Goal: Task Accomplishment & Management: Use online tool/utility

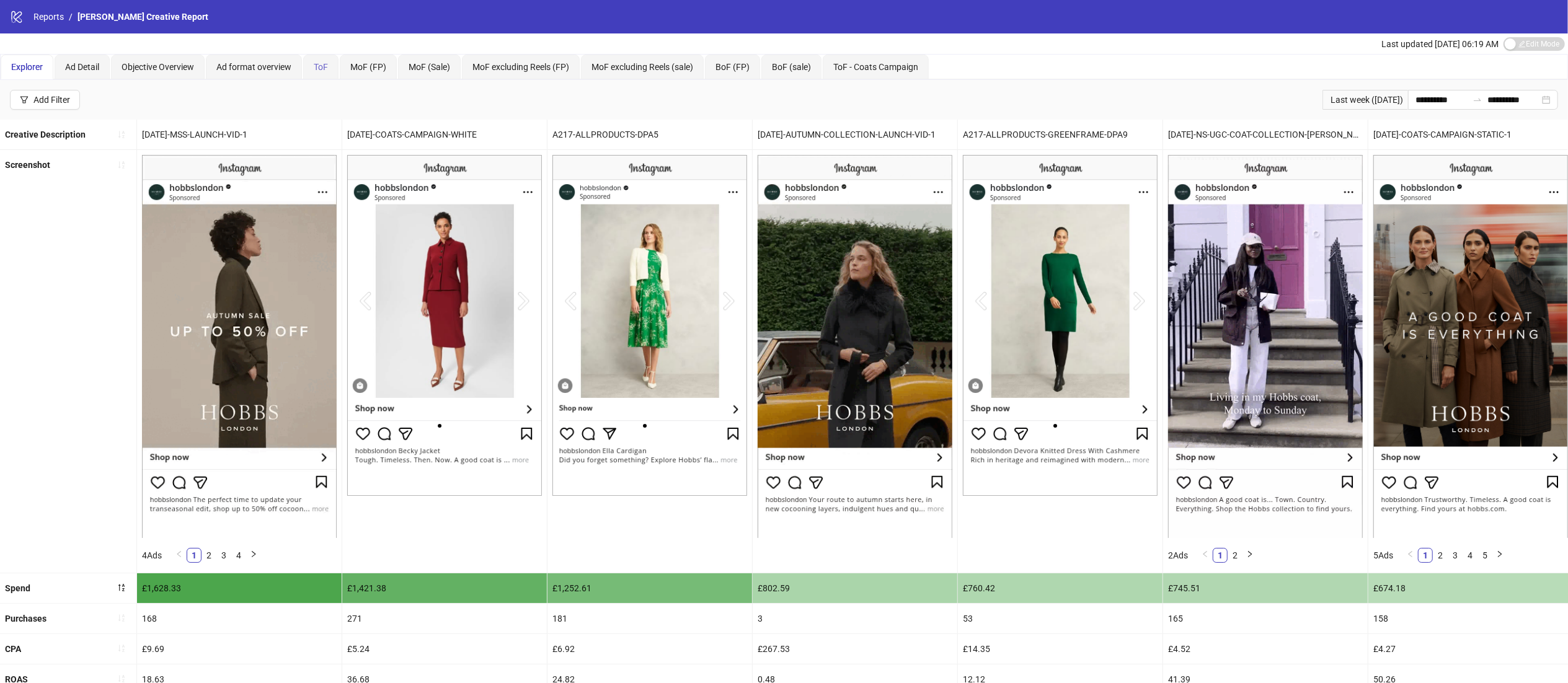
click at [329, 58] on div "ToF" at bounding box center [321, 67] width 35 height 25
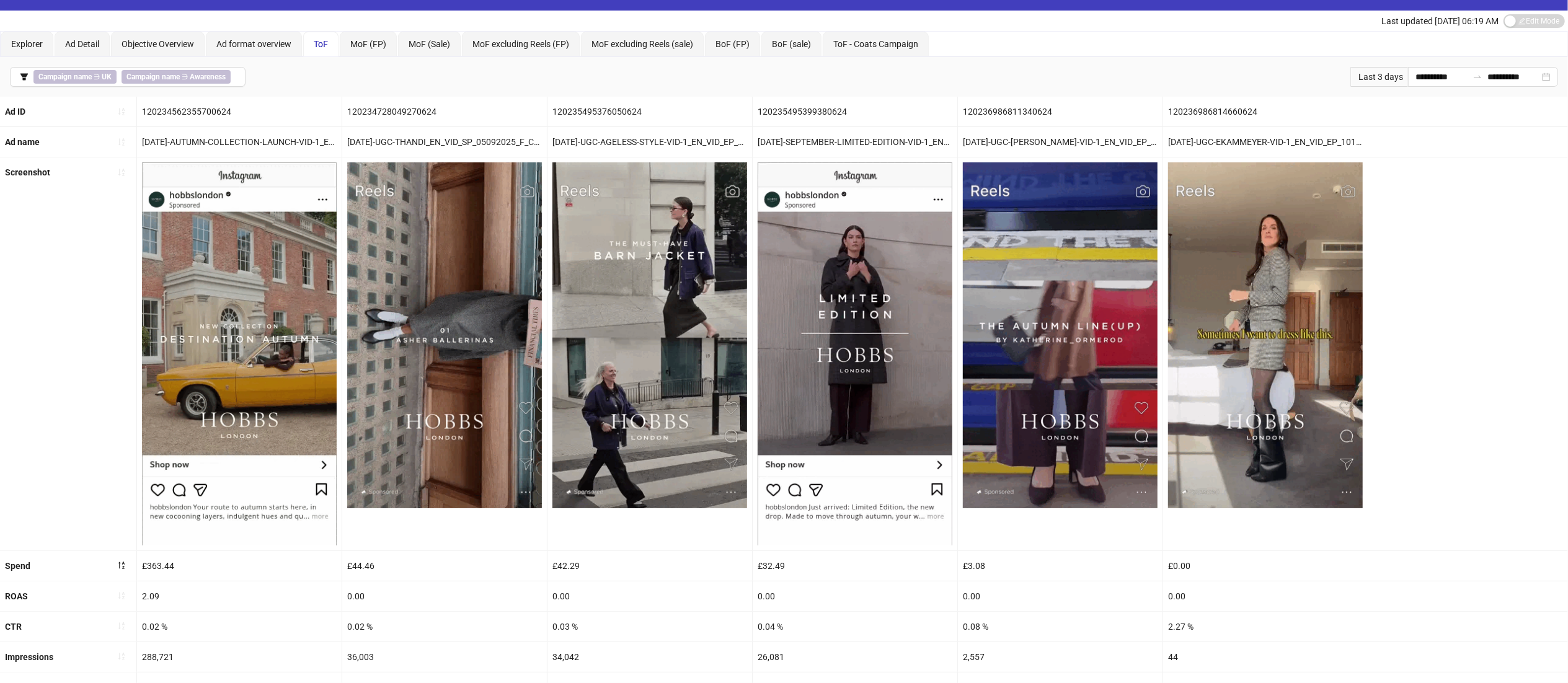
scroll to position [30, 0]
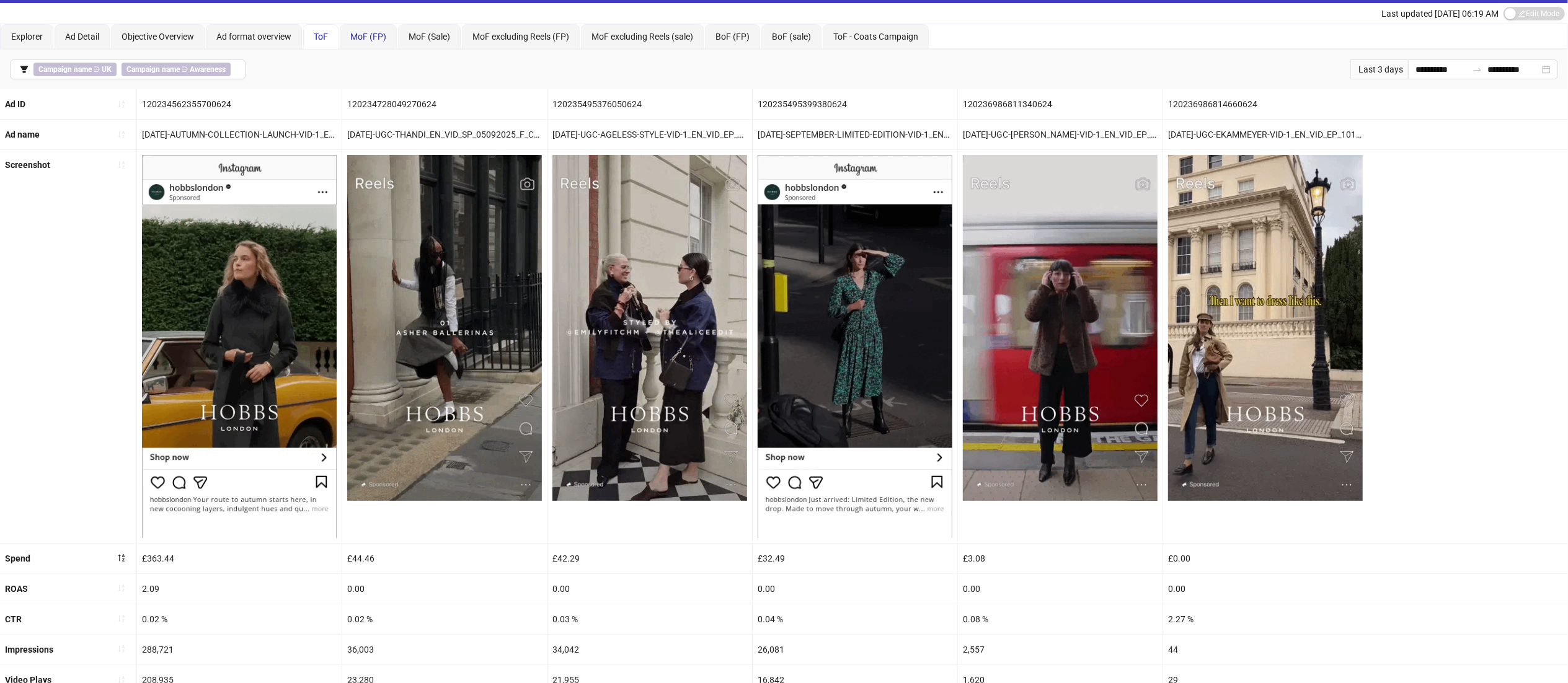
click at [371, 37] on span "MoF (FP)" at bounding box center [368, 36] width 36 height 10
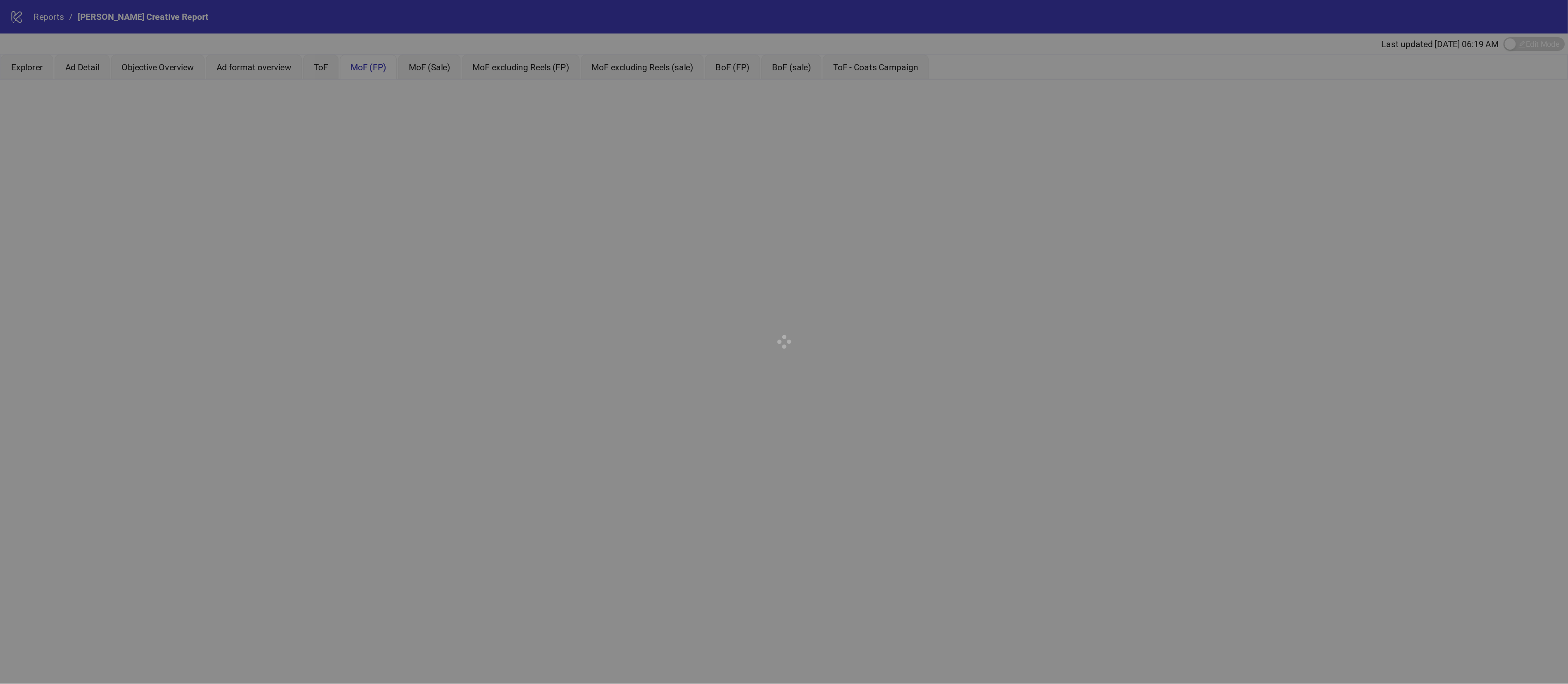
scroll to position [0, 0]
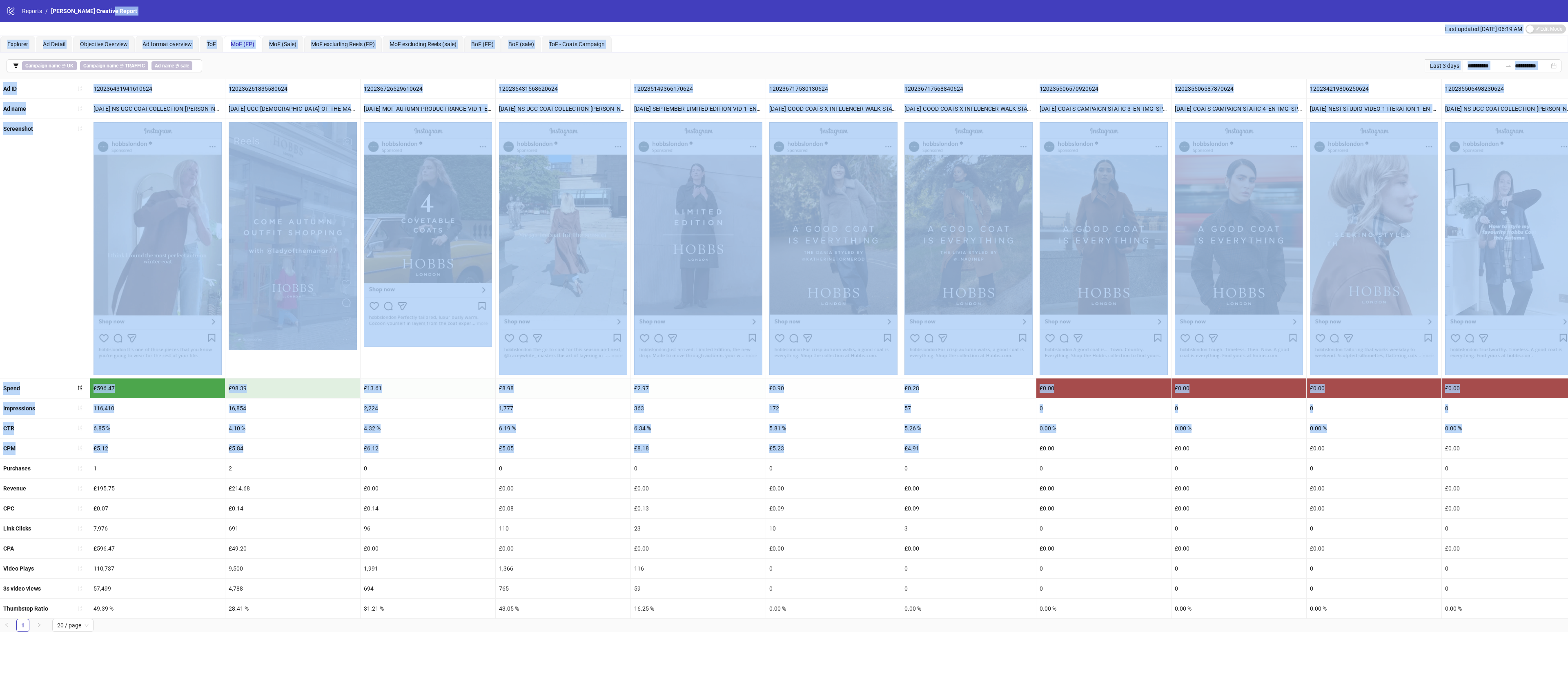
drag, startPoint x: 1040, startPoint y: 450, endPoint x: 978, endPoint y: -111, distance: 564.4
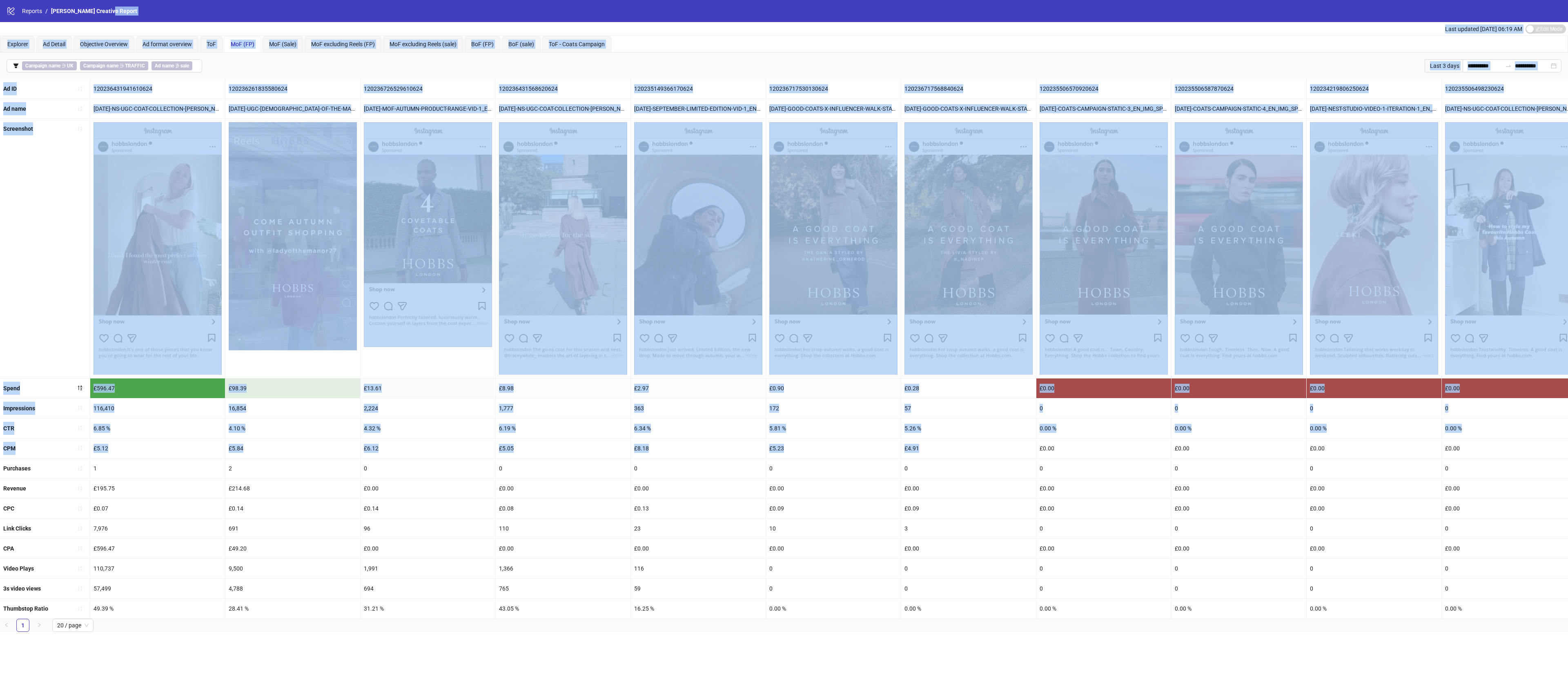
click at [978, 0] on html "**********" at bounding box center [784, 338] width 1568 height 676
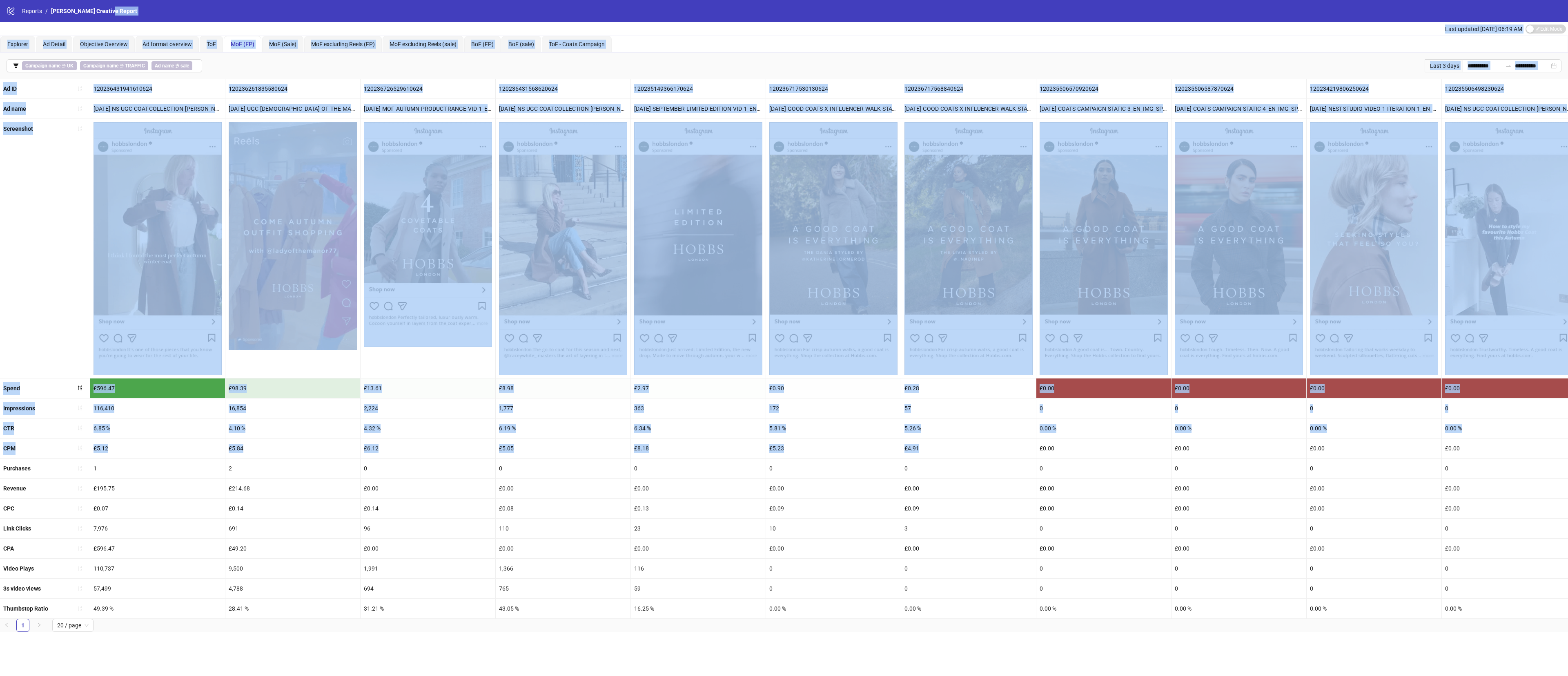
click at [716, 417] on div "363" at bounding box center [698, 408] width 135 height 19
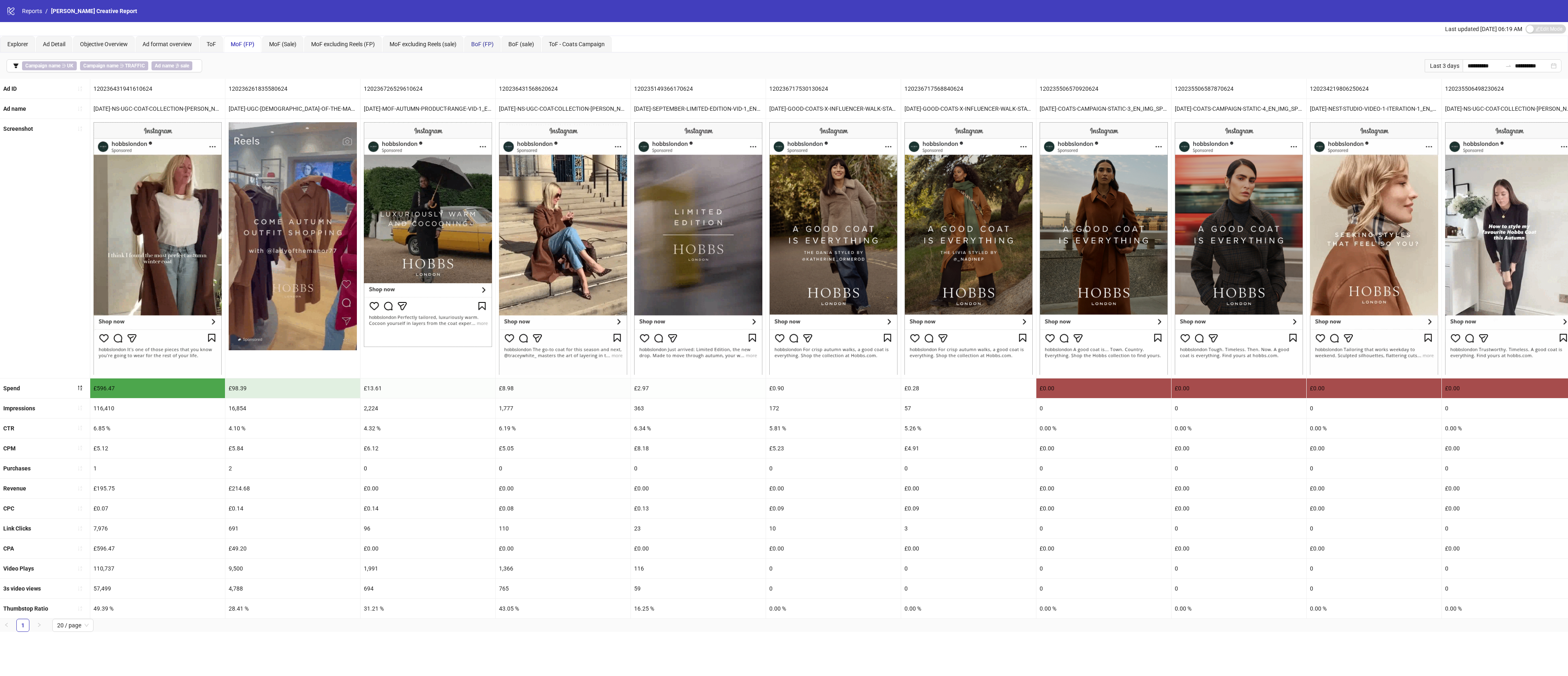
click at [494, 46] on span "BoF (FP)" at bounding box center [482, 44] width 23 height 7
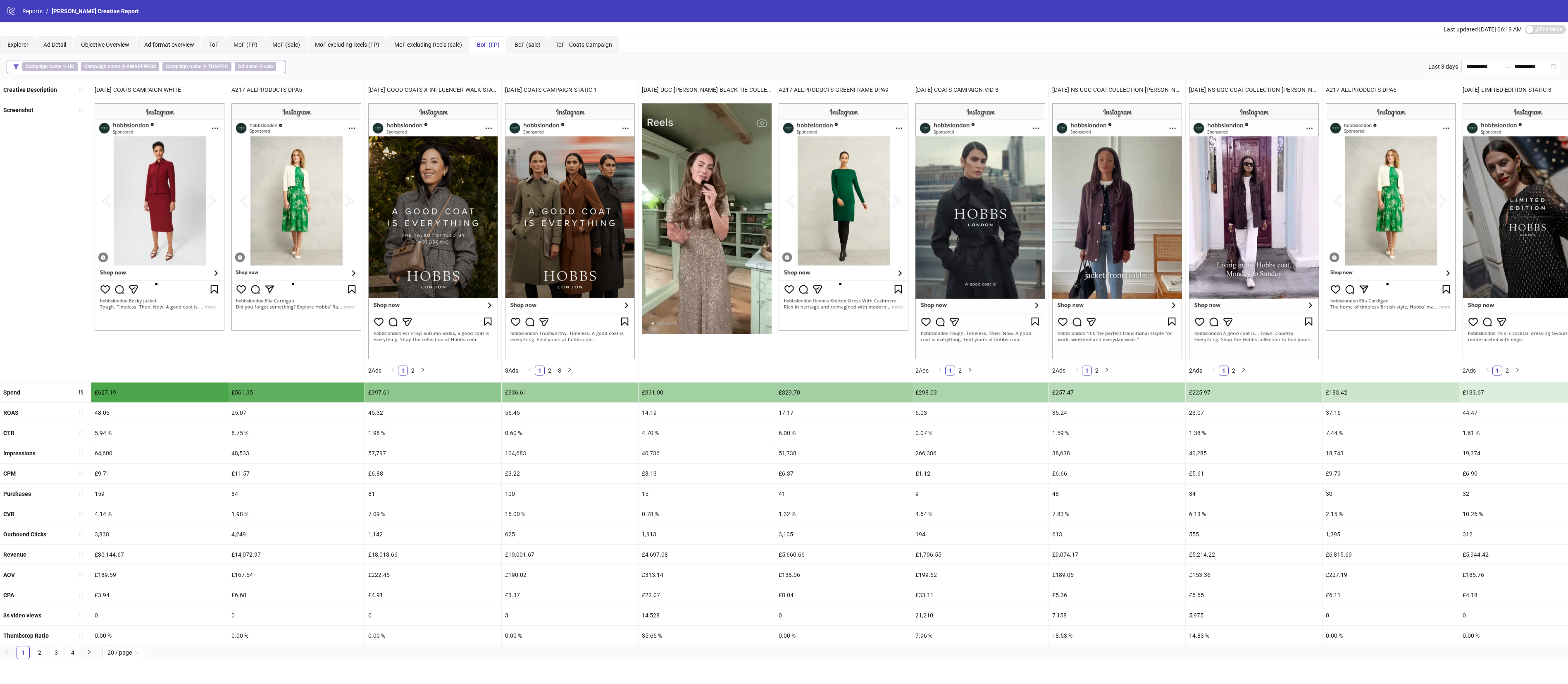
click at [125, 71] on span "Campaign name ∌ AWARENESS" at bounding box center [120, 67] width 78 height 9
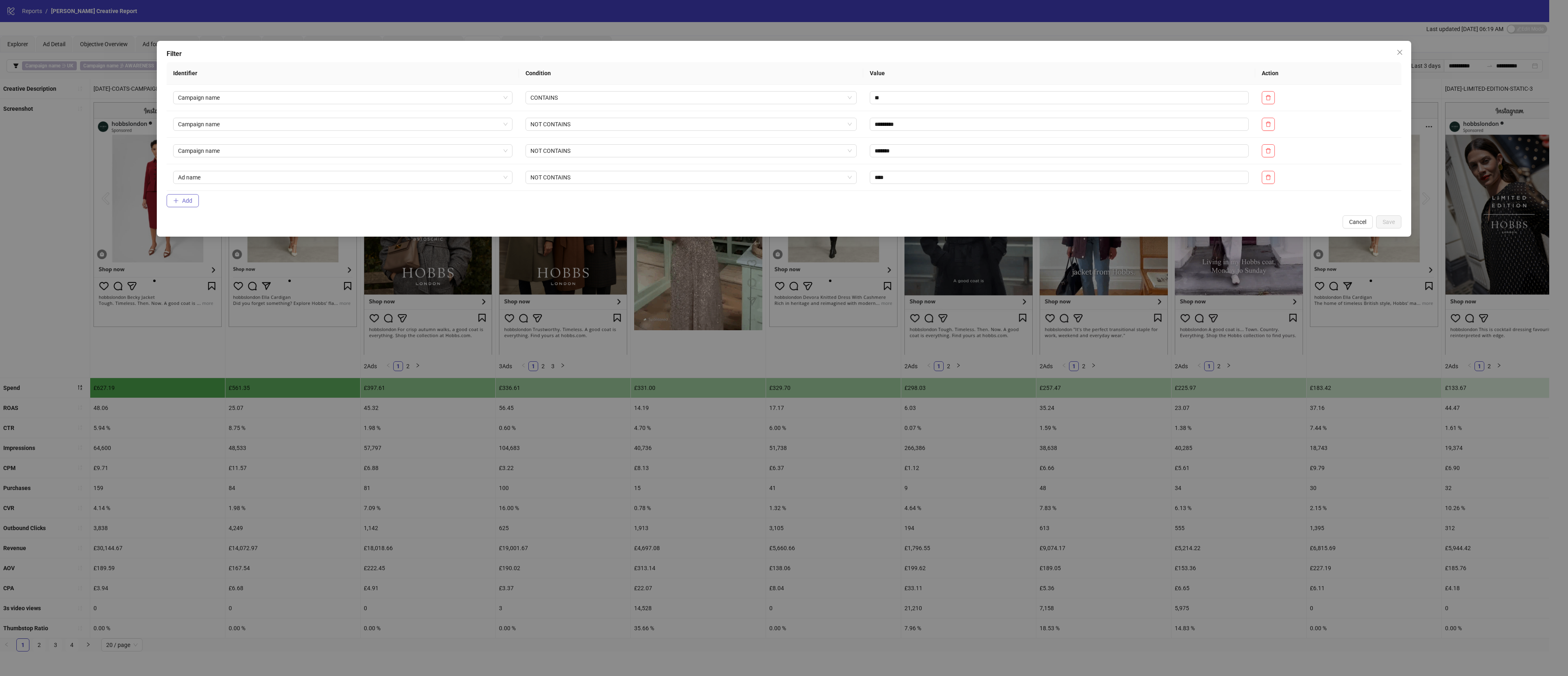
click at [197, 205] on button "Add" at bounding box center [183, 200] width 32 height 13
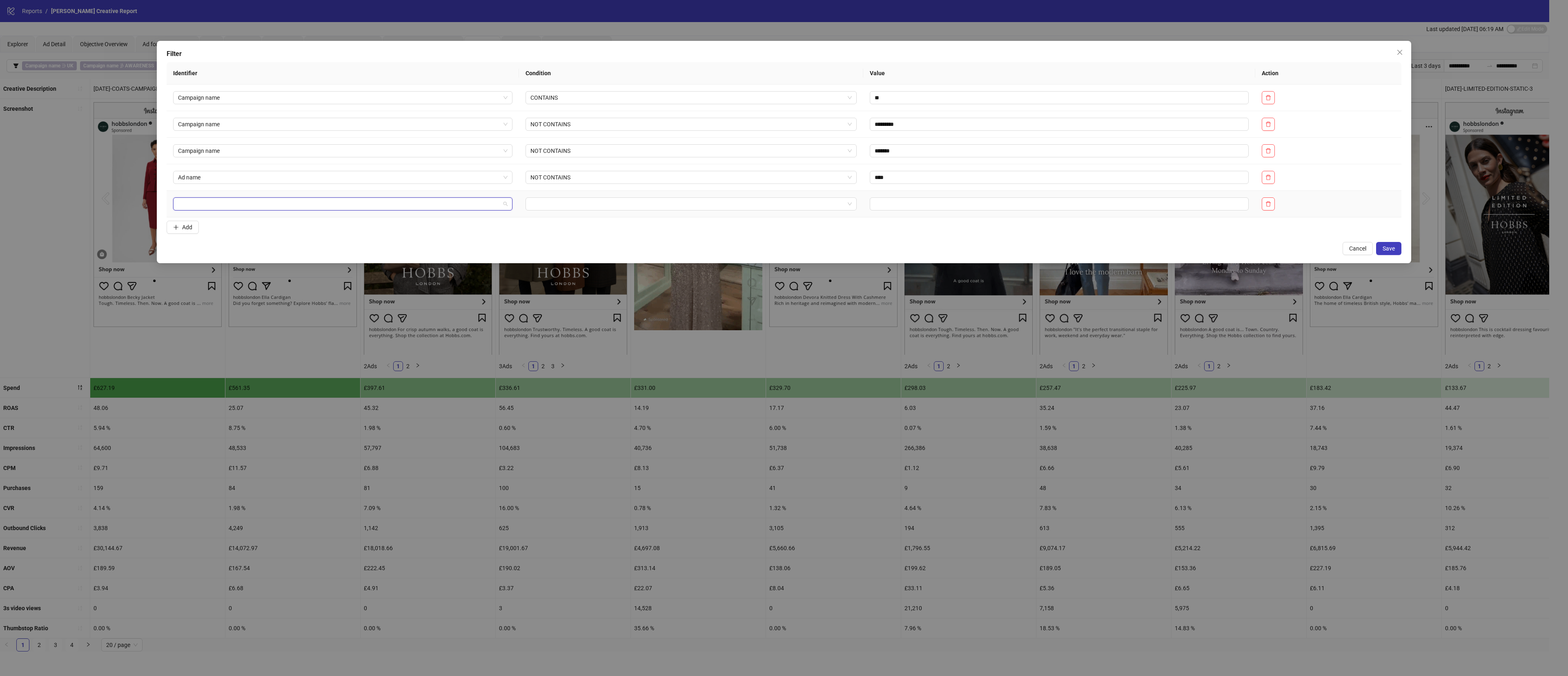
click at [230, 209] on input "search" at bounding box center [338, 204] width 322 height 12
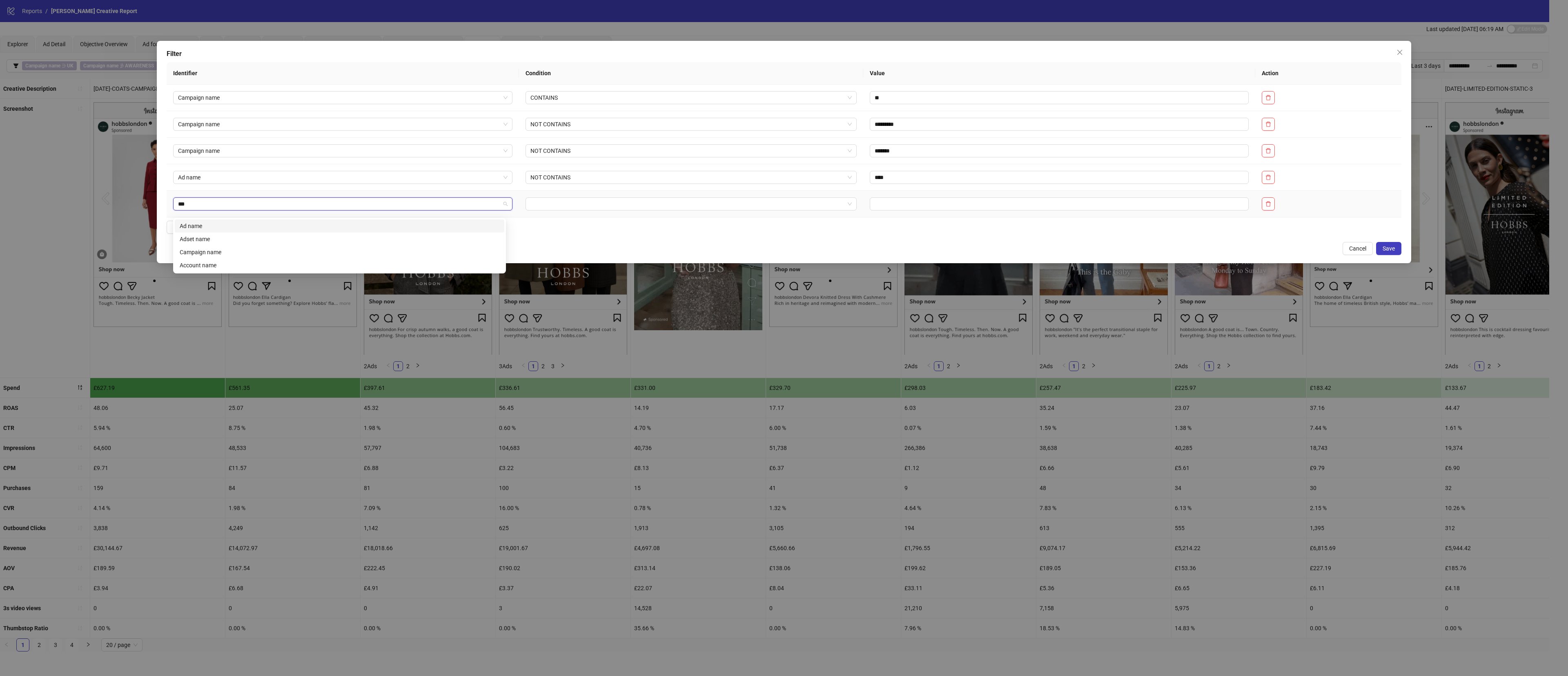
type input "****"
click at [219, 224] on div "Ad name" at bounding box center [339, 226] width 320 height 9
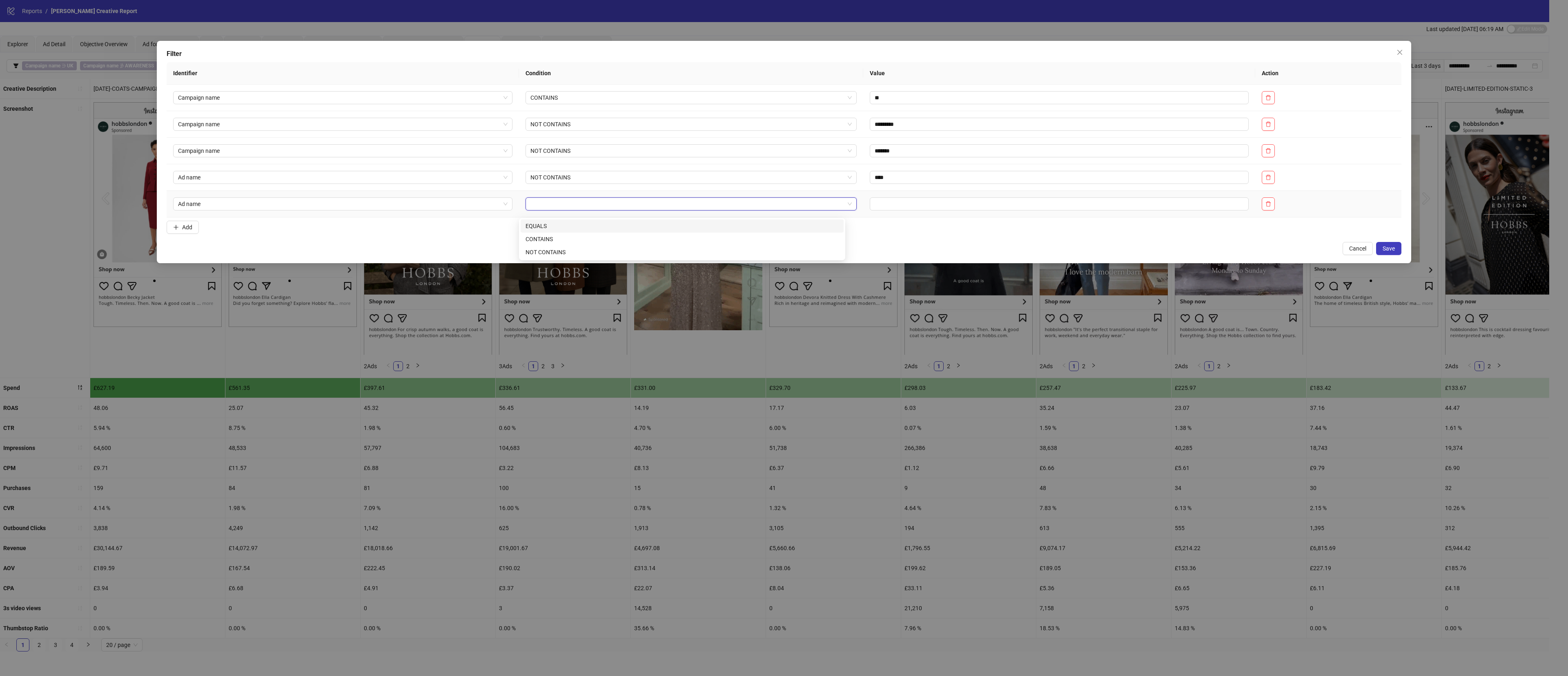
click at [609, 210] on input "search" at bounding box center [687, 204] width 314 height 12
click at [574, 254] on div "NOT CONTAINS" at bounding box center [682, 252] width 313 height 9
click at [892, 210] on input "text" at bounding box center [1059, 203] width 379 height 13
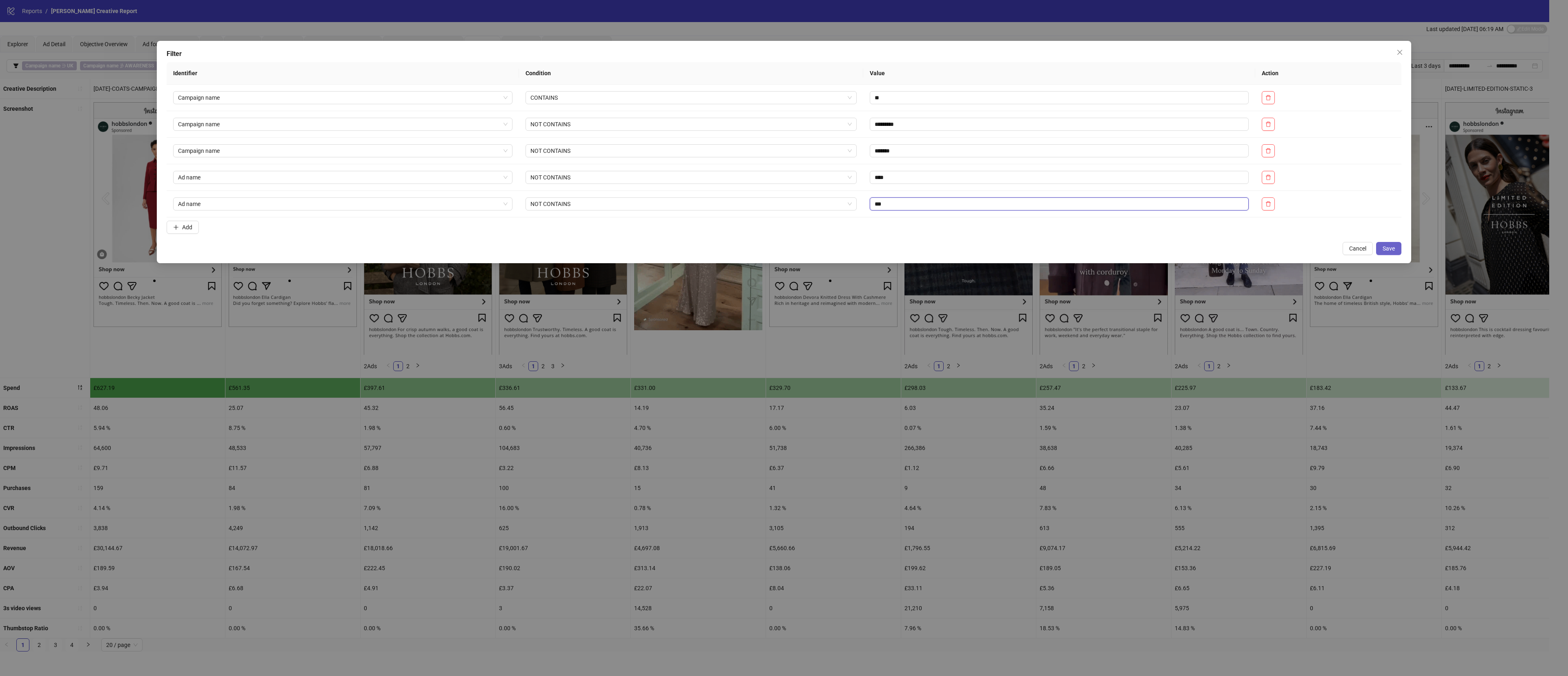
type input "***"
click at [1045, 248] on button "Save" at bounding box center [1389, 248] width 26 height 13
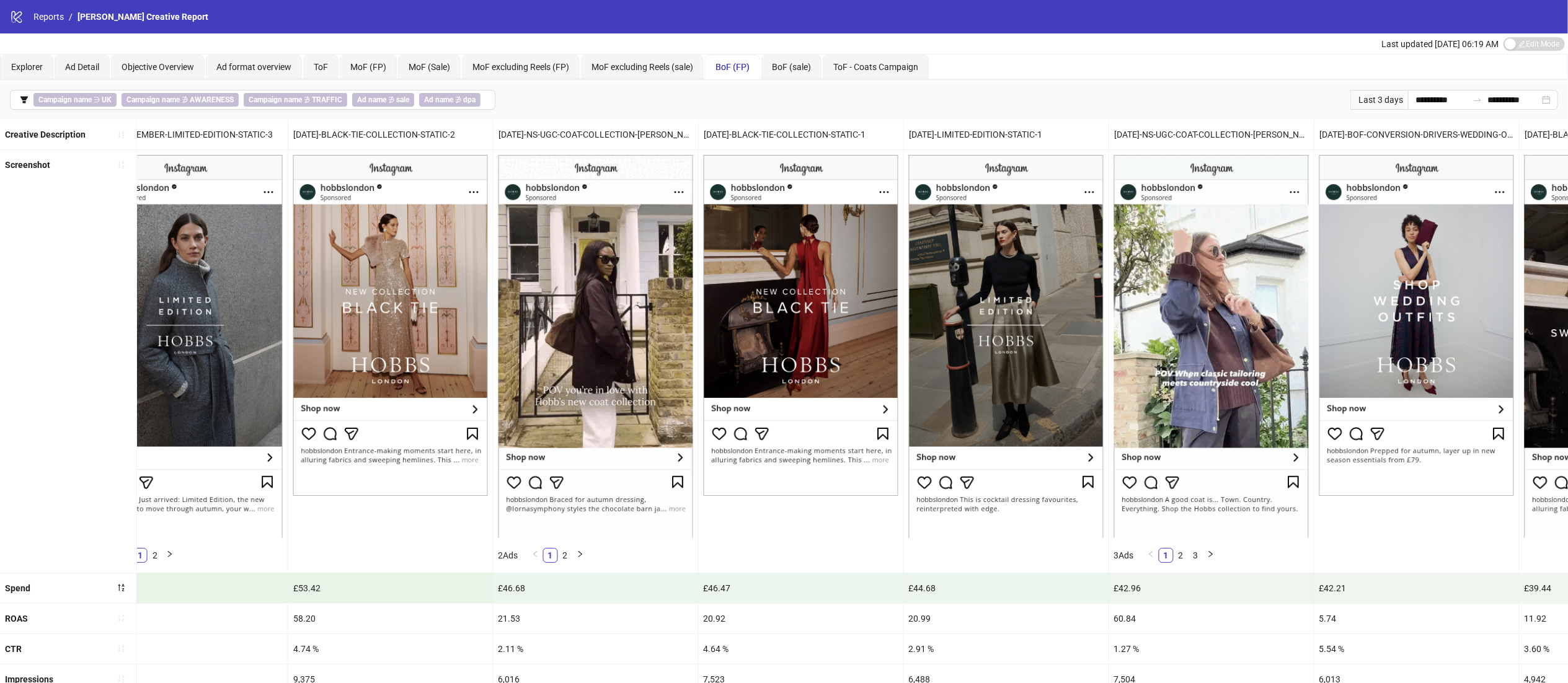
scroll to position [0, 1901]
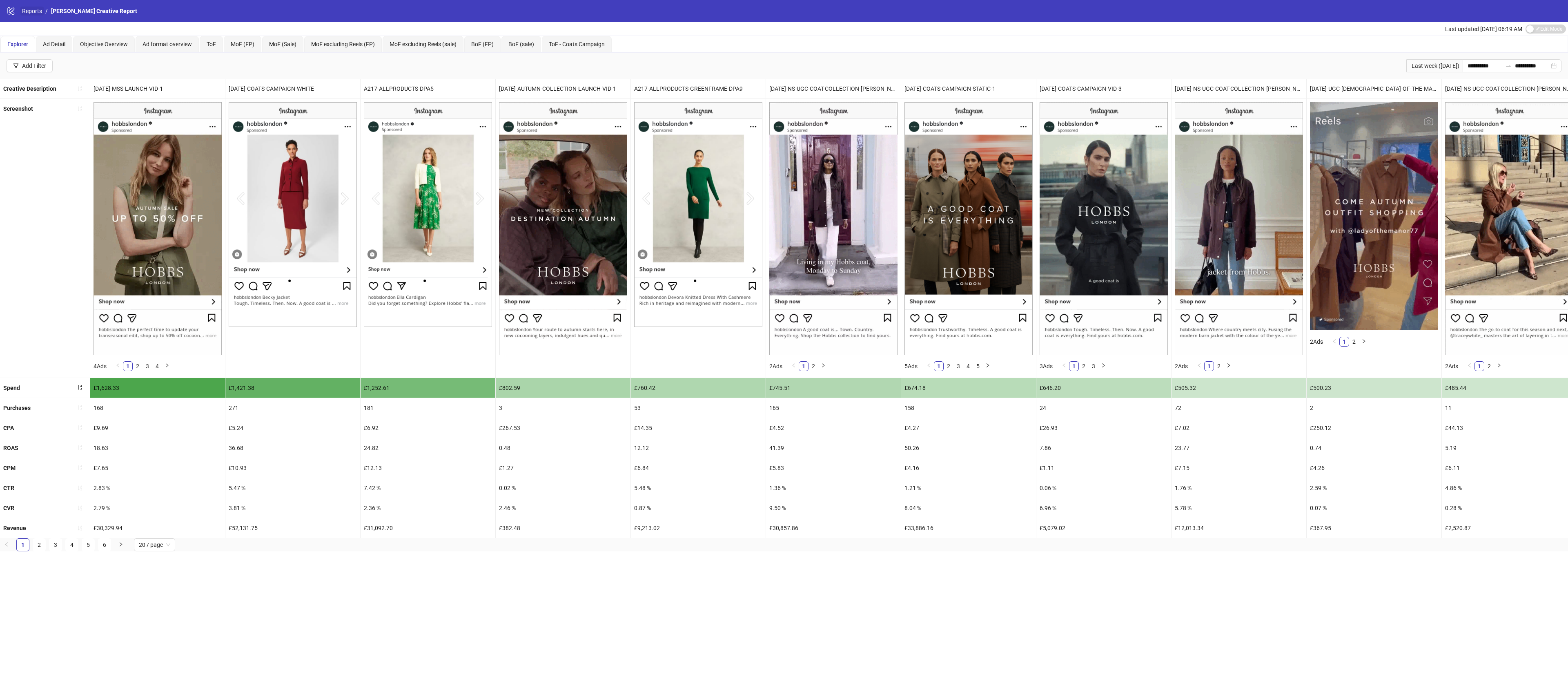
click at [33, 11] on link "Reports" at bounding box center [32, 11] width 23 height 9
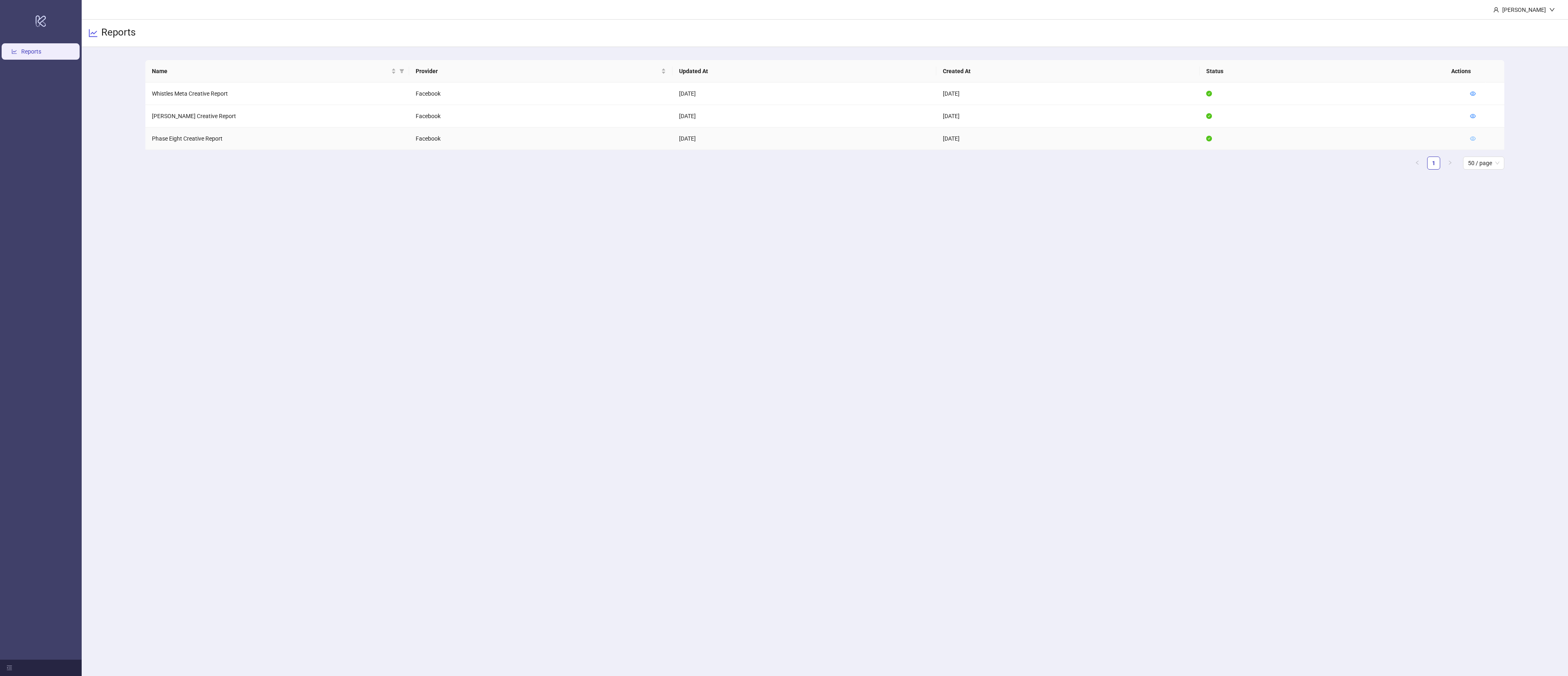
click at [1472, 140] on icon "eye" at bounding box center [1472, 138] width 5 height 5
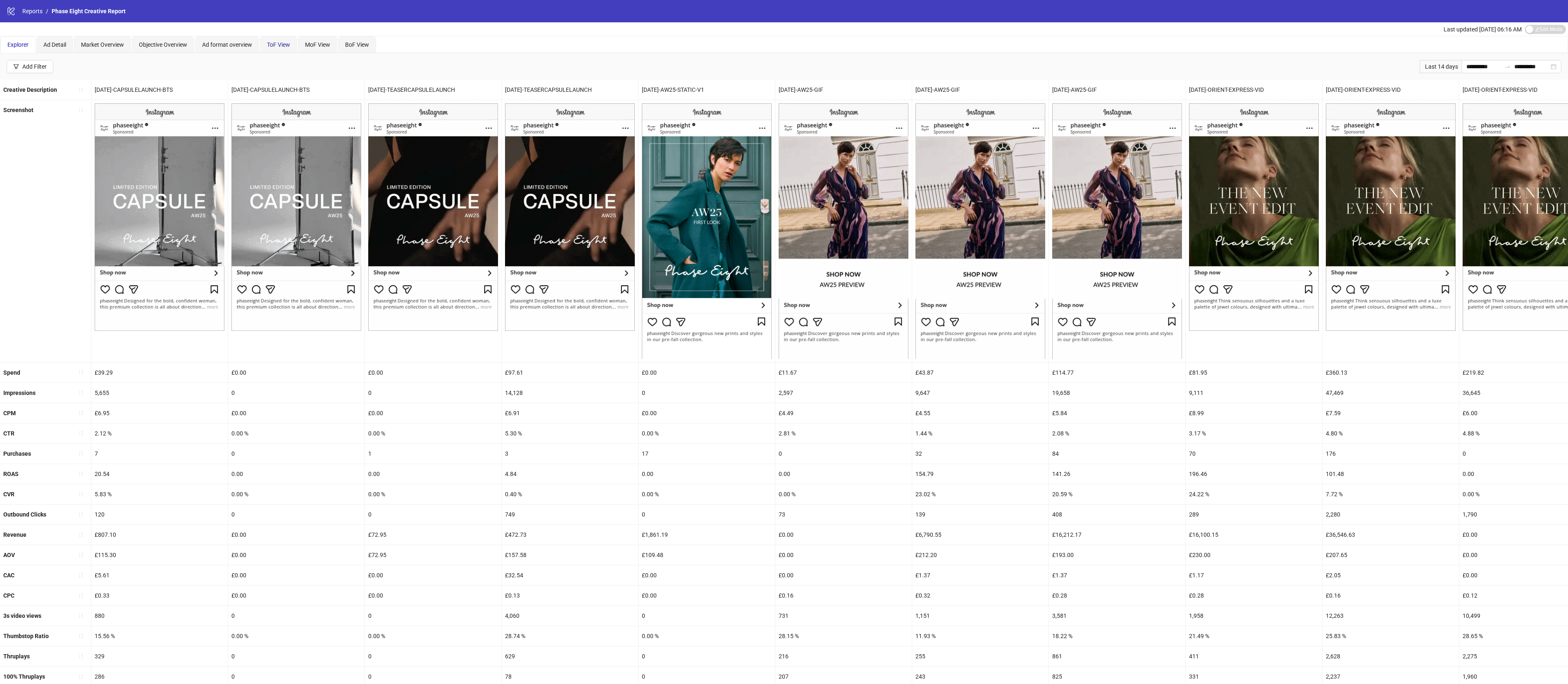
click at [282, 43] on span "ToF View" at bounding box center [278, 44] width 23 height 7
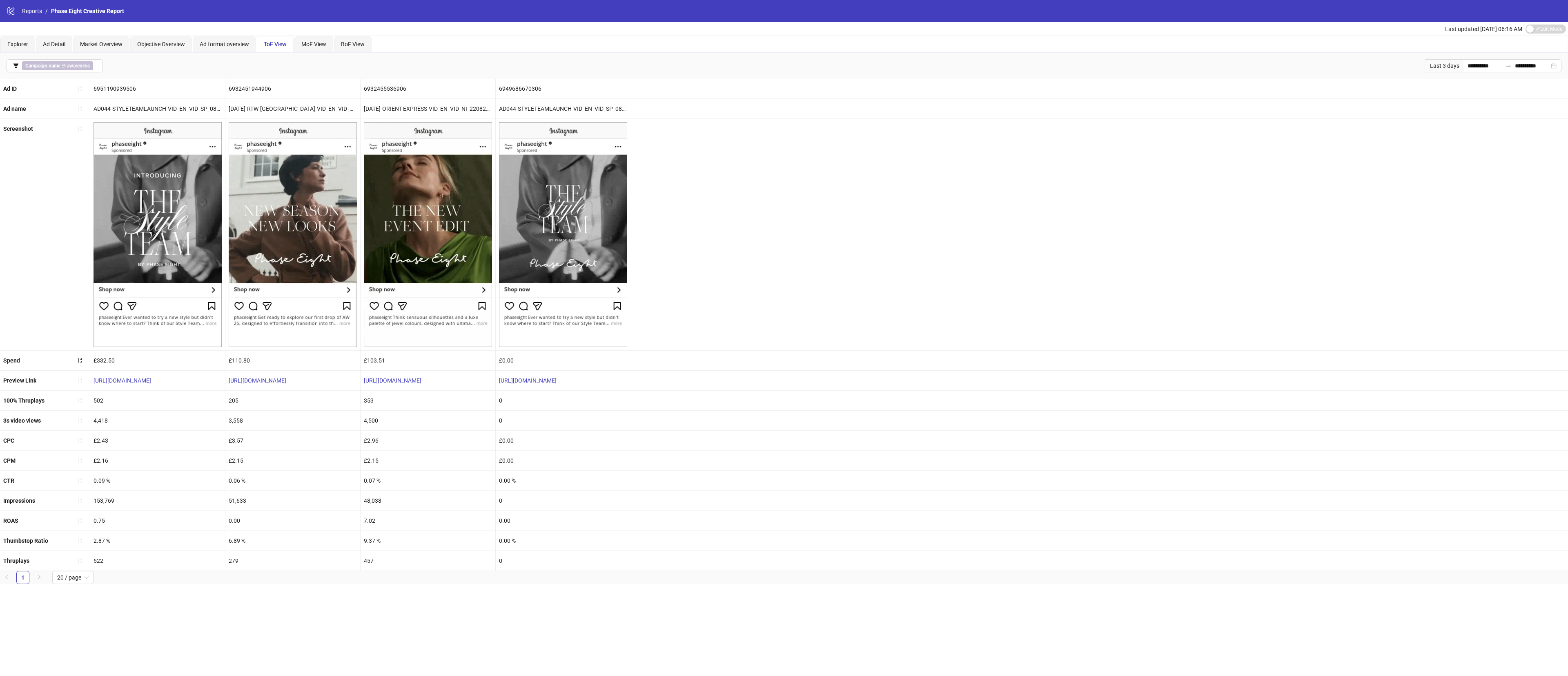
click at [307, 613] on div "**********" at bounding box center [784, 338] width 1568 height 676
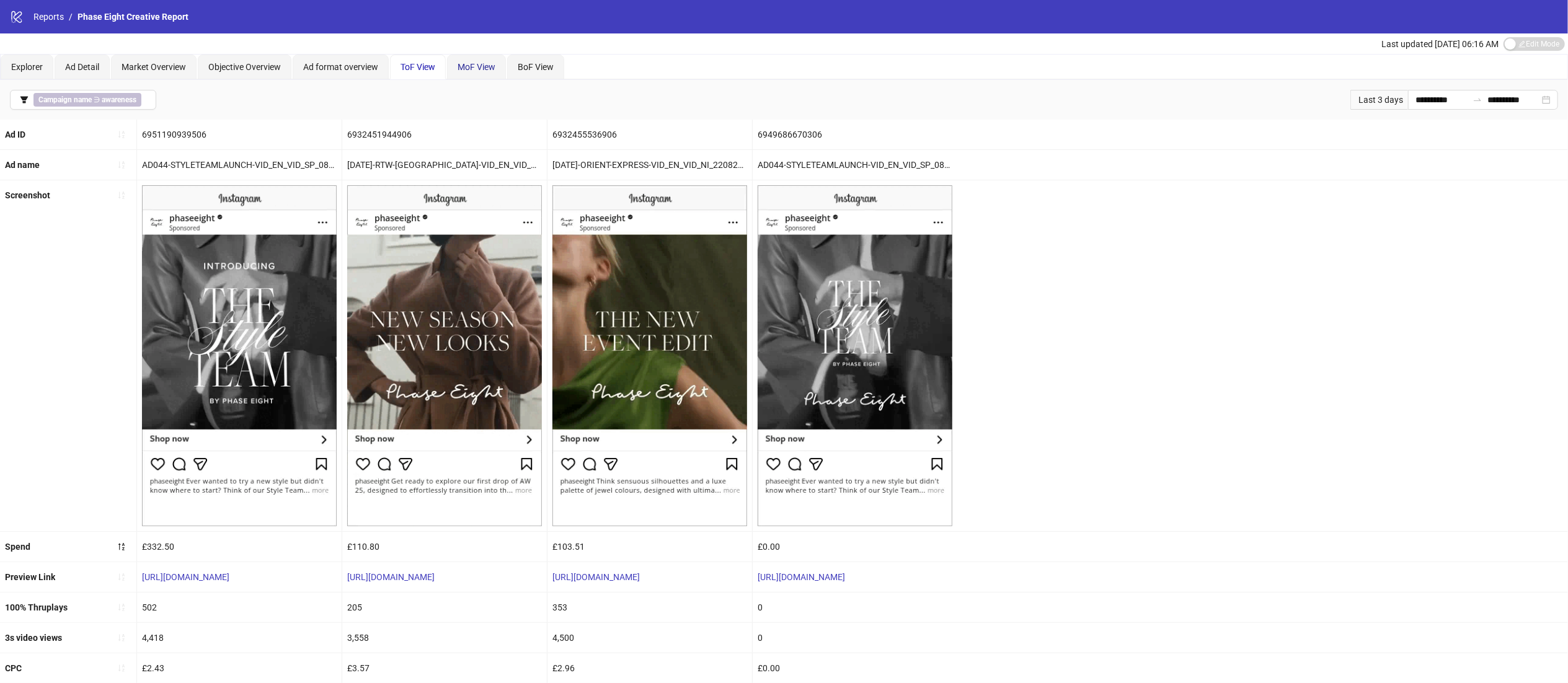
click at [487, 65] on span "MoF View" at bounding box center [476, 67] width 38 height 10
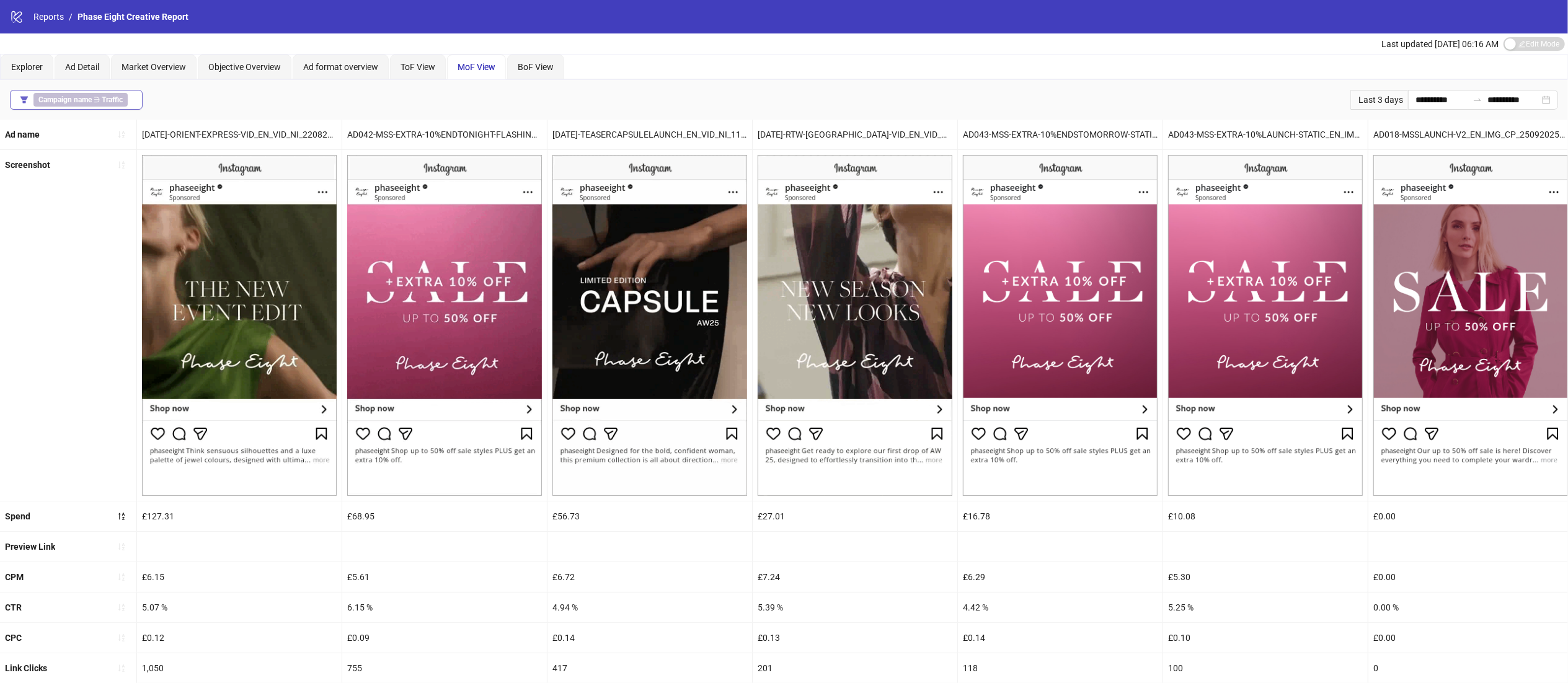
click at [91, 98] on b "Campaign name" at bounding box center [66, 99] width 54 height 8
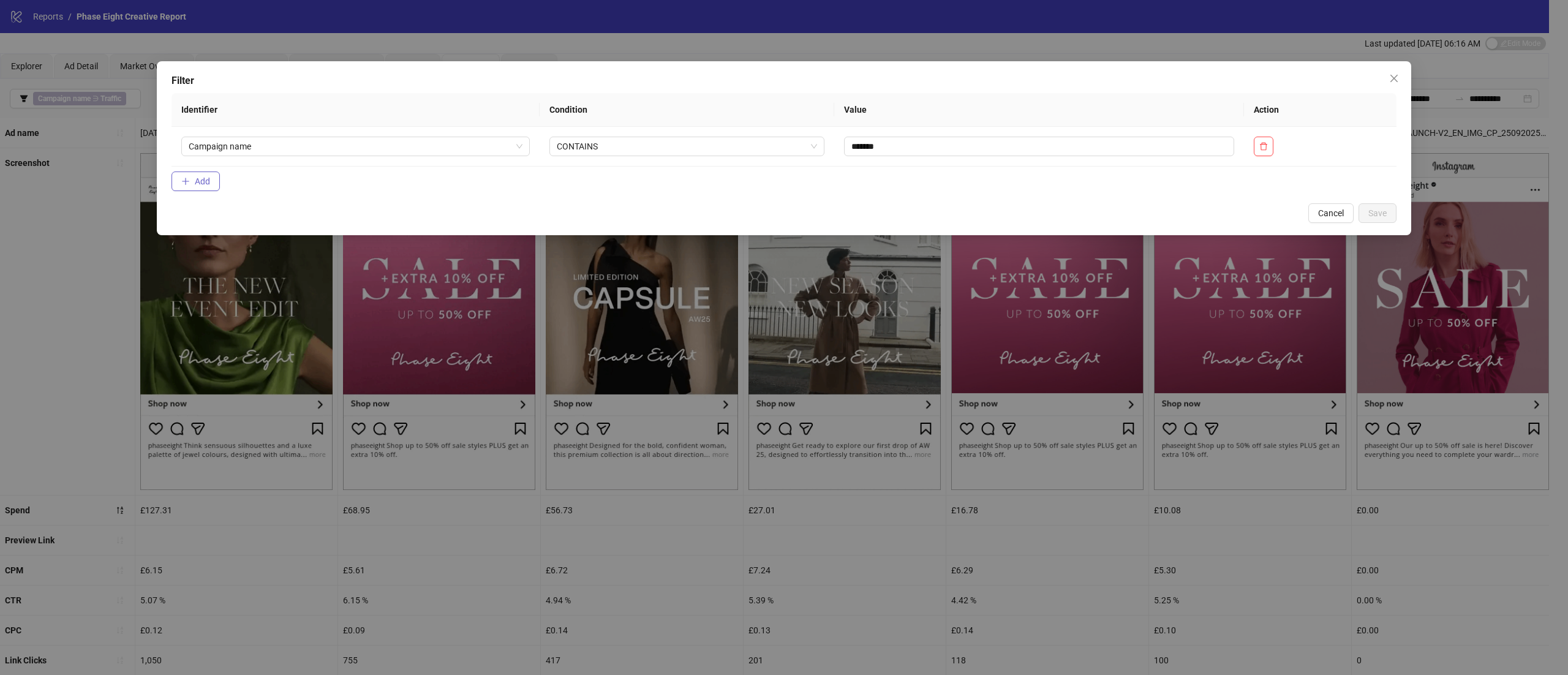
click at [198, 184] on span "Add" at bounding box center [202, 181] width 16 height 10
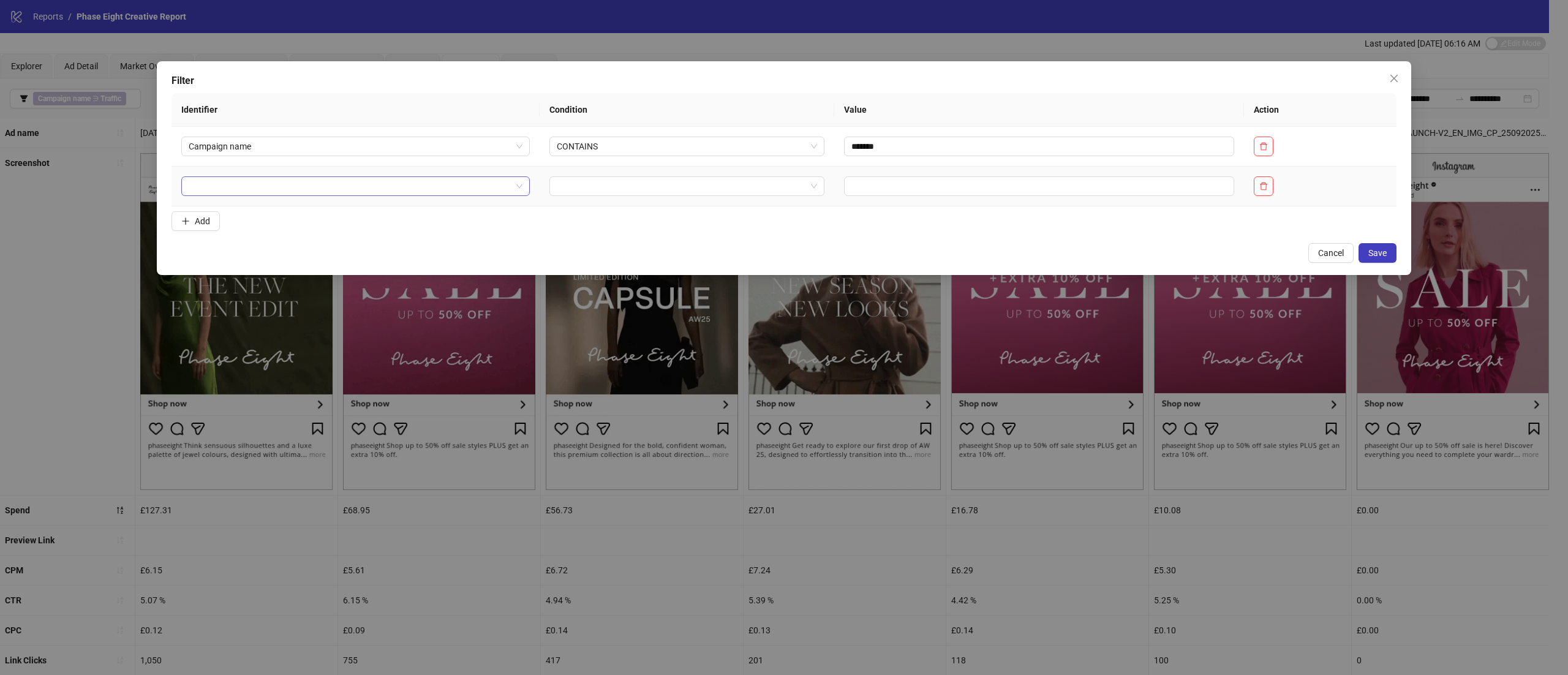
click at [277, 184] on input "search" at bounding box center [351, 186] width 323 height 18
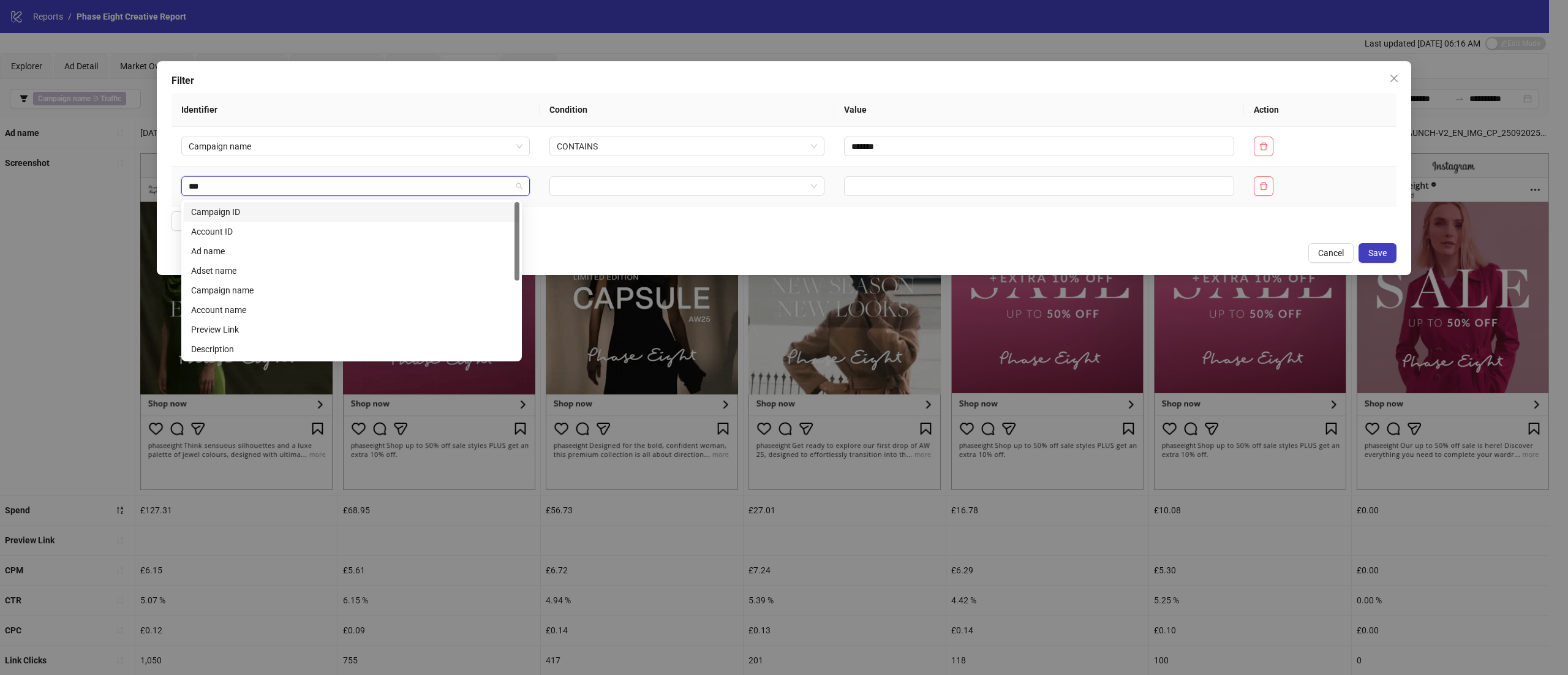
type input "****"
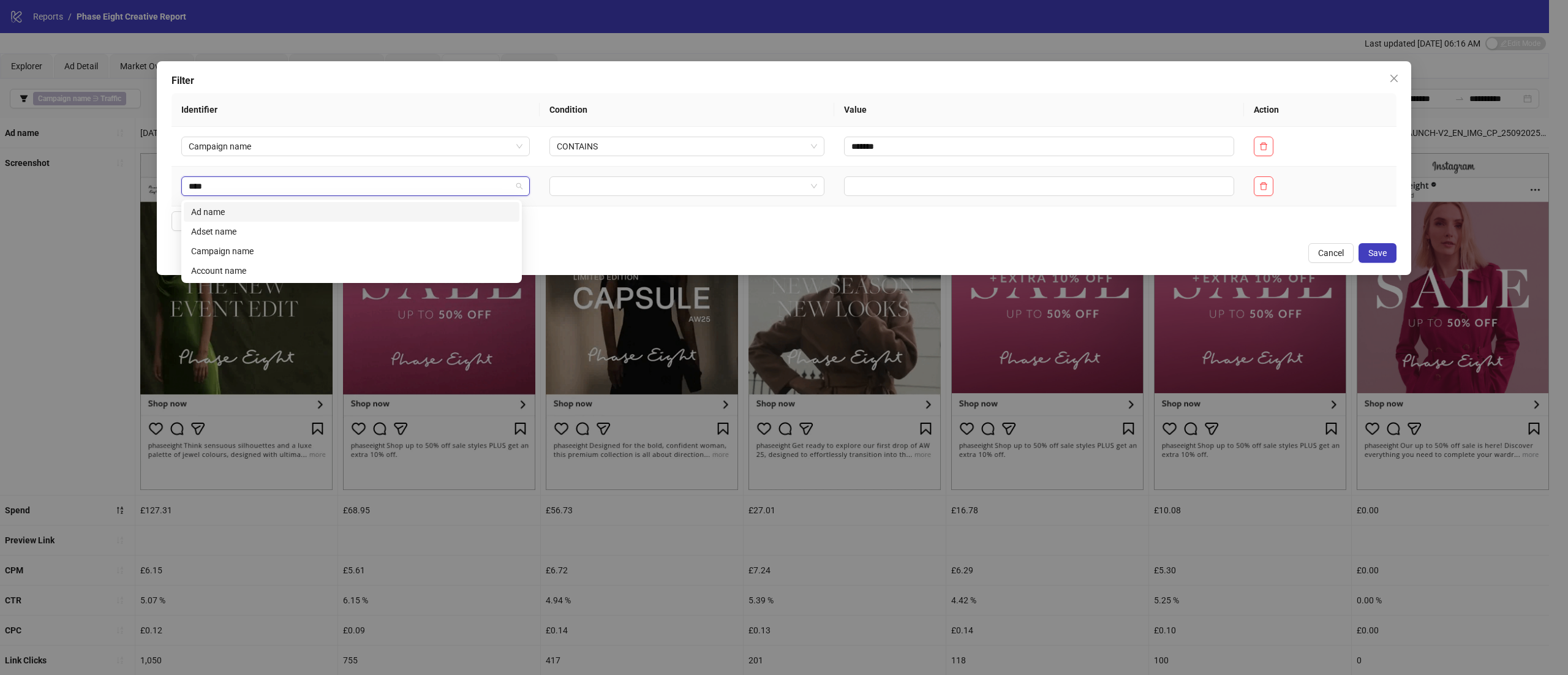
click at [258, 216] on div "Ad name" at bounding box center [352, 212] width 321 height 14
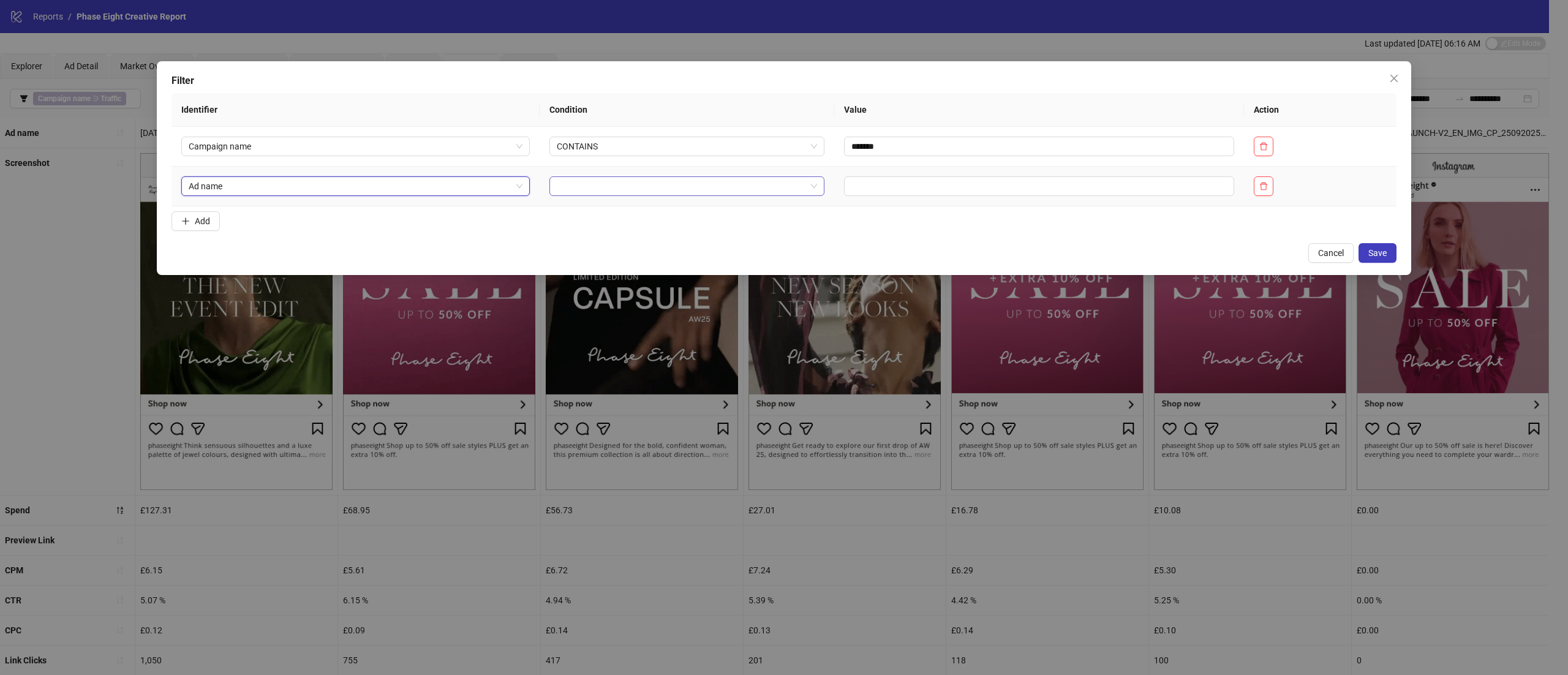
click at [611, 190] on input "search" at bounding box center [681, 186] width 249 height 18
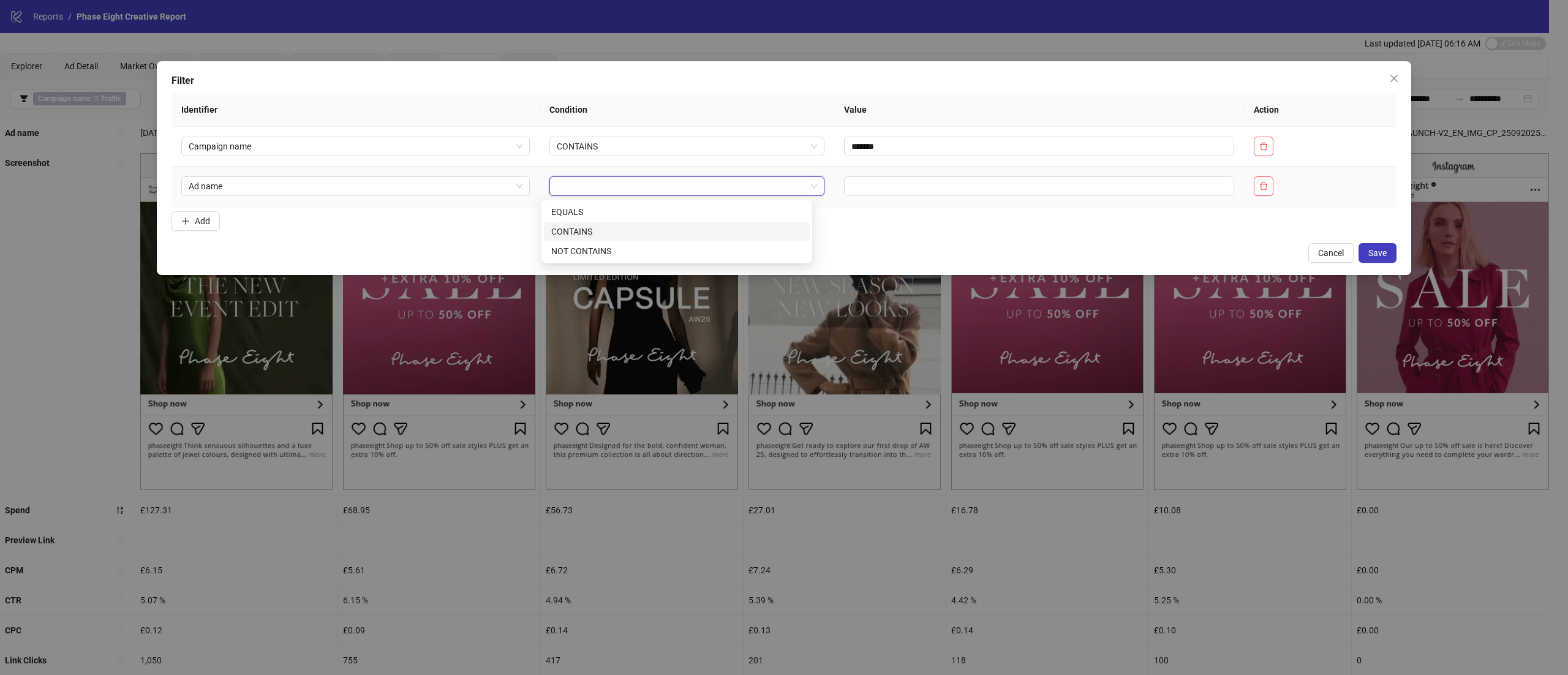
click at [602, 247] on div "NOT CONTAINS" at bounding box center [677, 251] width 251 height 14
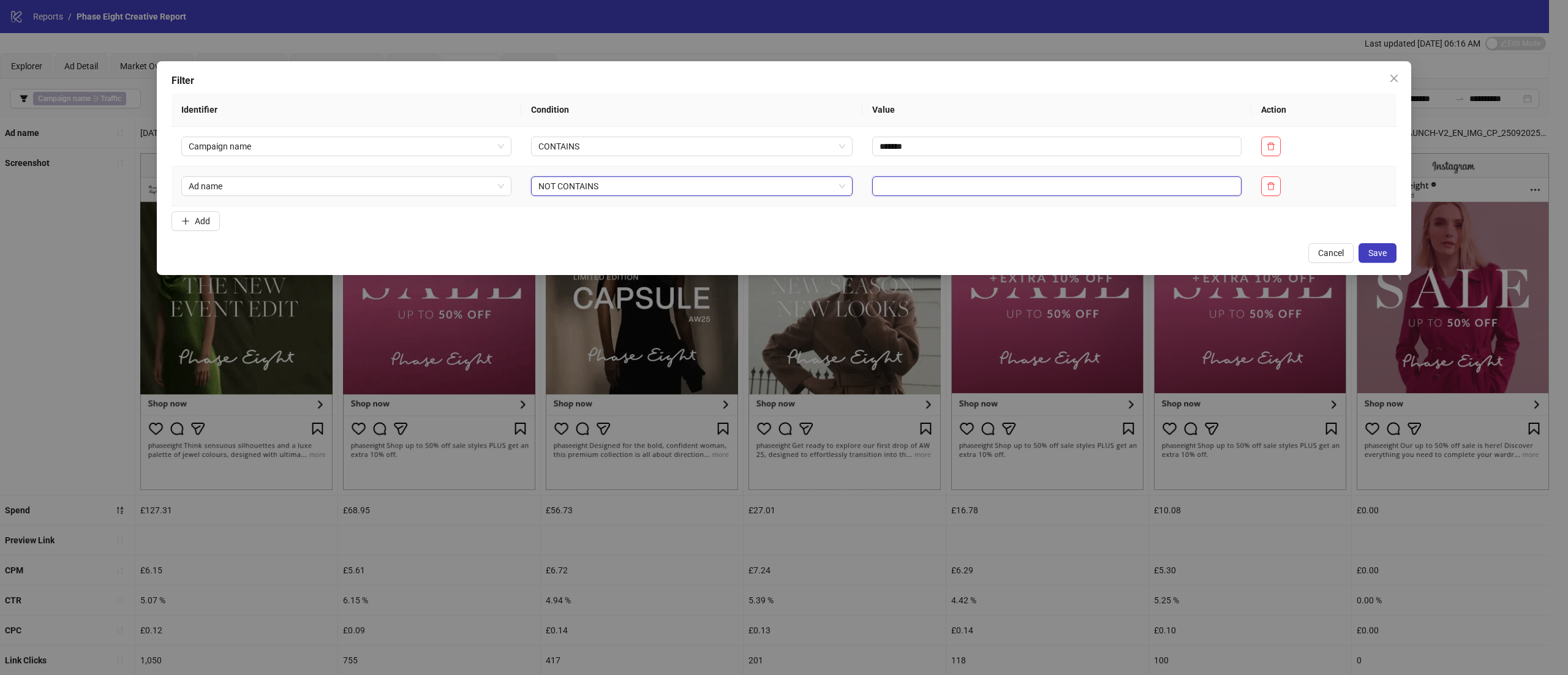
click at [924, 189] on input "text" at bounding box center [1057, 185] width 370 height 19
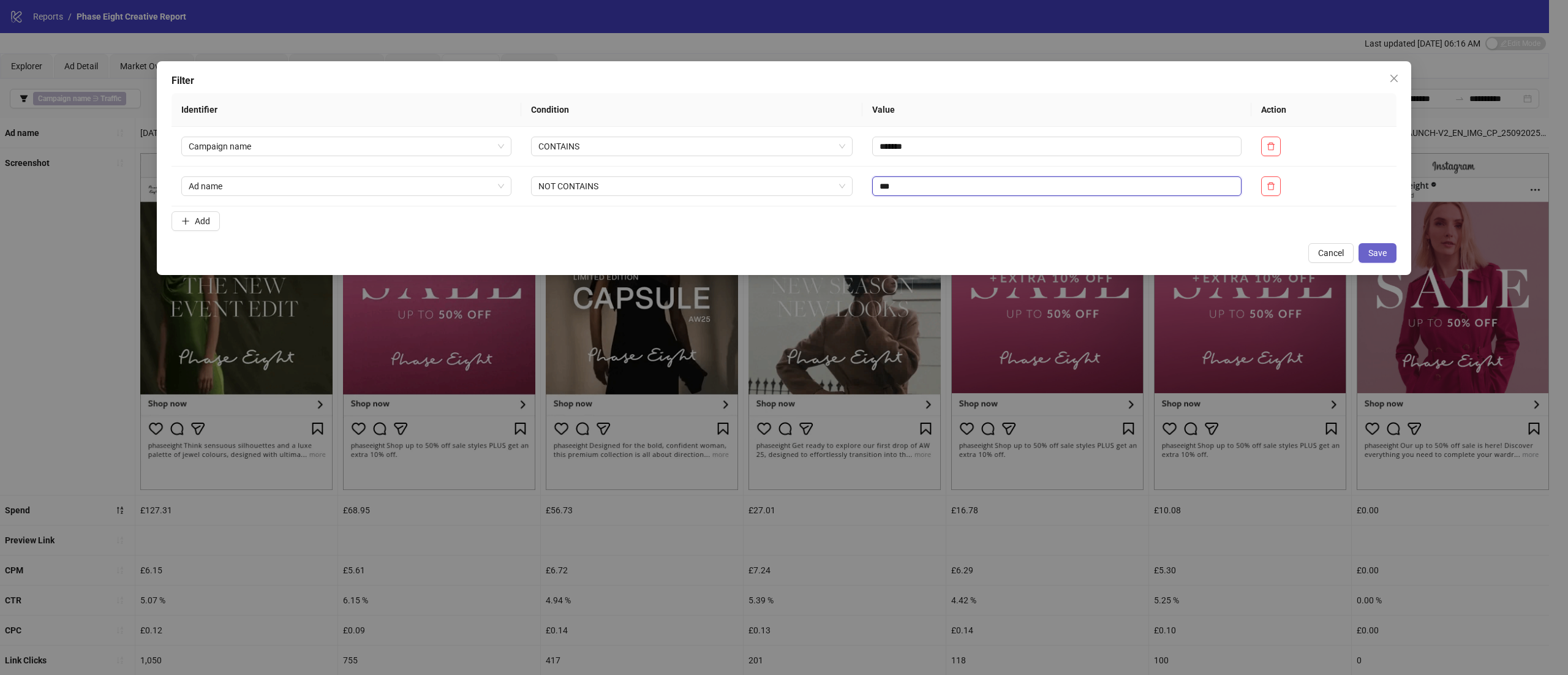
type input "***"
click at [1370, 254] on span "Save" at bounding box center [1378, 253] width 18 height 10
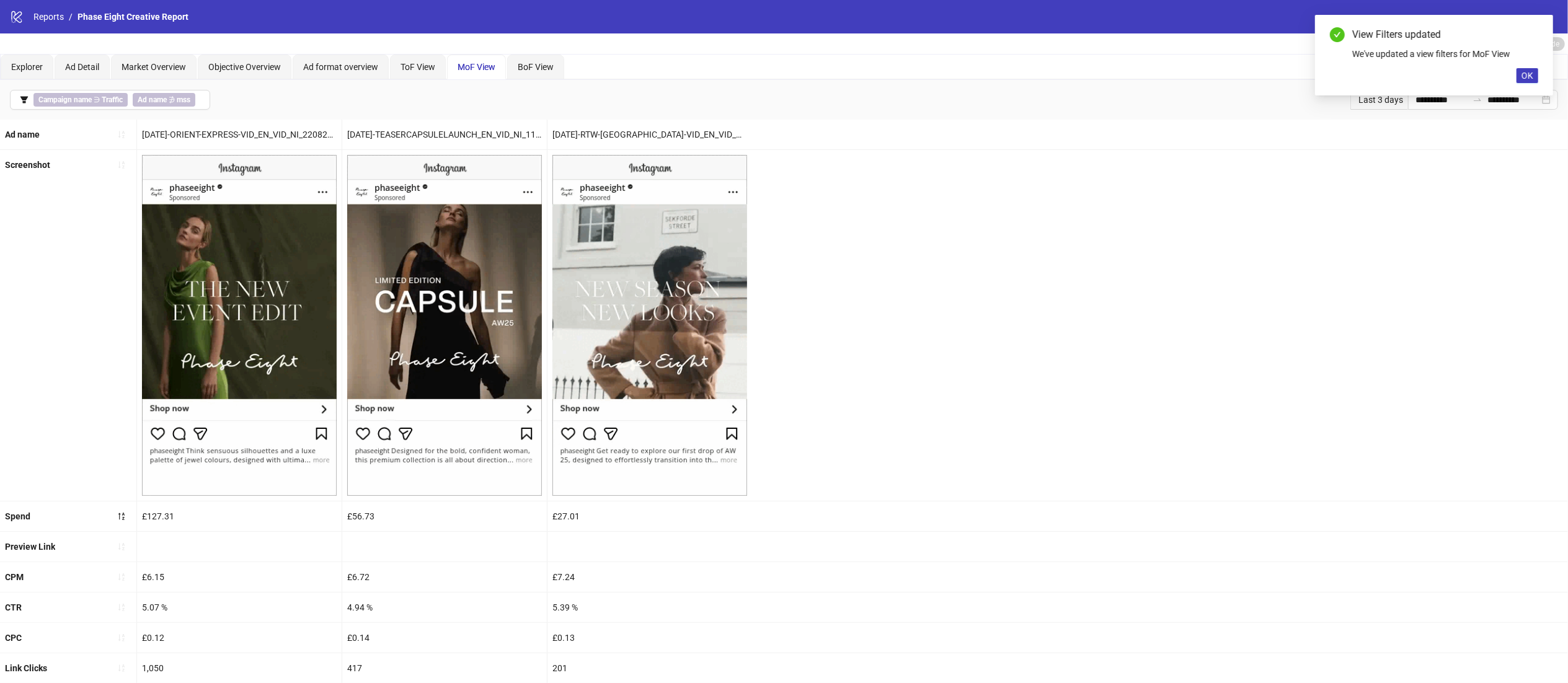
click at [1114, 283] on div "Screenshot" at bounding box center [784, 325] width 1568 height 351
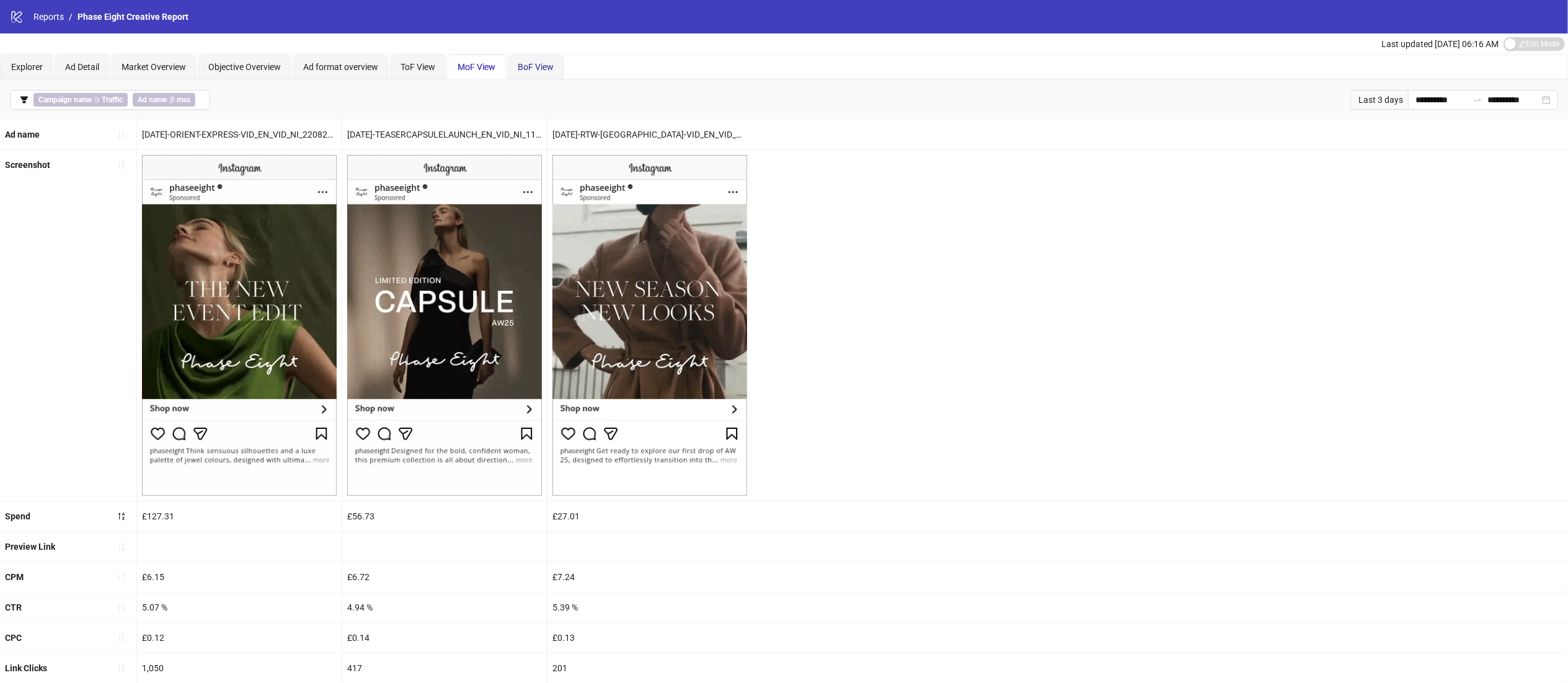
click at [529, 62] on span "BoF View" at bounding box center [535, 67] width 36 height 10
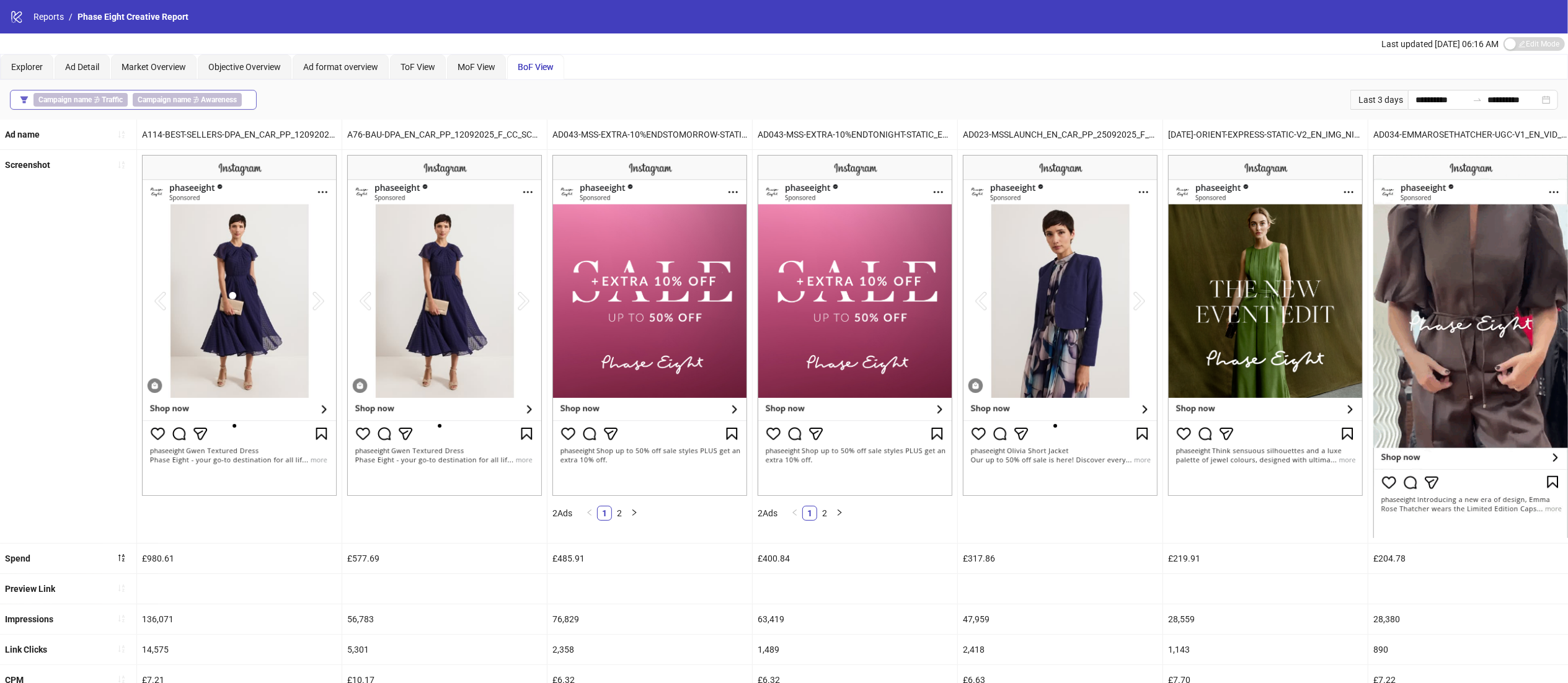
click at [164, 102] on b "Campaign name" at bounding box center [164, 99] width 54 height 8
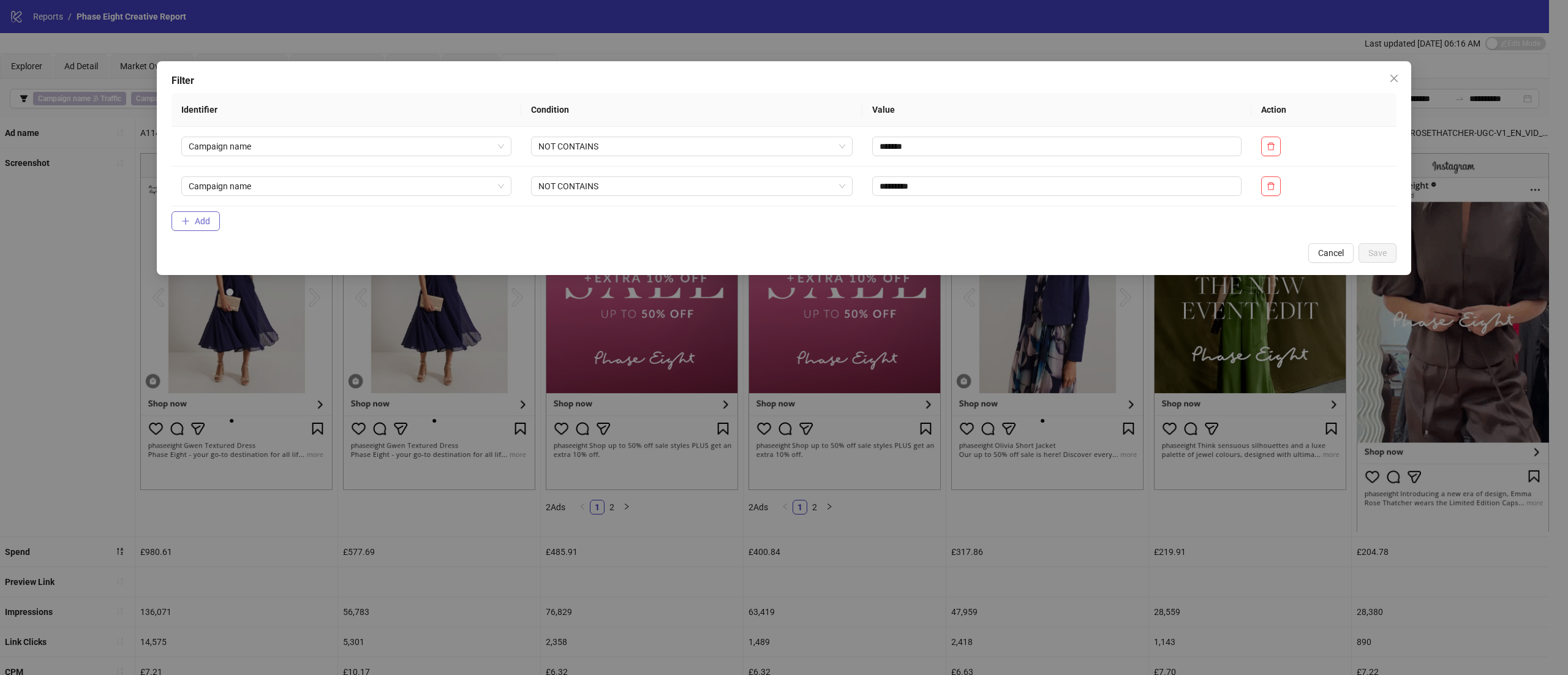
click at [209, 227] on span "Add" at bounding box center [202, 221] width 16 height 10
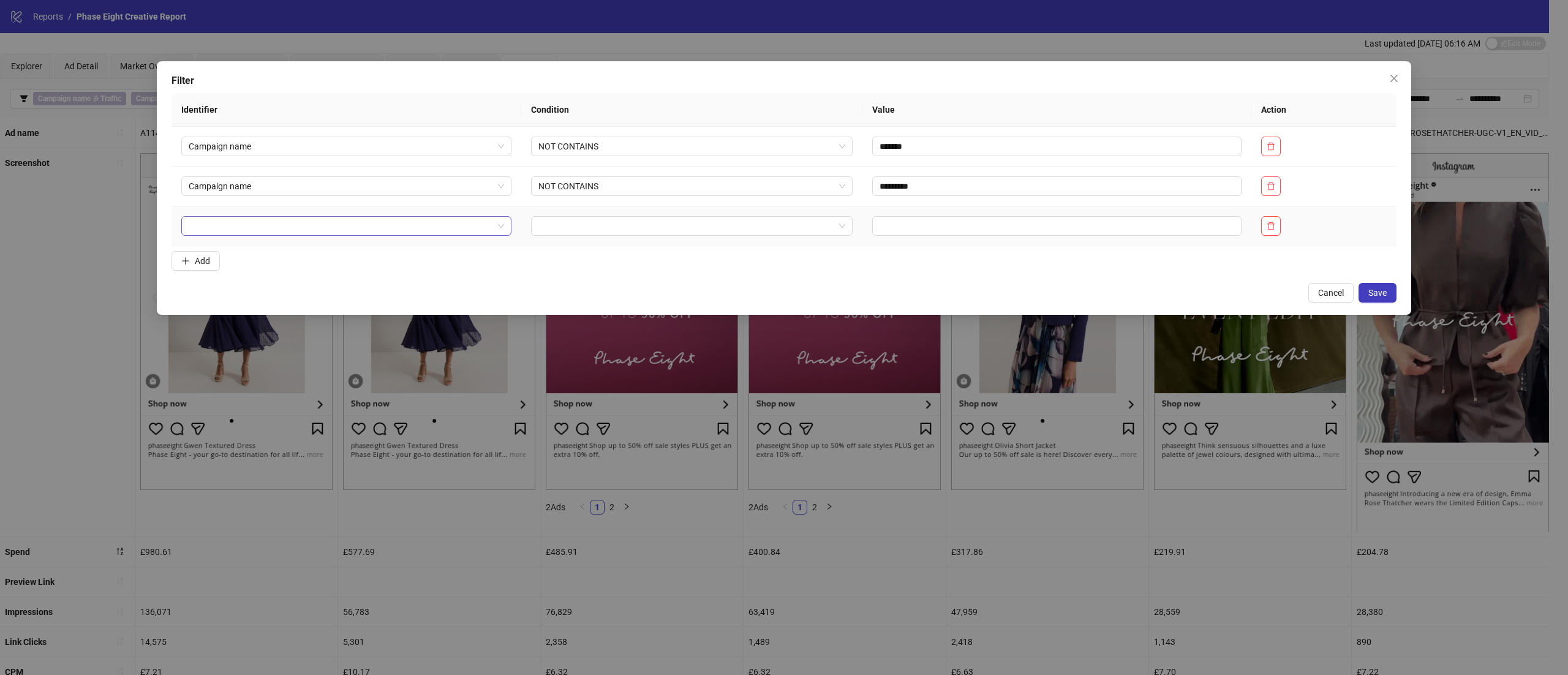
click at [276, 227] on input "search" at bounding box center [341, 226] width 304 height 18
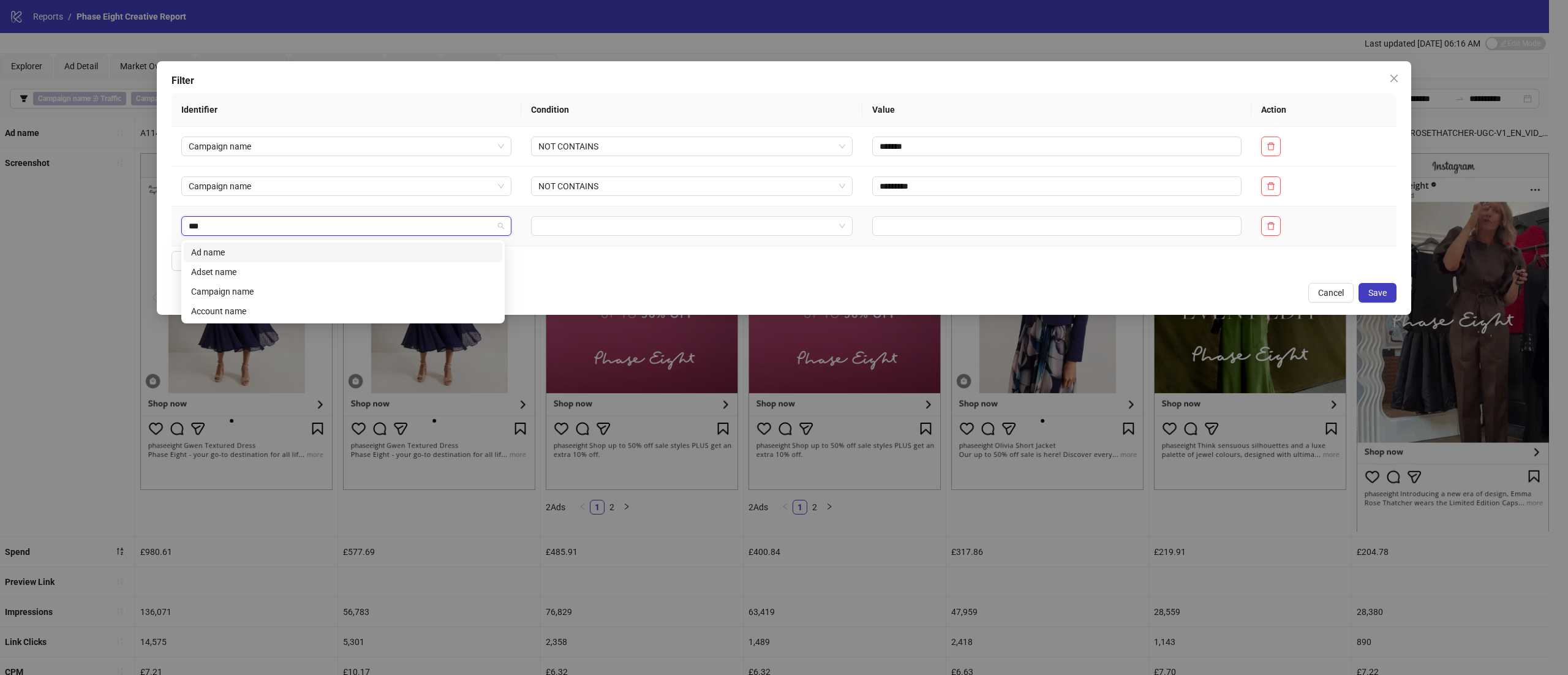
type input "****"
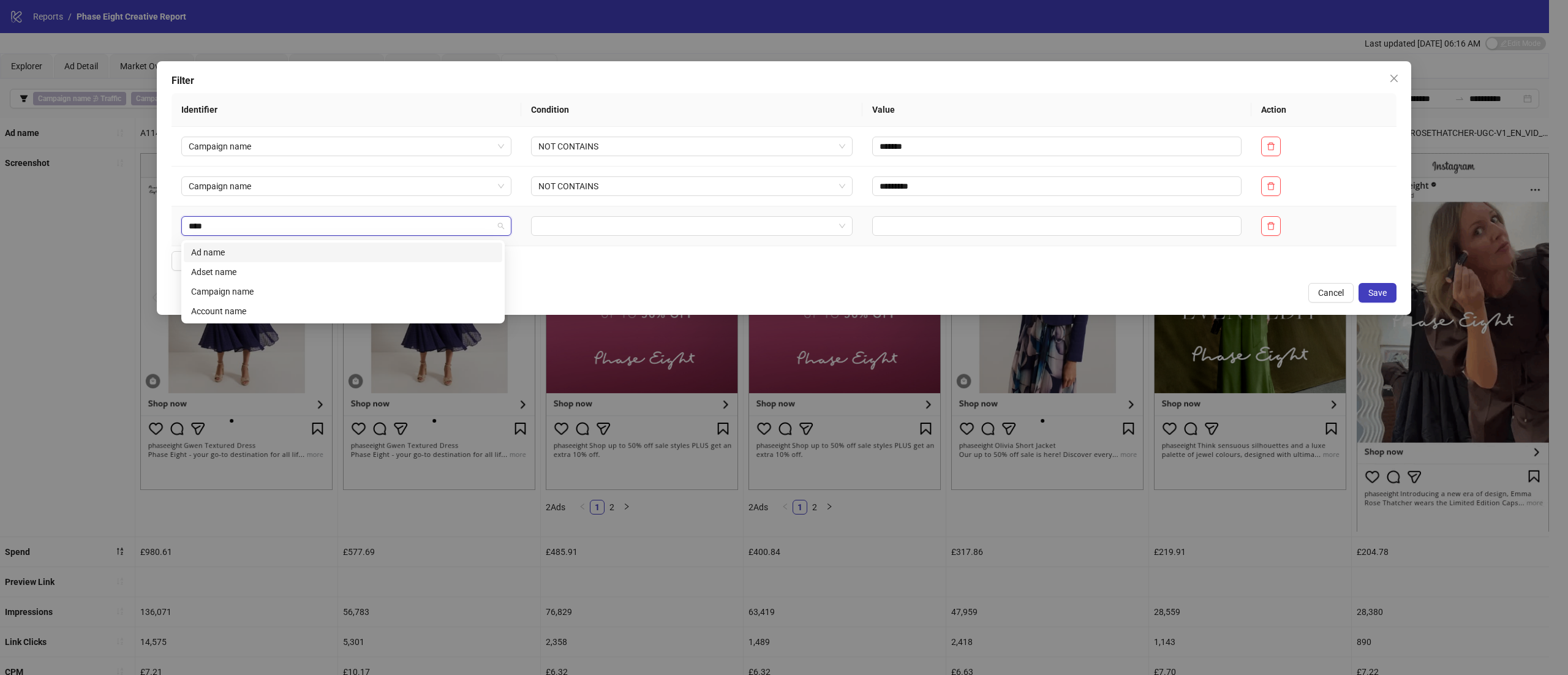
click at [268, 251] on div "Ad name" at bounding box center [342, 252] width 304 height 14
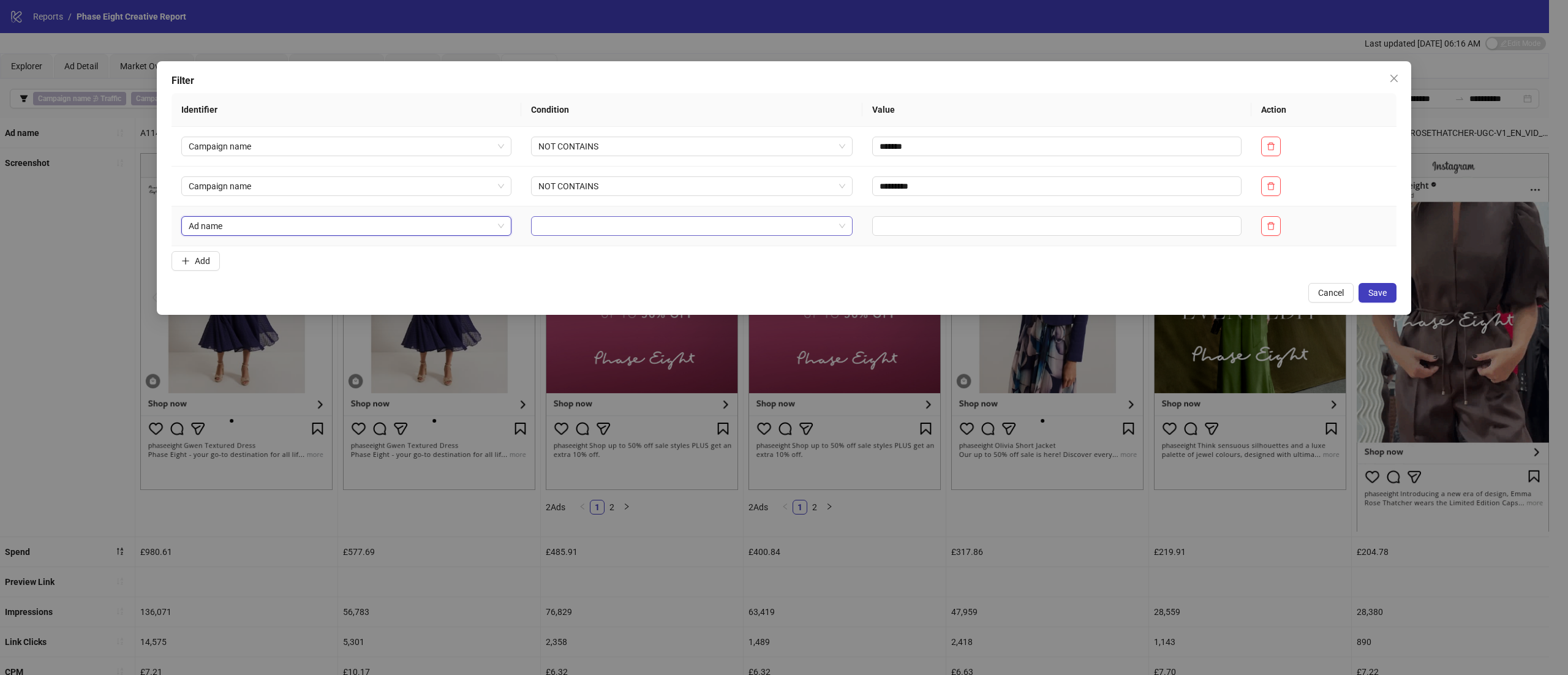
click at [665, 226] on input "search" at bounding box center [687, 226] width 297 height 18
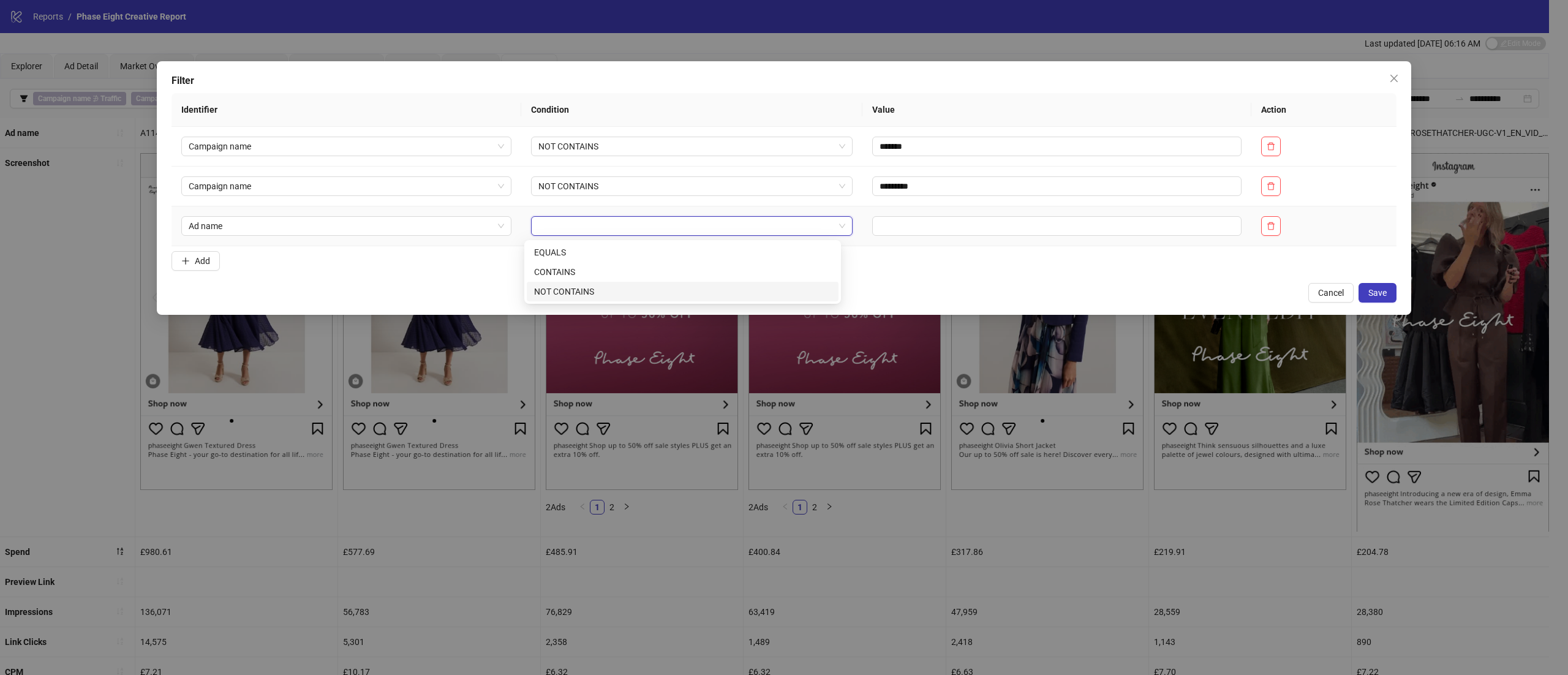
click at [614, 284] on div "NOT CONTAINS" at bounding box center [682, 291] width 311 height 19
click at [971, 230] on input "text" at bounding box center [1057, 226] width 370 height 19
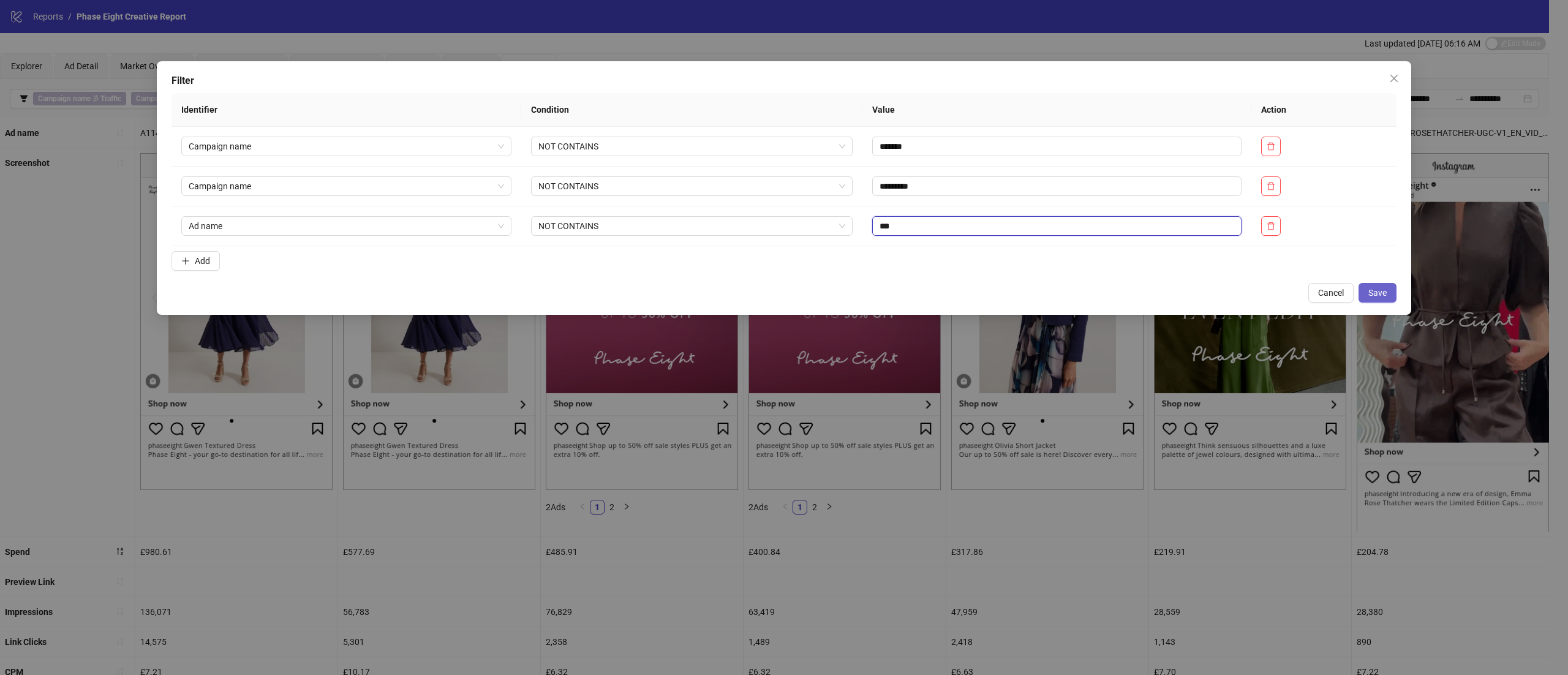
type input "***"
click at [1394, 290] on button "Save" at bounding box center [1378, 292] width 38 height 19
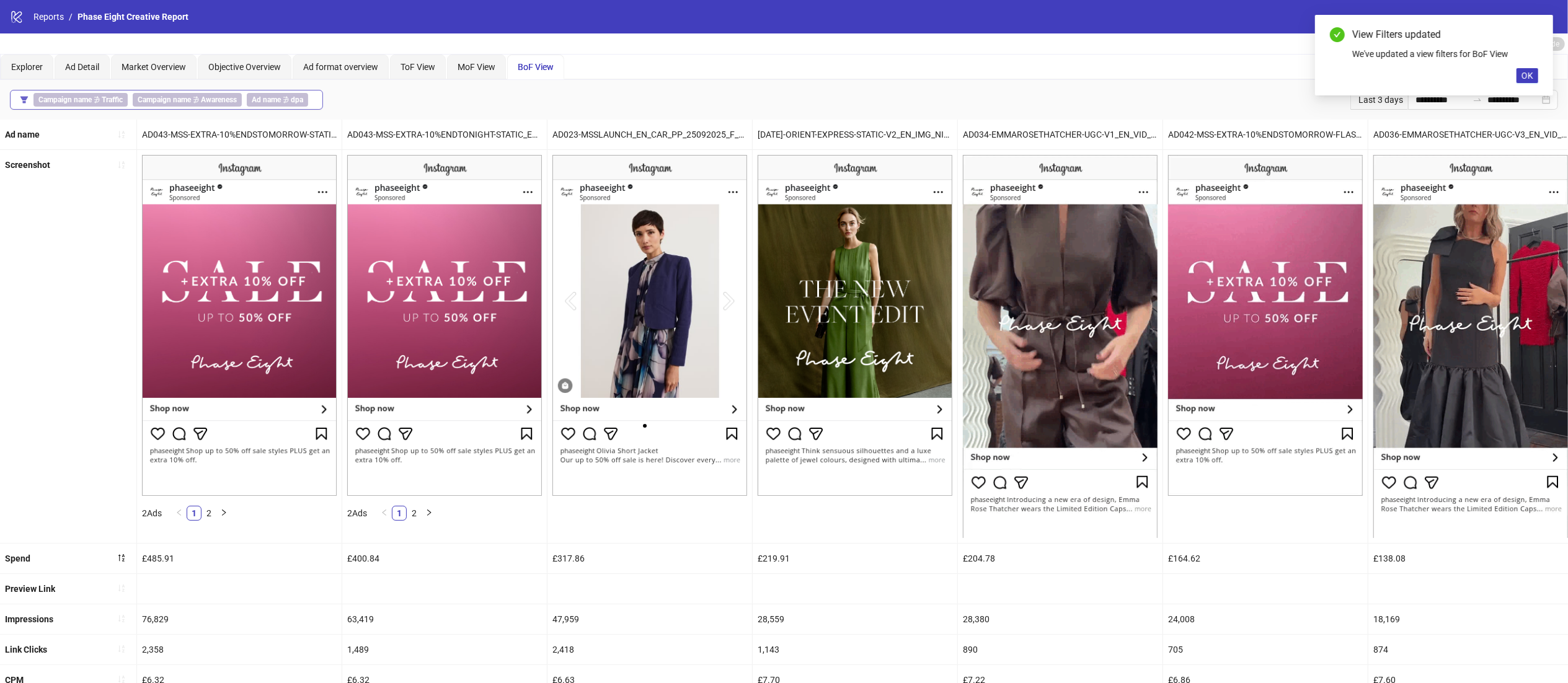
click at [184, 99] on b "Campaign name" at bounding box center [164, 99] width 54 height 8
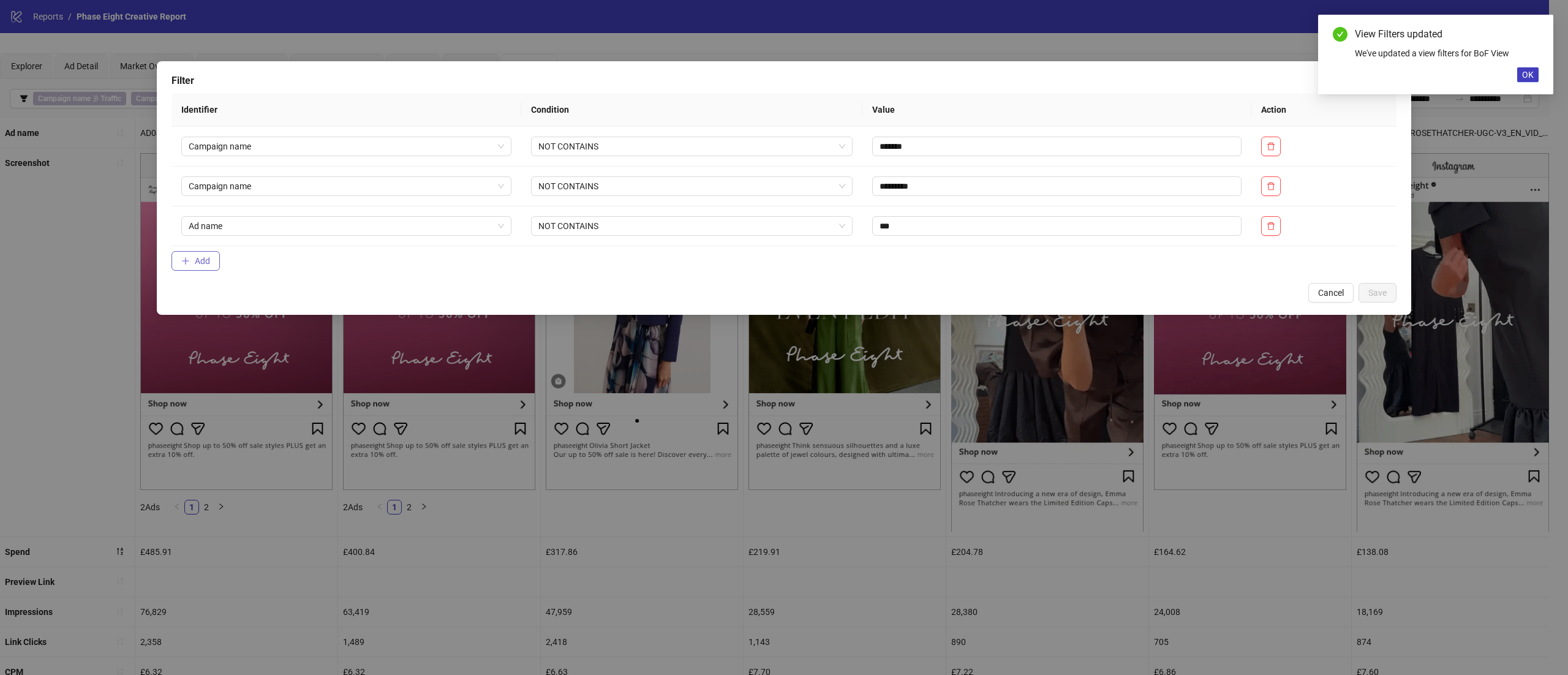
click at [205, 266] on span "Add" at bounding box center [202, 260] width 16 height 10
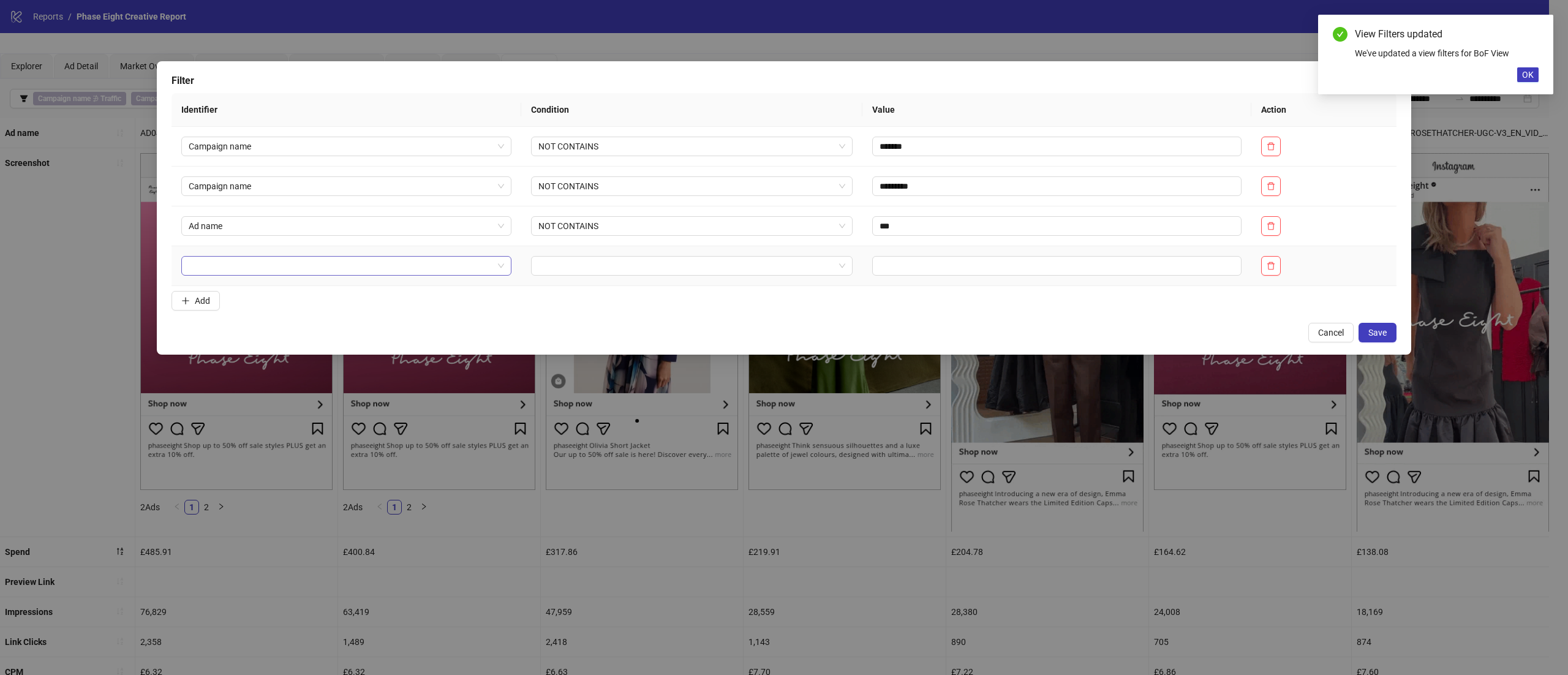
click at [273, 271] on input "search" at bounding box center [341, 266] width 304 height 18
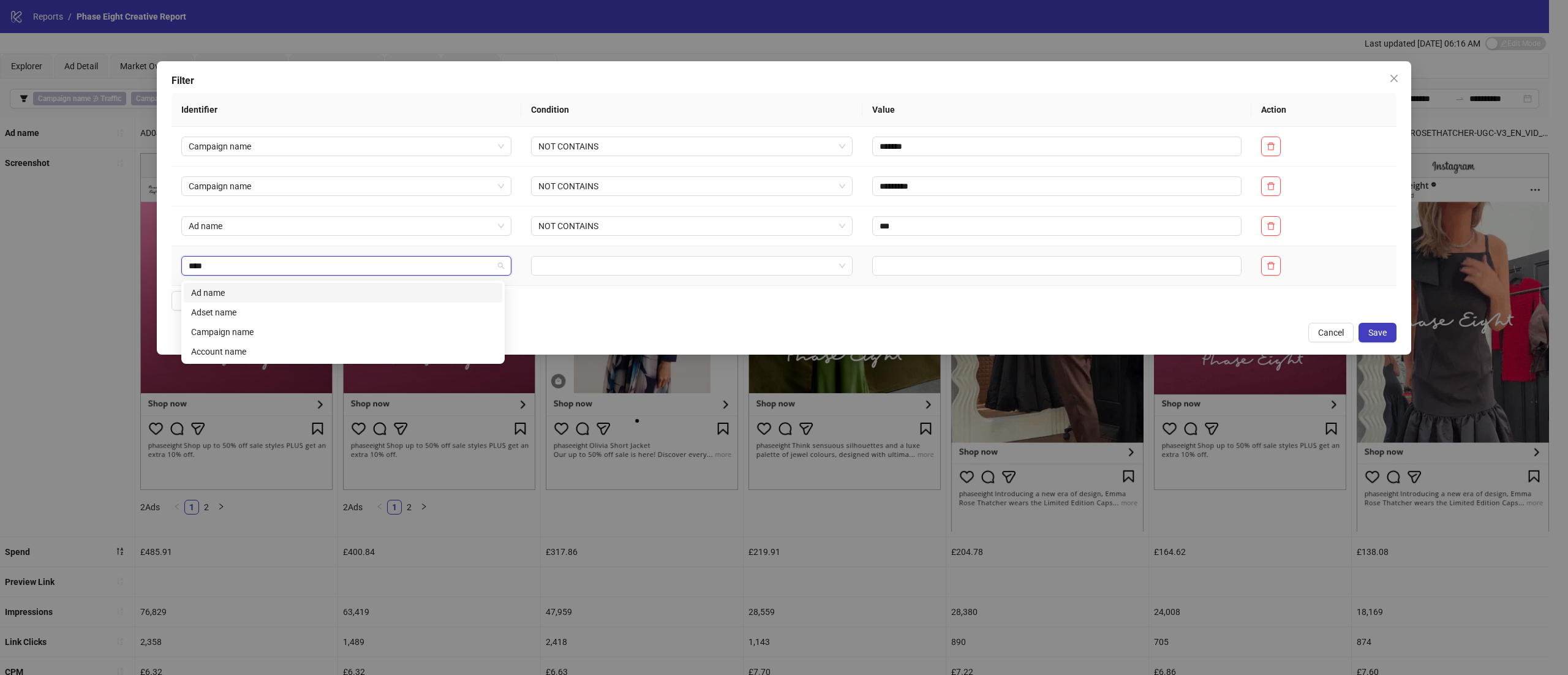
type input "****"
click at [269, 279] on td at bounding box center [346, 267] width 350 height 40
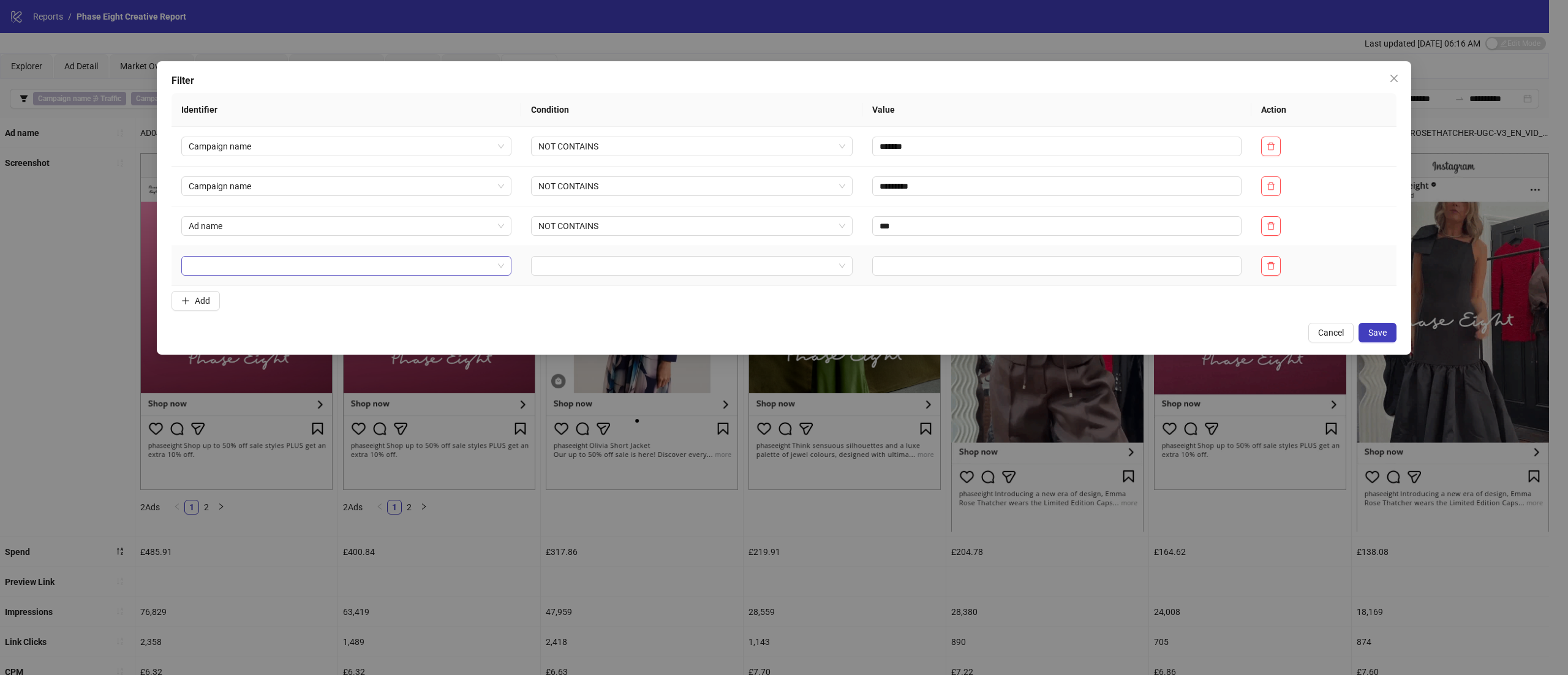
click at [258, 271] on input "search" at bounding box center [341, 266] width 304 height 18
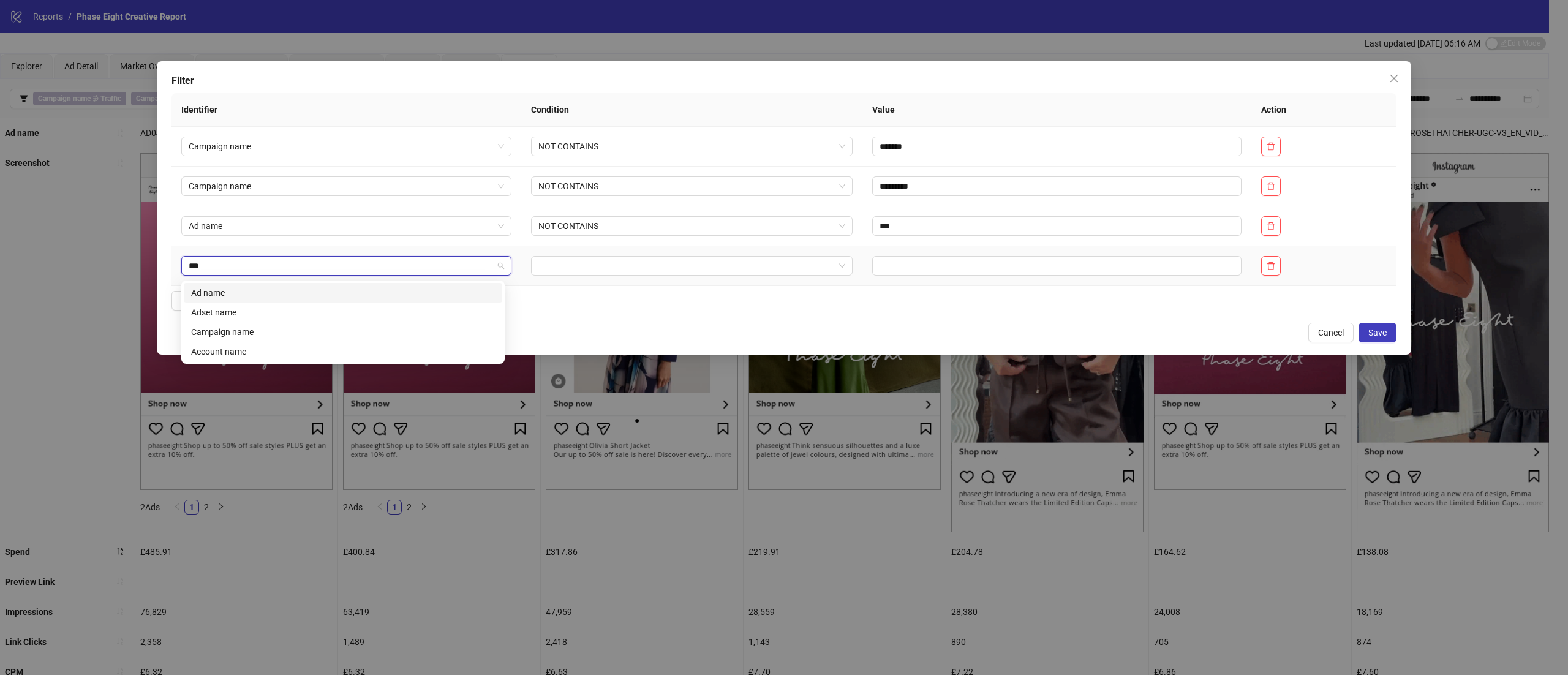
type input "****"
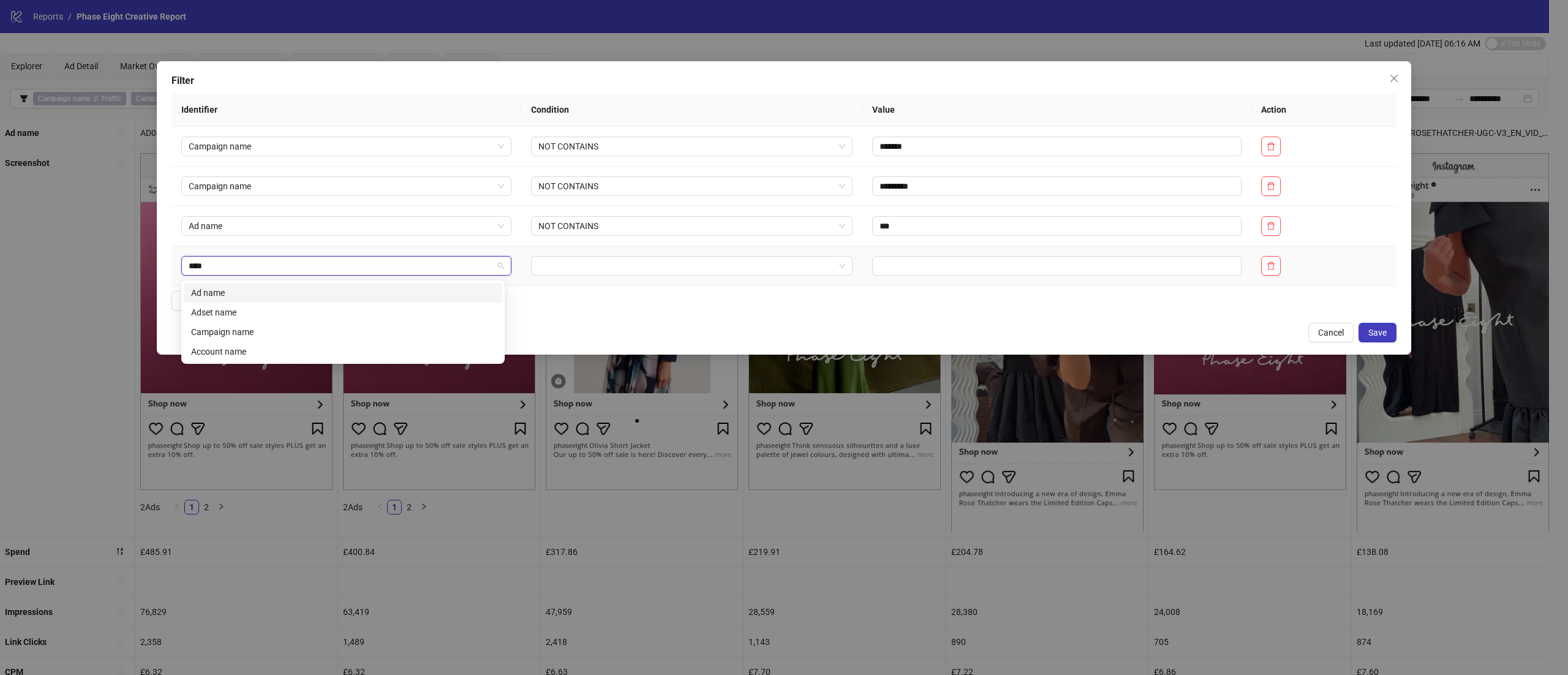
click at [247, 293] on div "Ad name" at bounding box center [342, 292] width 304 height 14
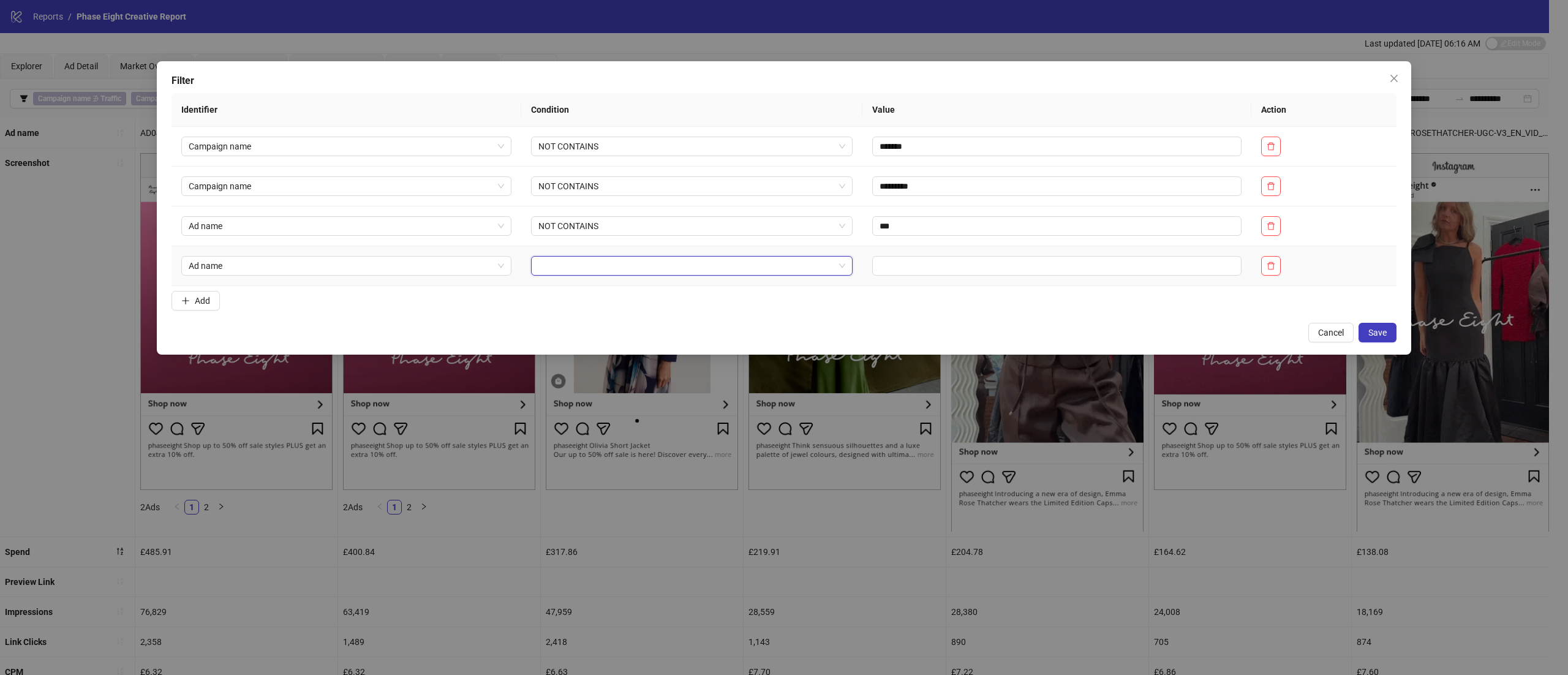
click at [638, 267] on input "search" at bounding box center [687, 266] width 297 height 18
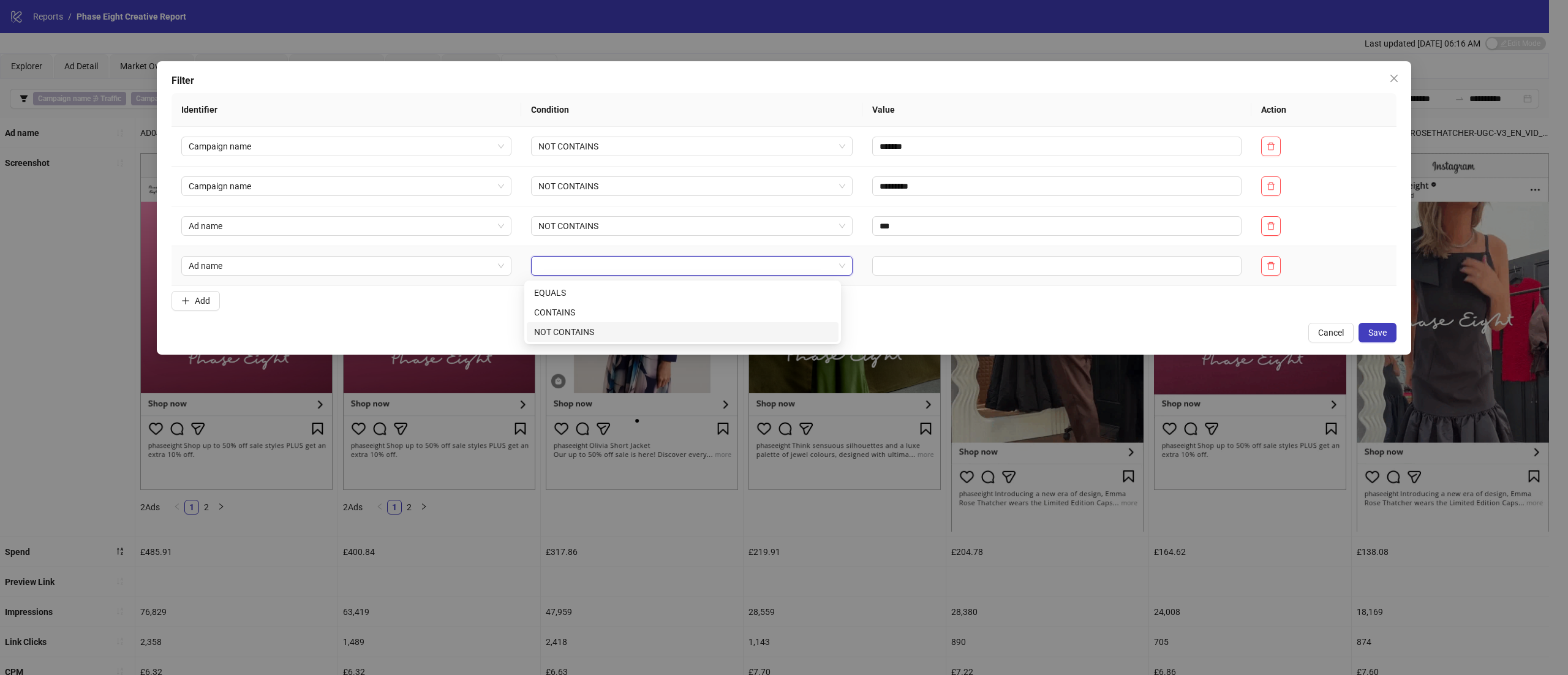
click at [591, 330] on div "NOT CONTAINS" at bounding box center [682, 332] width 297 height 14
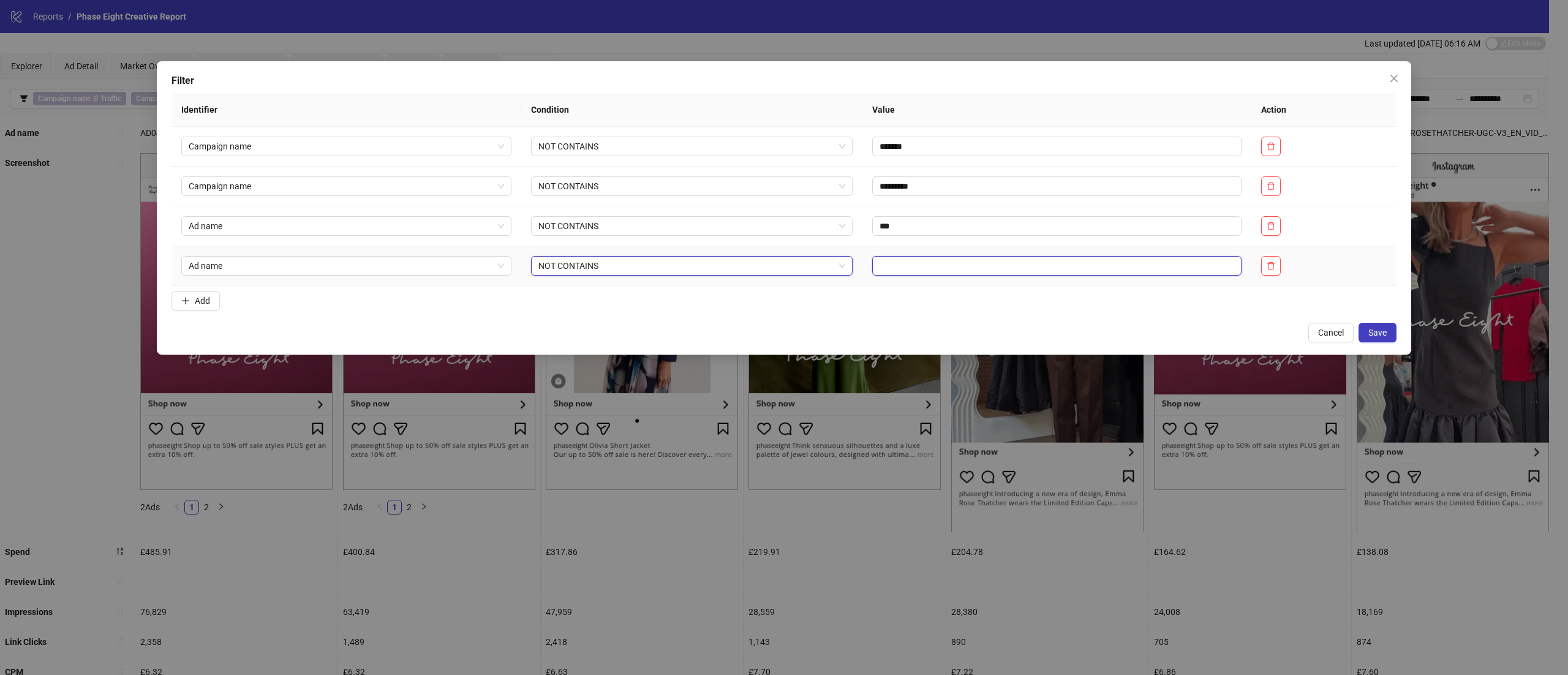
click at [984, 276] on input "text" at bounding box center [1057, 265] width 370 height 19
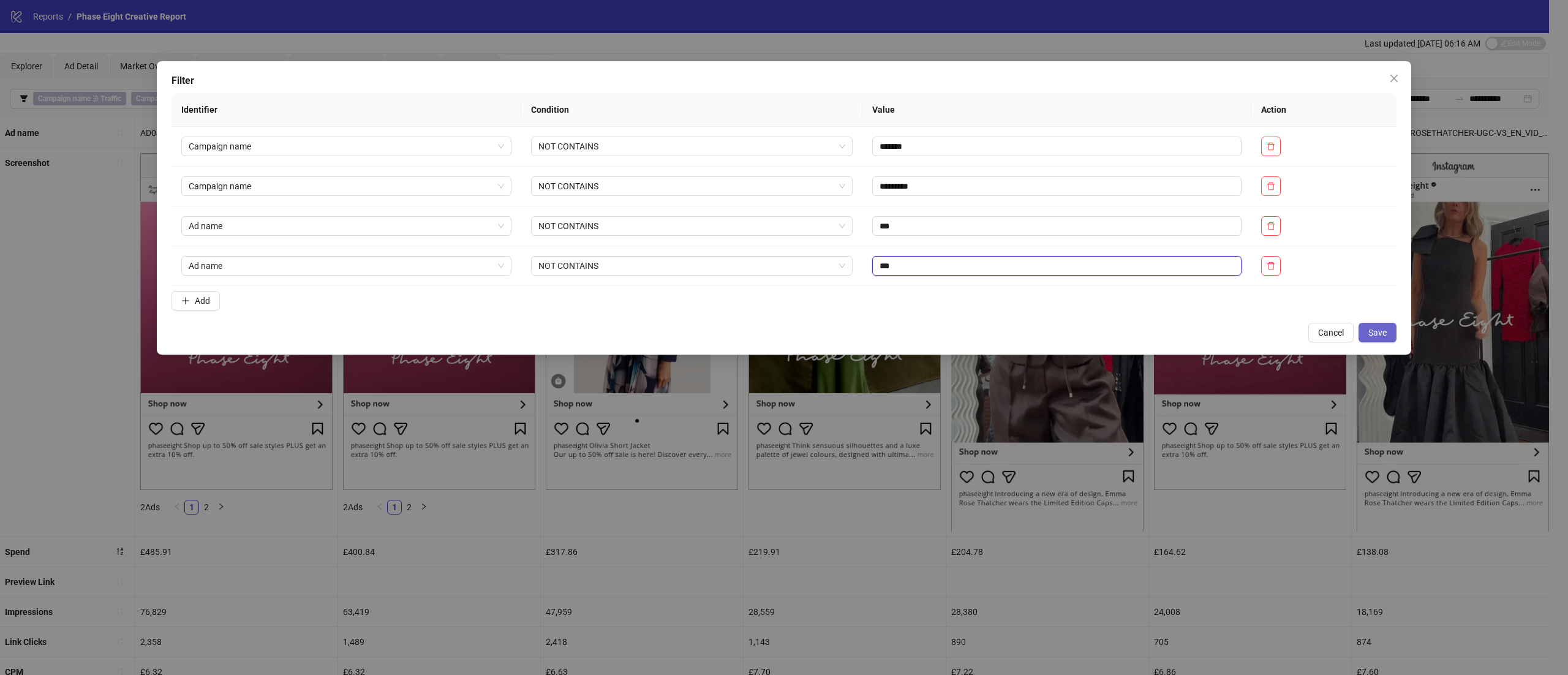
type input "***"
click at [1385, 335] on span "Save" at bounding box center [1378, 332] width 18 height 10
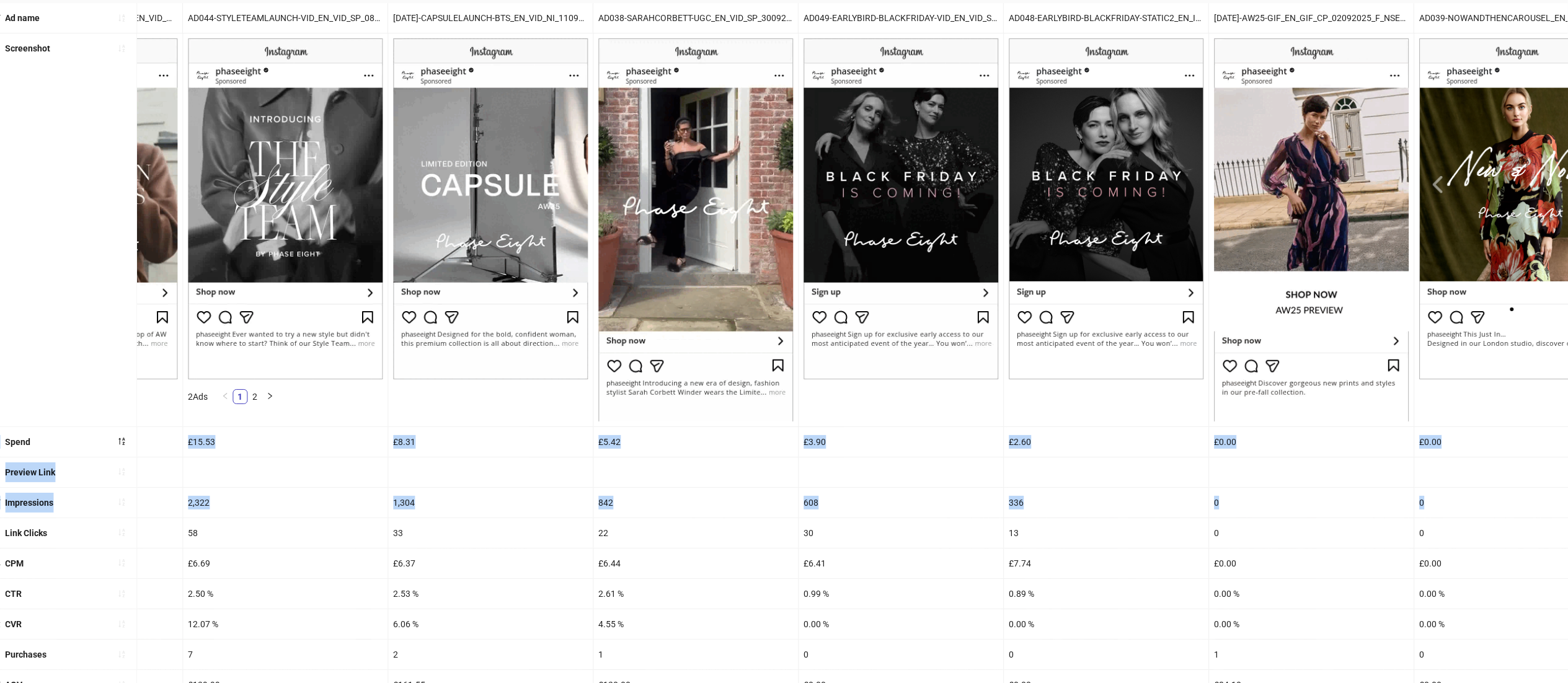
scroll to position [0, 2676]
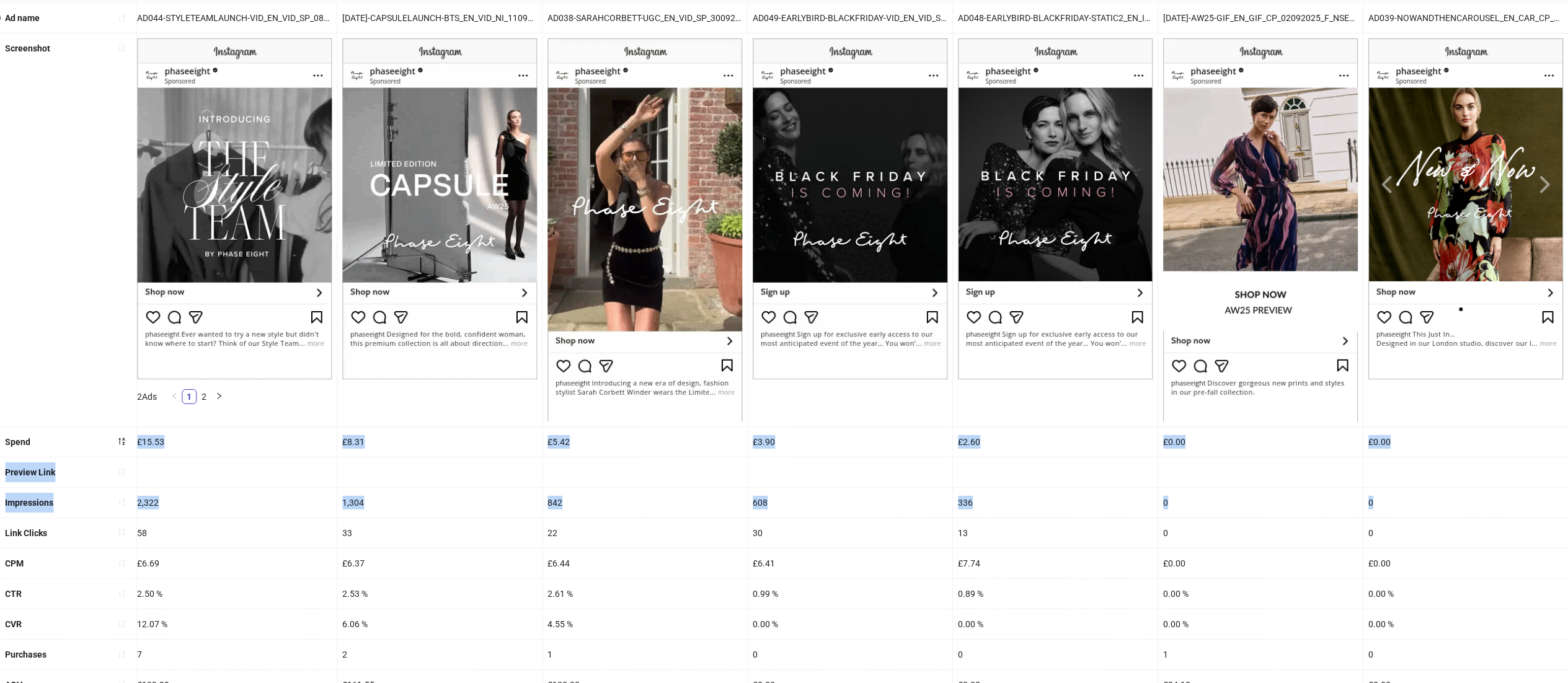
drag, startPoint x: 1413, startPoint y: 445, endPoint x: 1586, endPoint y: 504, distance: 182.8
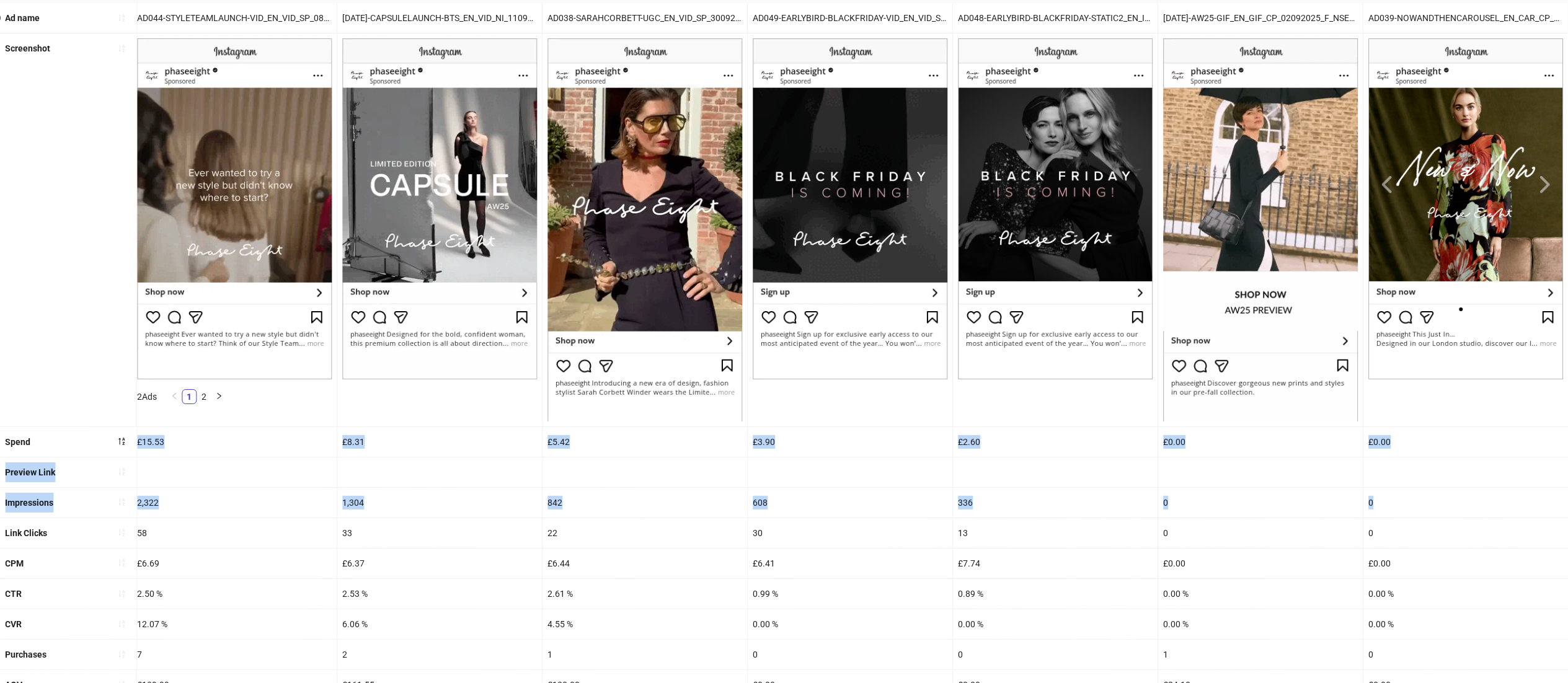
click at [1568, 504] on html "**********" at bounding box center [784, 225] width 1568 height 683
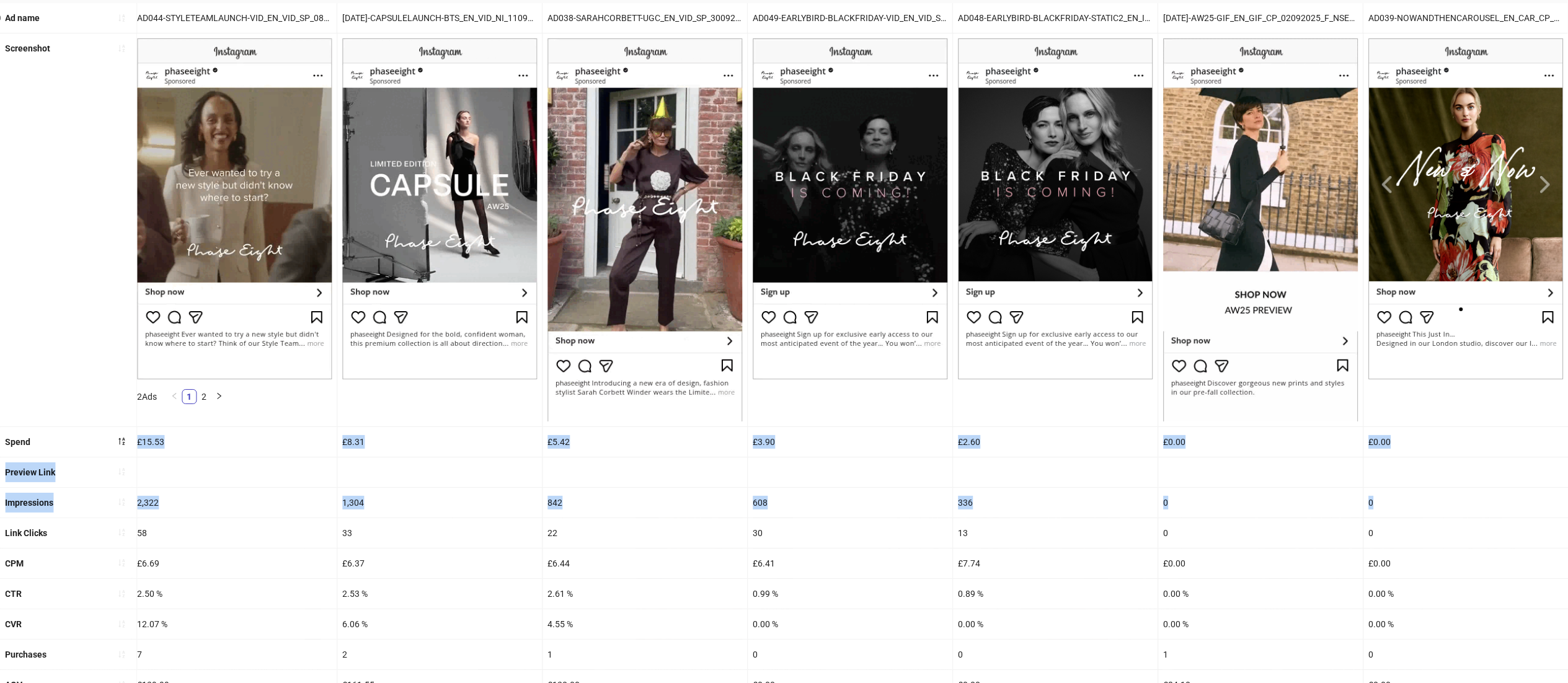
click at [966, 441] on div "£2.60" at bounding box center [1054, 442] width 204 height 30
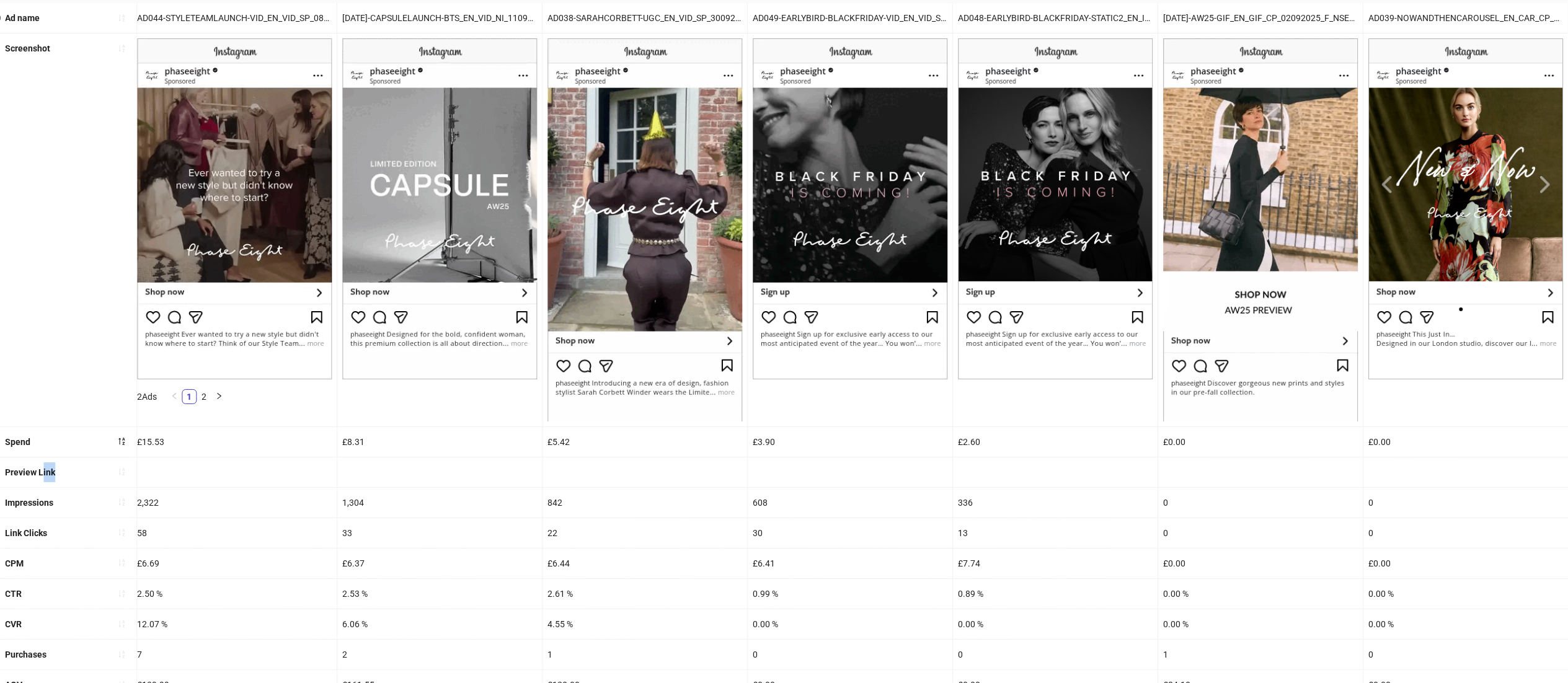
drag, startPoint x: 726, startPoint y: 476, endPoint x: 43, endPoint y: 466, distance: 683.1
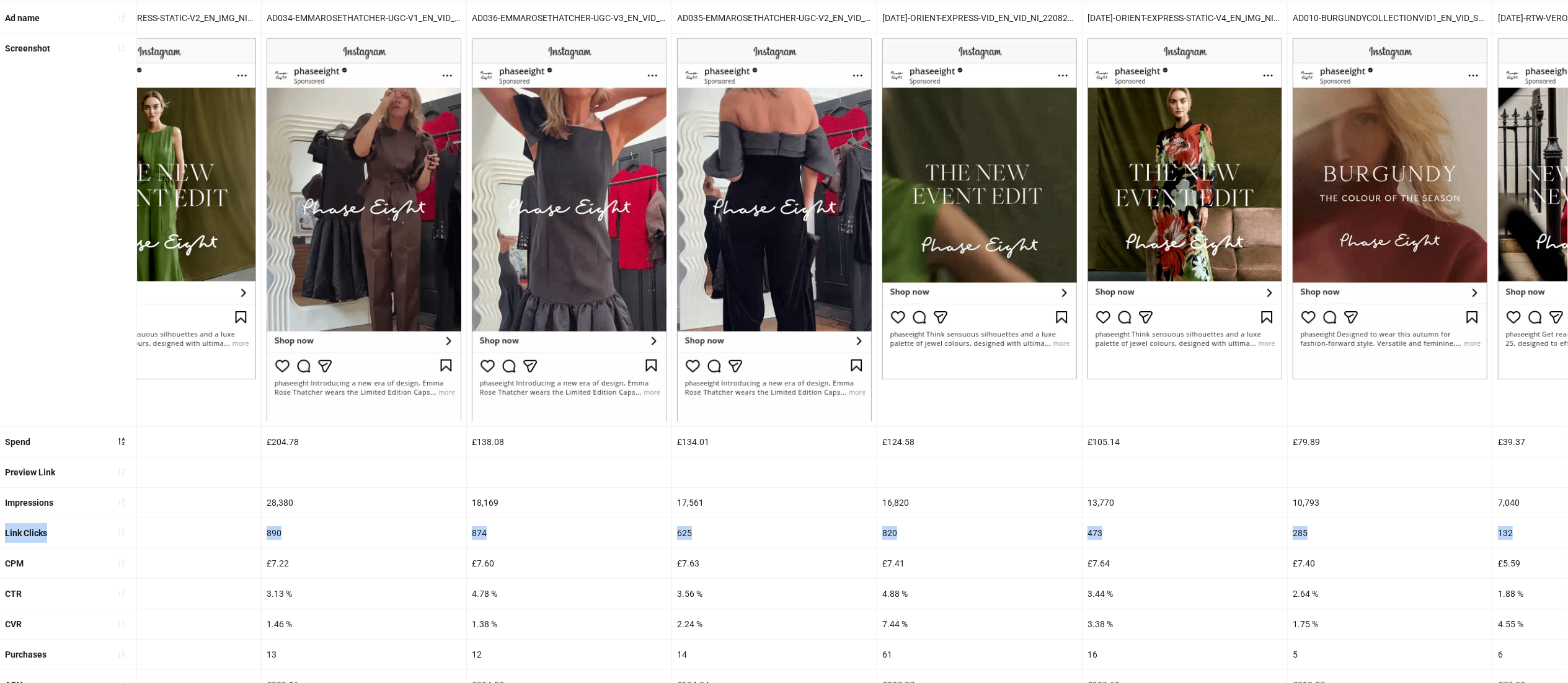
scroll to position [0, 0]
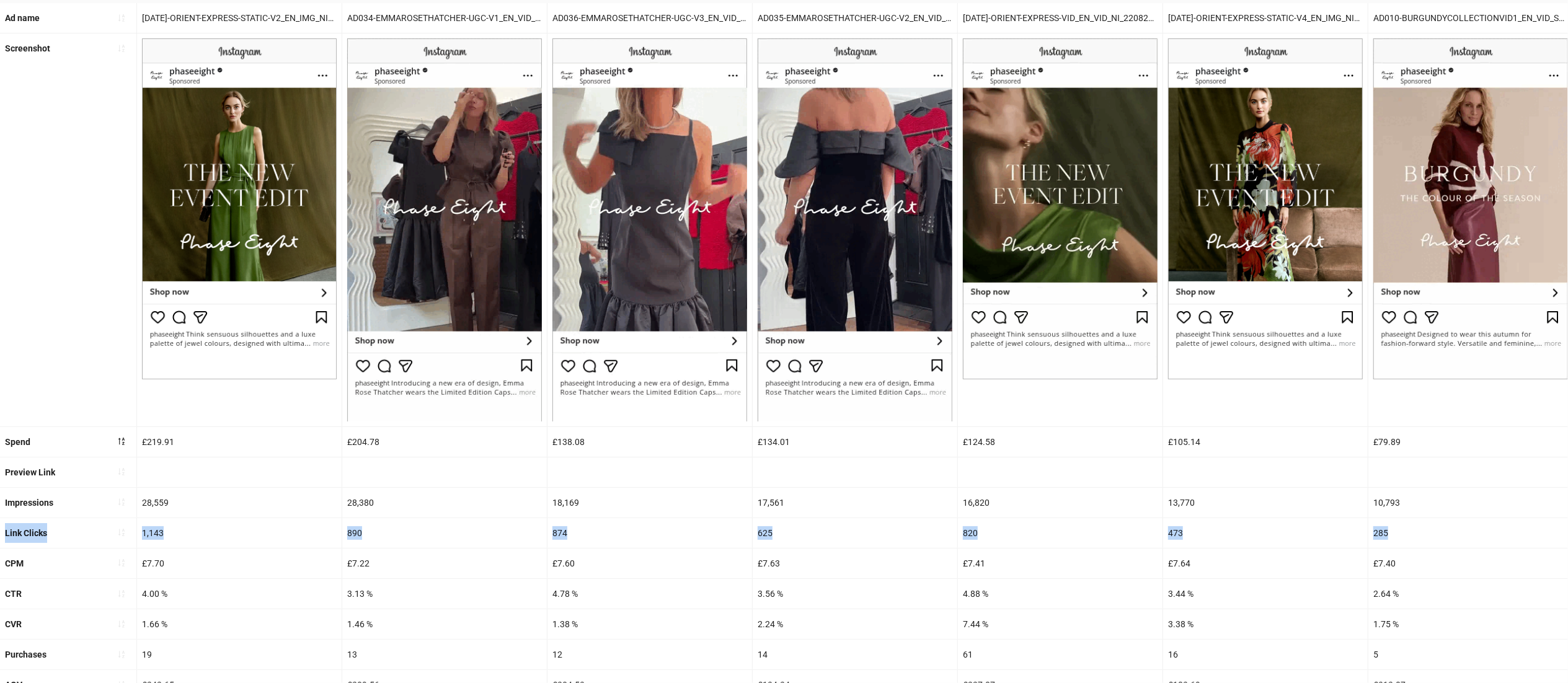
drag, startPoint x: 496, startPoint y: 526, endPoint x: 0, endPoint y: 533, distance: 496.0
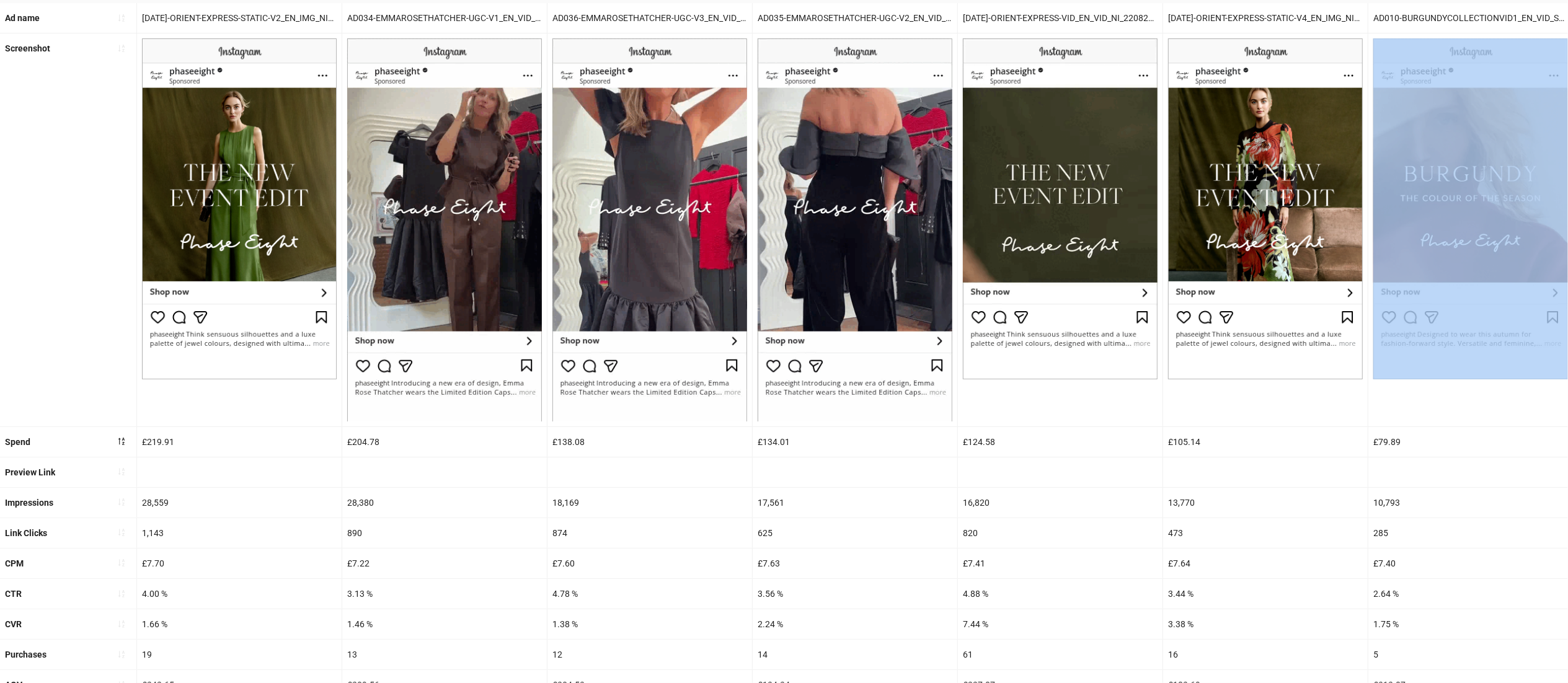
drag, startPoint x: 1470, startPoint y: 395, endPoint x: 1586, endPoint y: 402, distance: 116.2
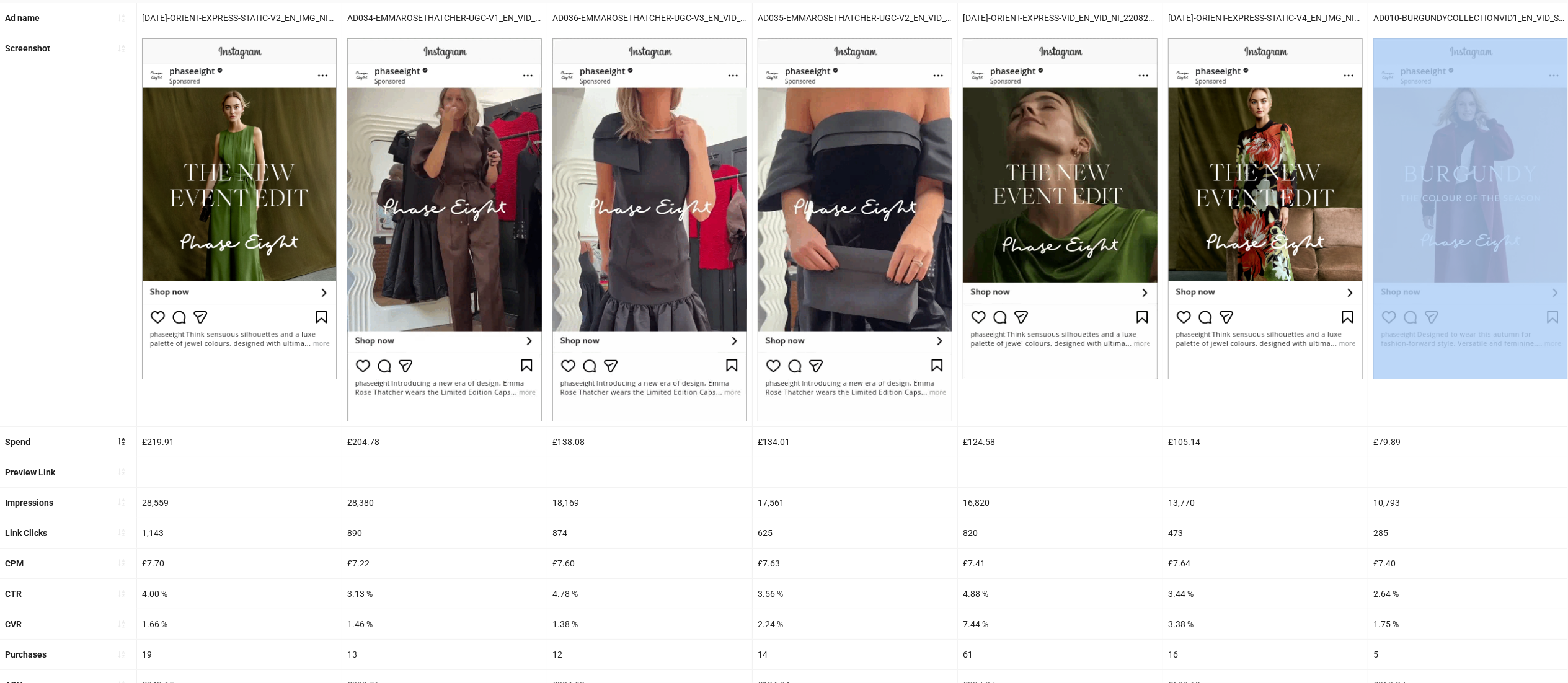
click at [1568, 402] on html "**********" at bounding box center [784, 225] width 1568 height 683
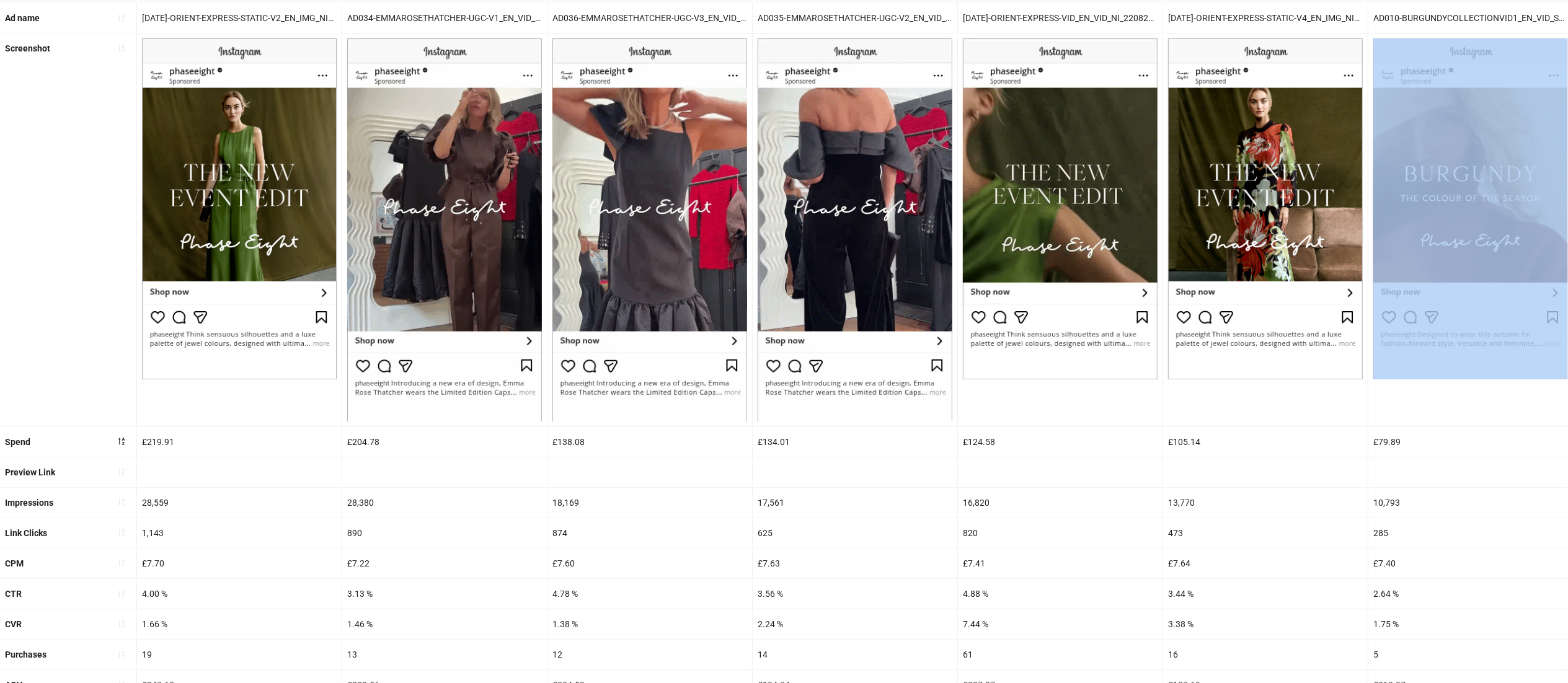
click at [1491, 409] on div at bounding box center [1471, 229] width 205 height 393
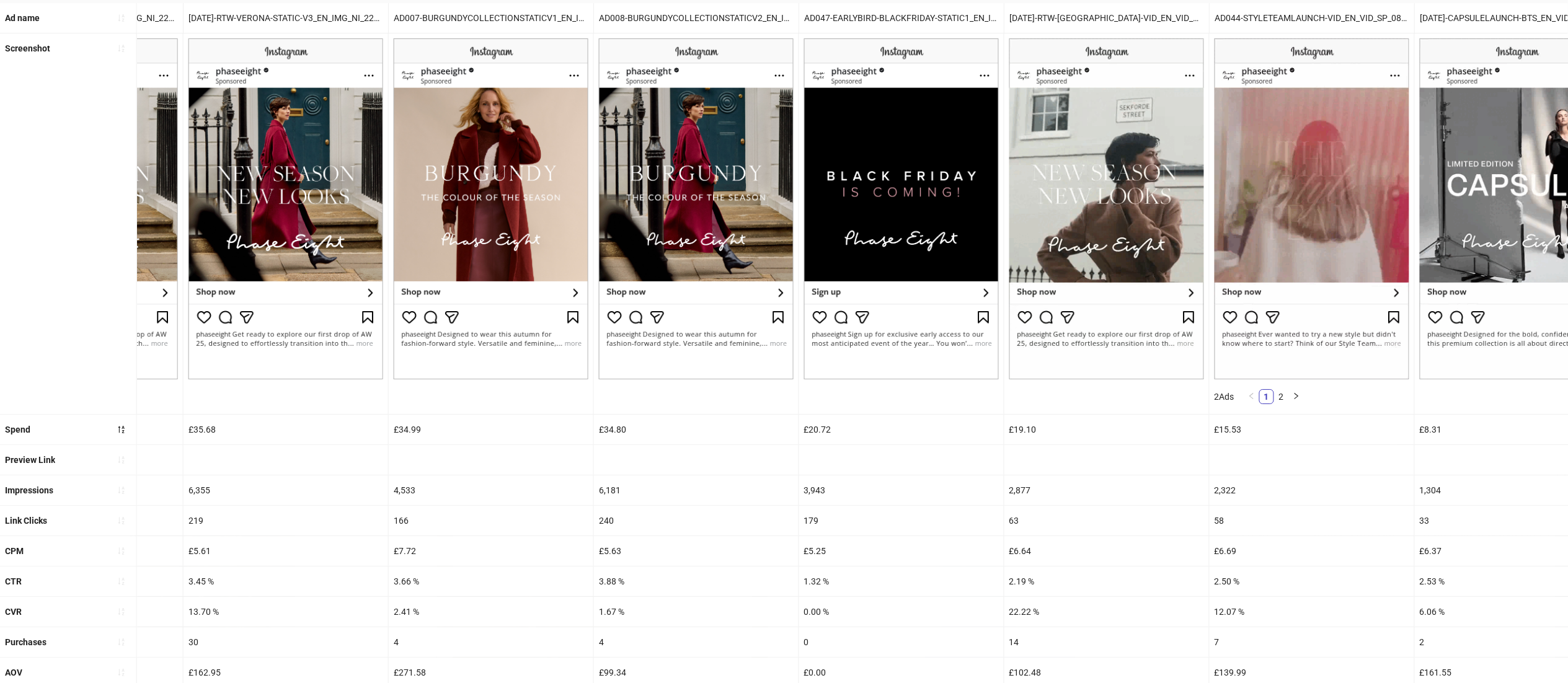
scroll to position [0, 1636]
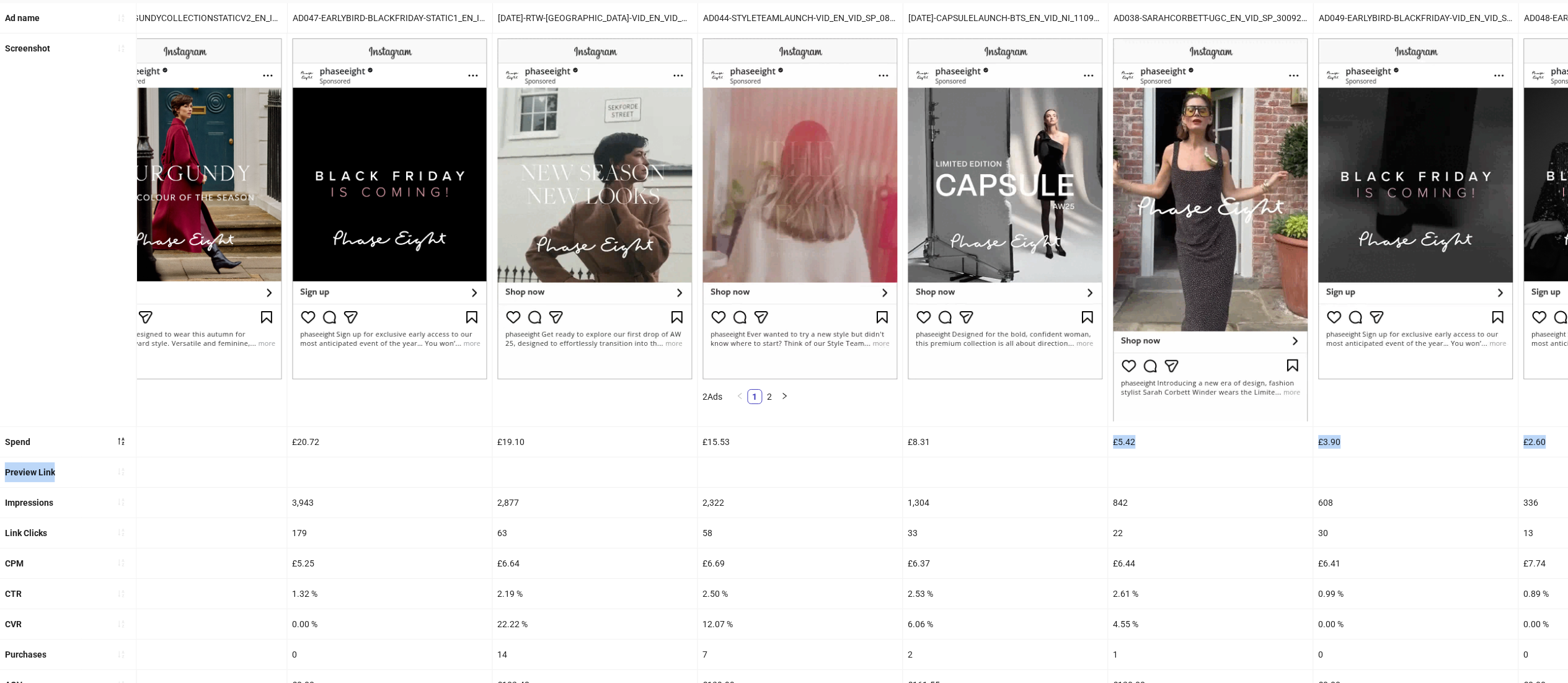
drag, startPoint x: 1434, startPoint y: 442, endPoint x: 1586, endPoint y: 476, distance: 155.8
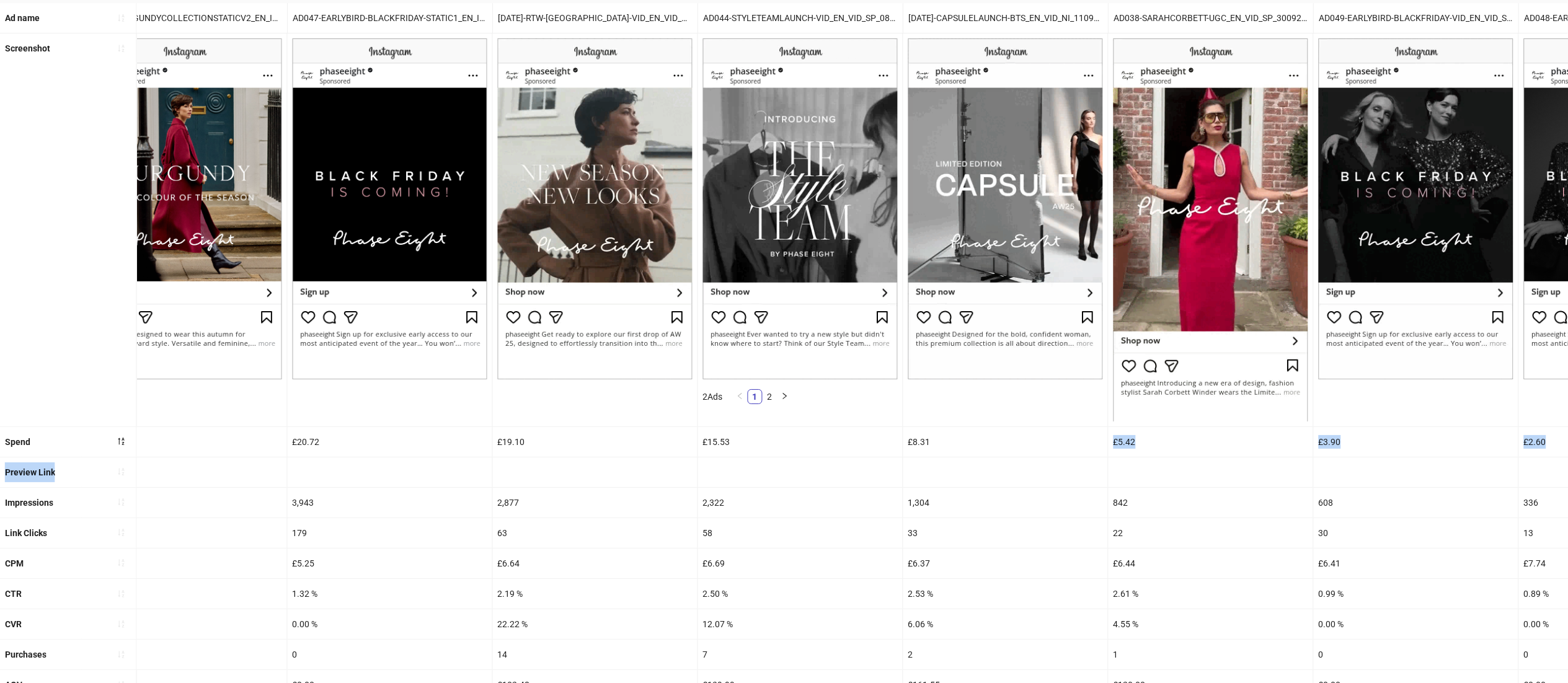
click at [1568, 476] on html "**********" at bounding box center [784, 225] width 1568 height 683
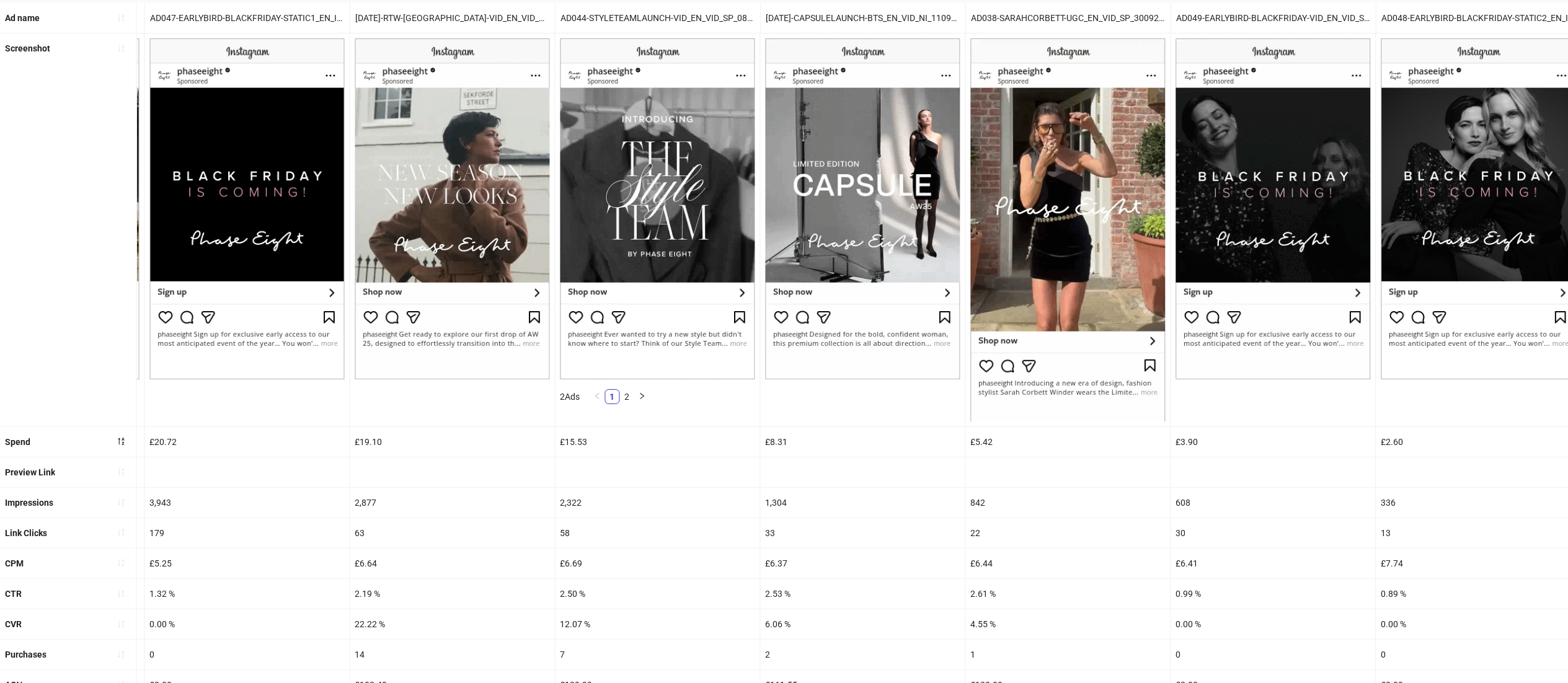
click at [1347, 502] on div "608" at bounding box center [1272, 503] width 204 height 30
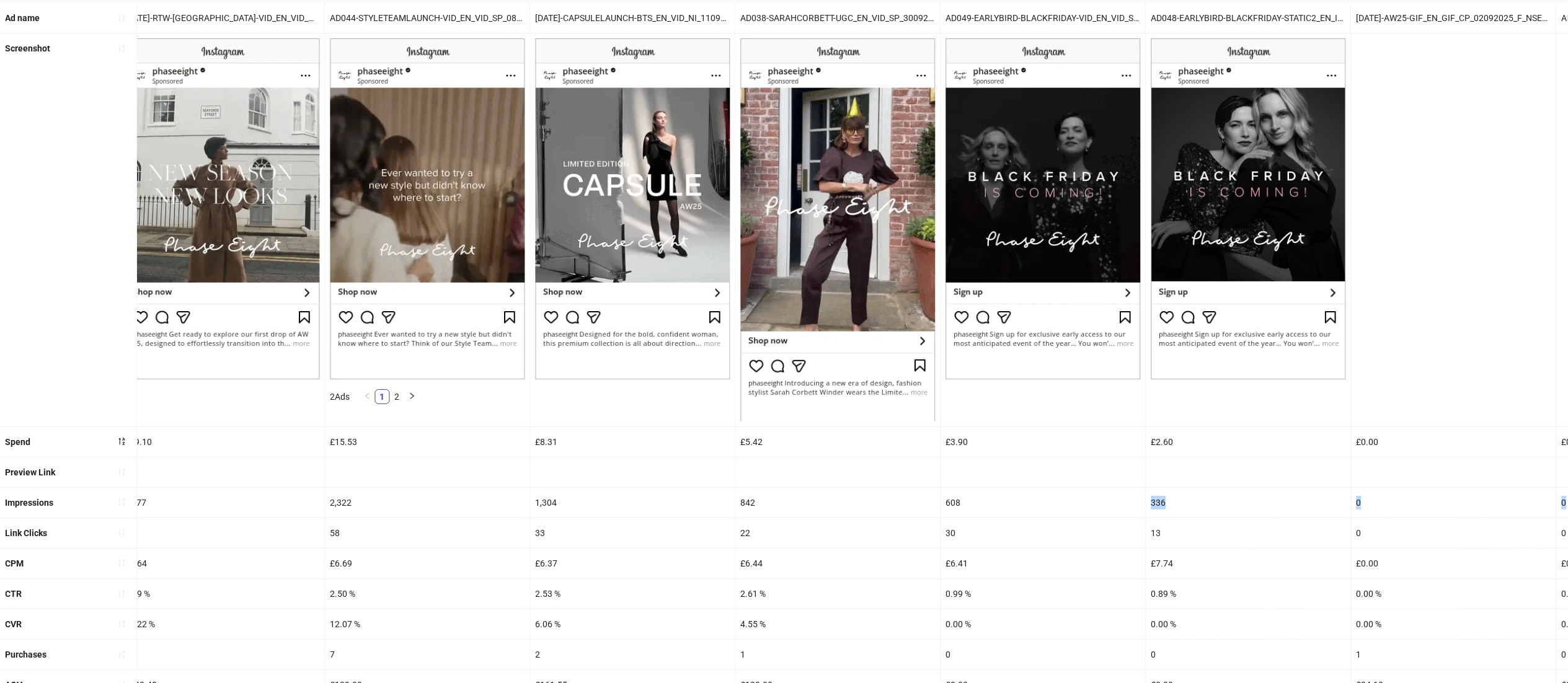
scroll to position [0, 2676]
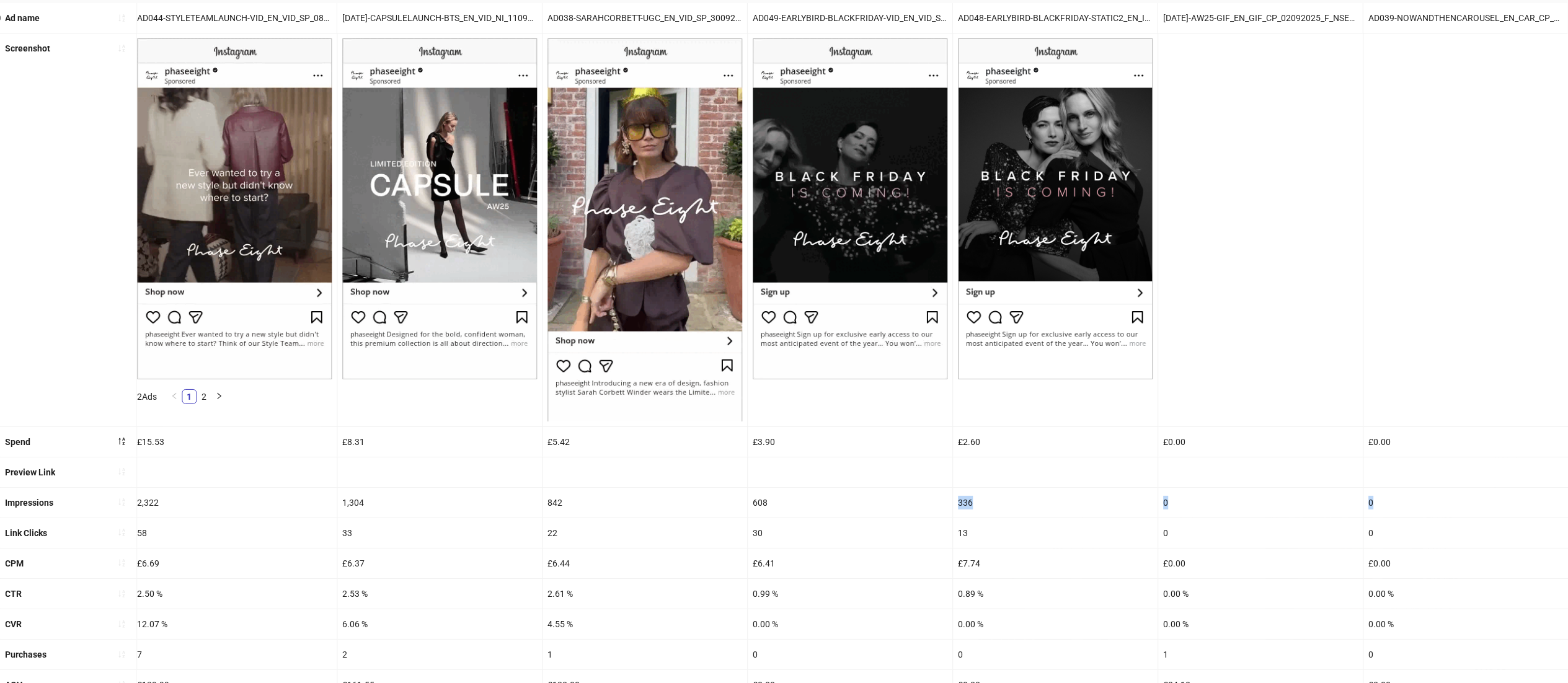
drag, startPoint x: 1347, startPoint y: 502, endPoint x: 1586, endPoint y: 500, distance: 239.0
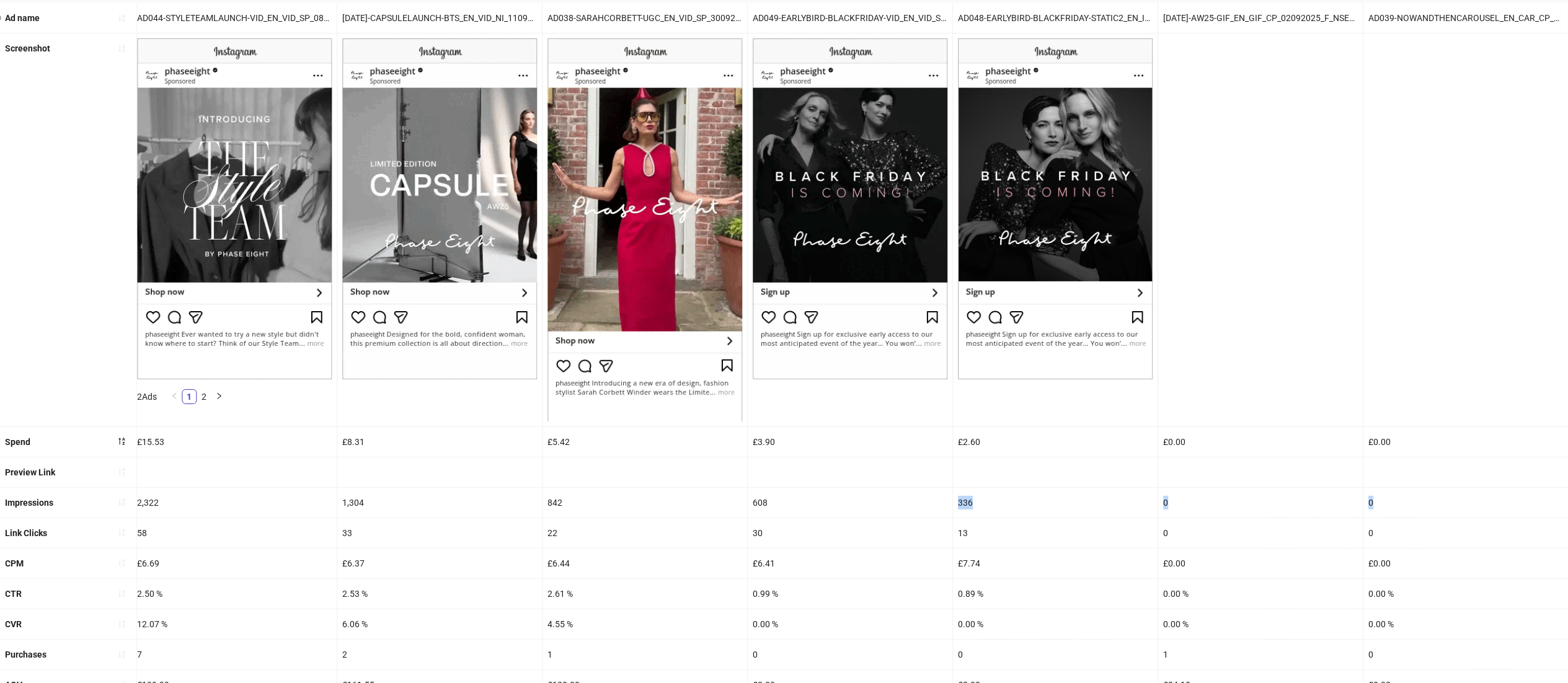
click at [1568, 500] on html "**********" at bounding box center [784, 225] width 1568 height 683
